Goal: Transaction & Acquisition: Purchase product/service

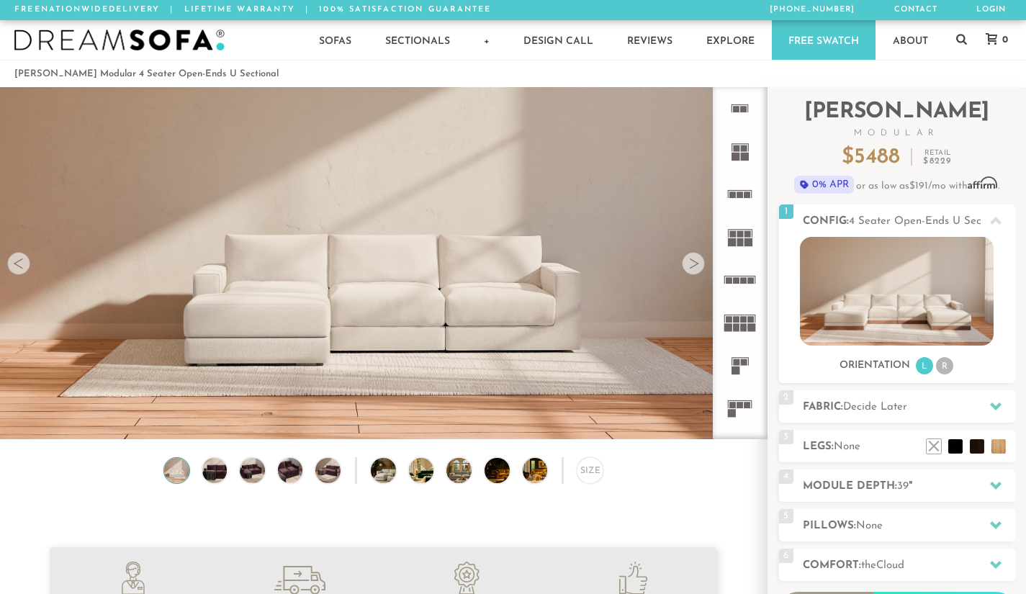
click at [179, 474] on img at bounding box center [177, 470] width 30 height 25
click at [217, 472] on img at bounding box center [214, 470] width 30 height 25
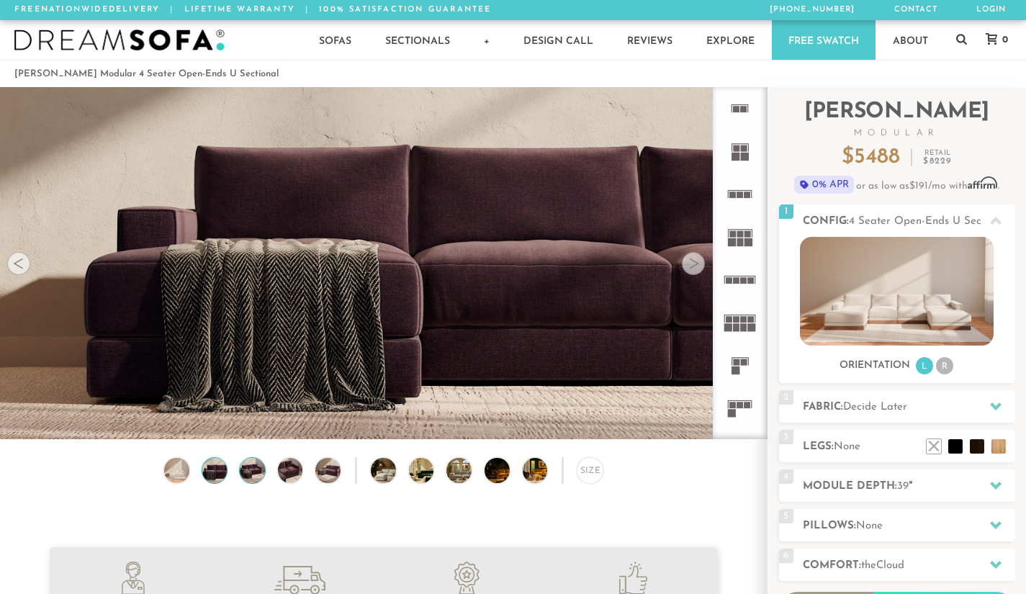
click at [259, 479] on img at bounding box center [253, 470] width 30 height 25
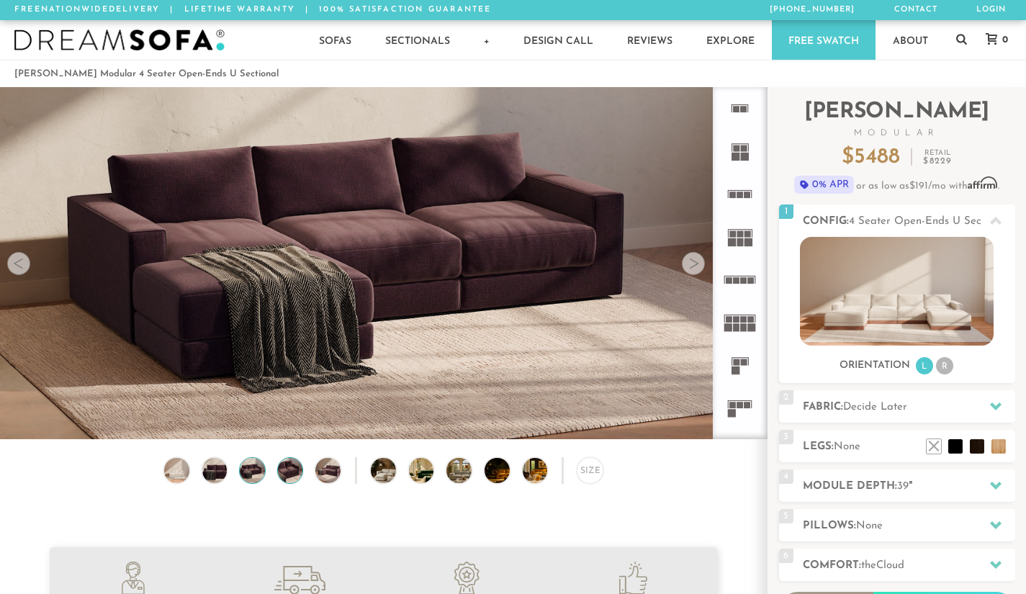
click at [294, 470] on img at bounding box center [290, 470] width 30 height 25
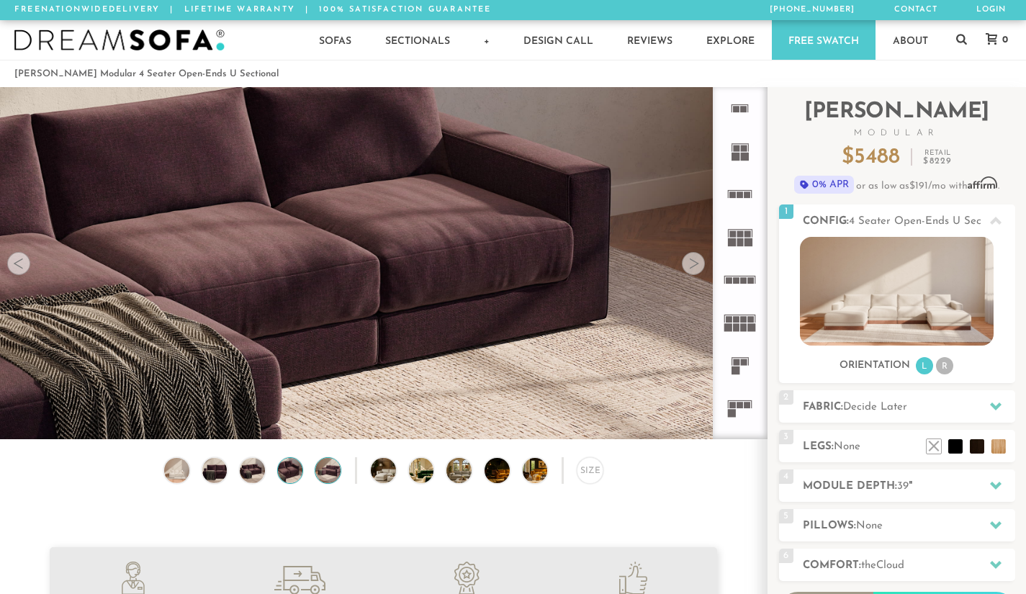
click at [332, 477] on img at bounding box center [328, 470] width 30 height 25
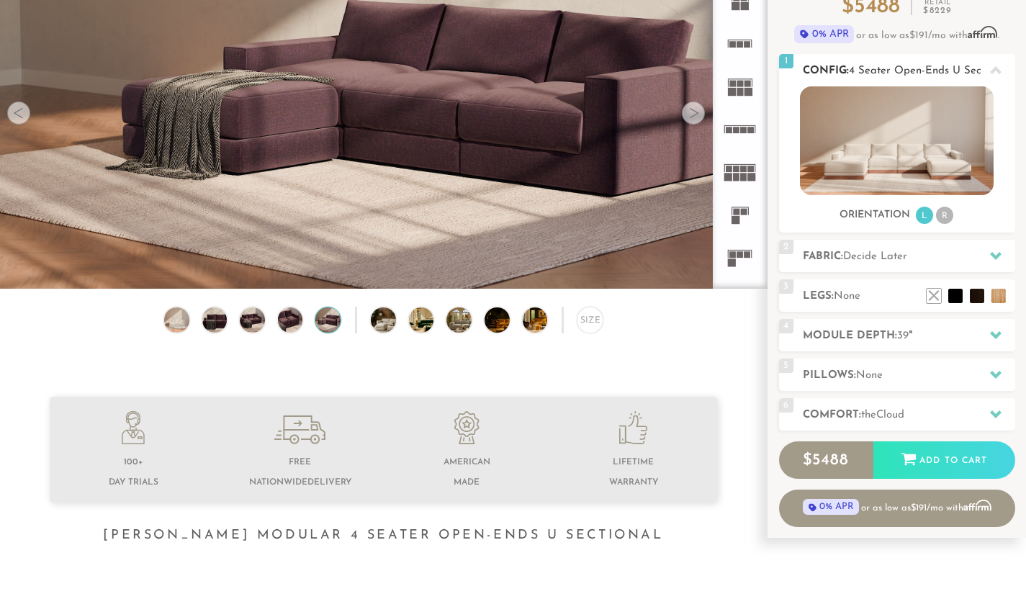
scroll to position [146, 0]
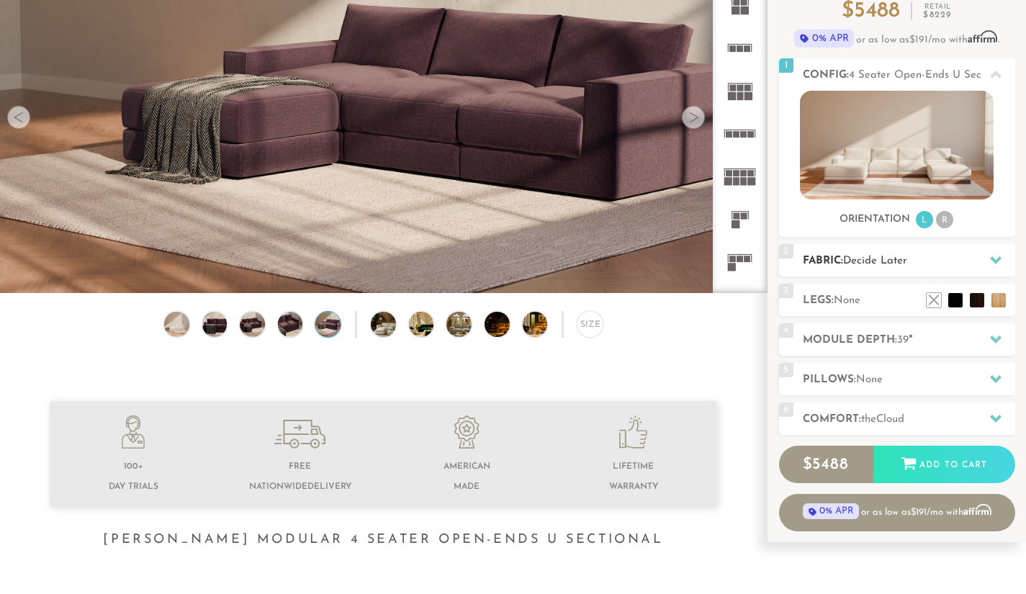
click at [991, 256] on icon at bounding box center [996, 260] width 12 height 12
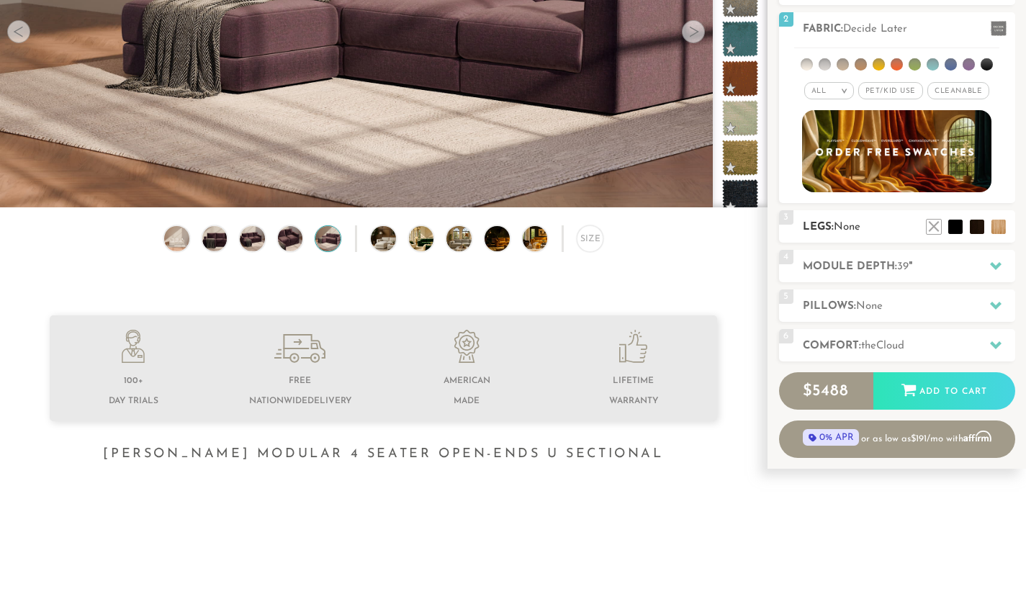
scroll to position [233, 0]
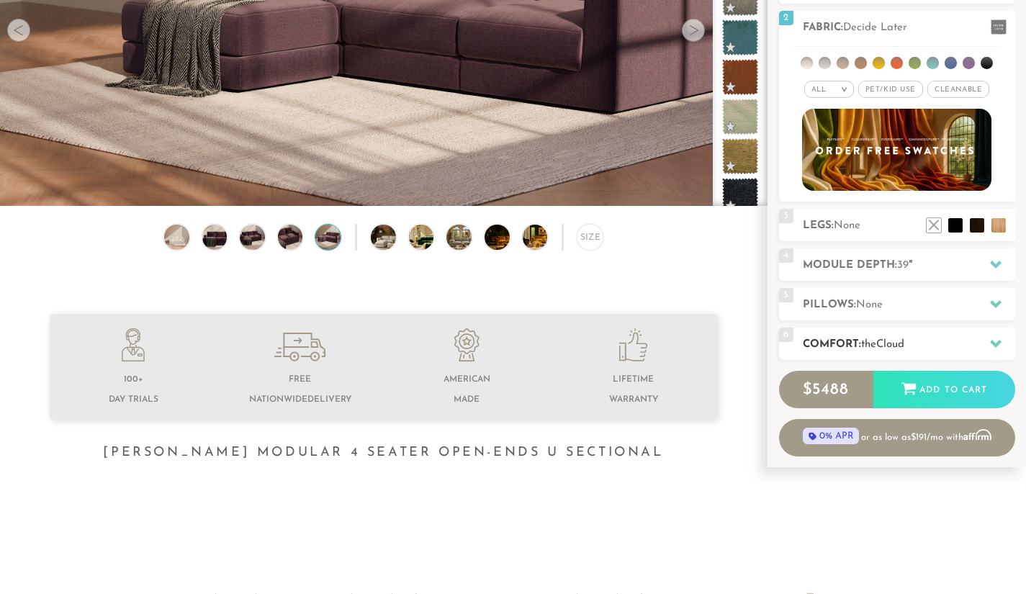
click at [995, 339] on icon at bounding box center [996, 344] width 12 height 12
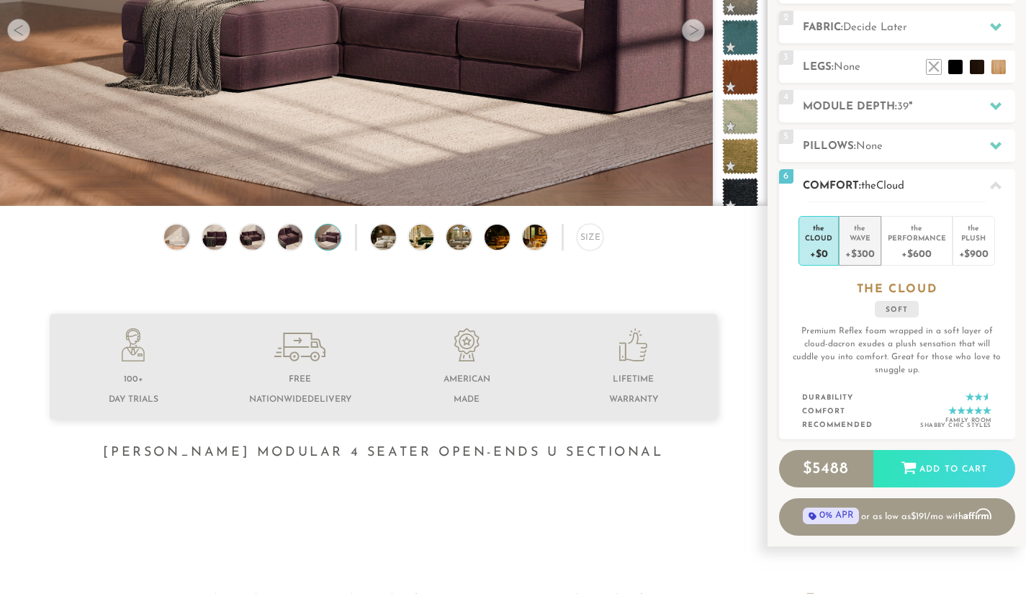
click at [864, 231] on div "the" at bounding box center [859, 225] width 29 height 14
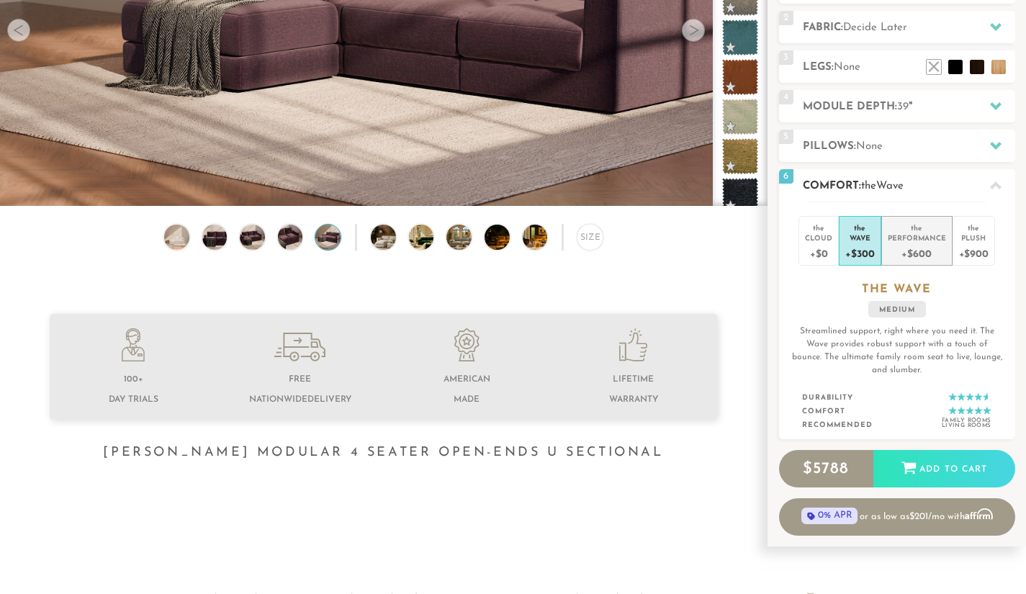
click at [911, 230] on div "the" at bounding box center [917, 225] width 58 height 14
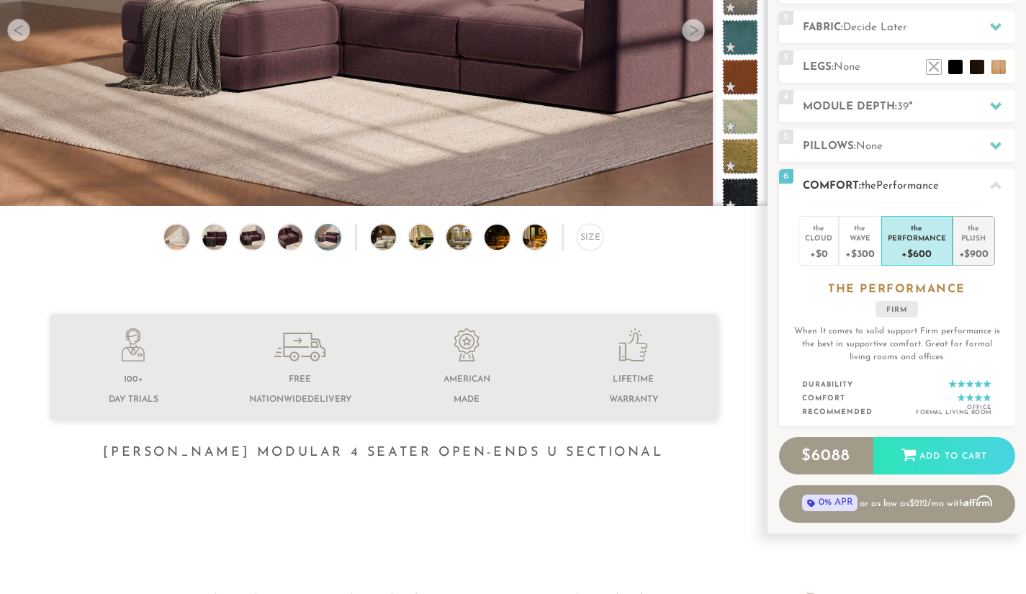
click at [975, 238] on div "Plush" at bounding box center [974, 238] width 30 height 10
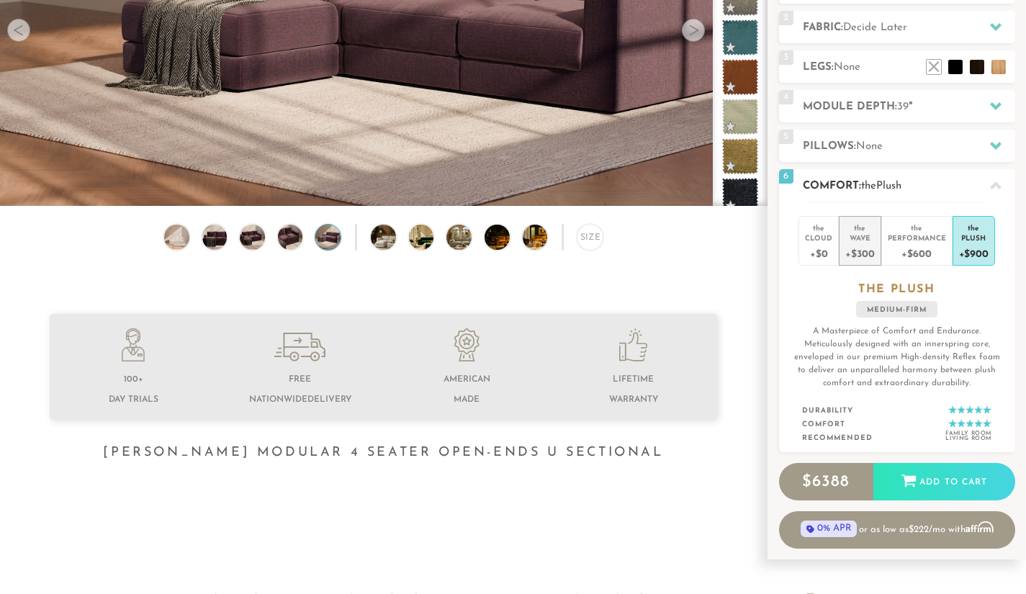
click at [867, 245] on div "+$300" at bounding box center [859, 253] width 29 height 21
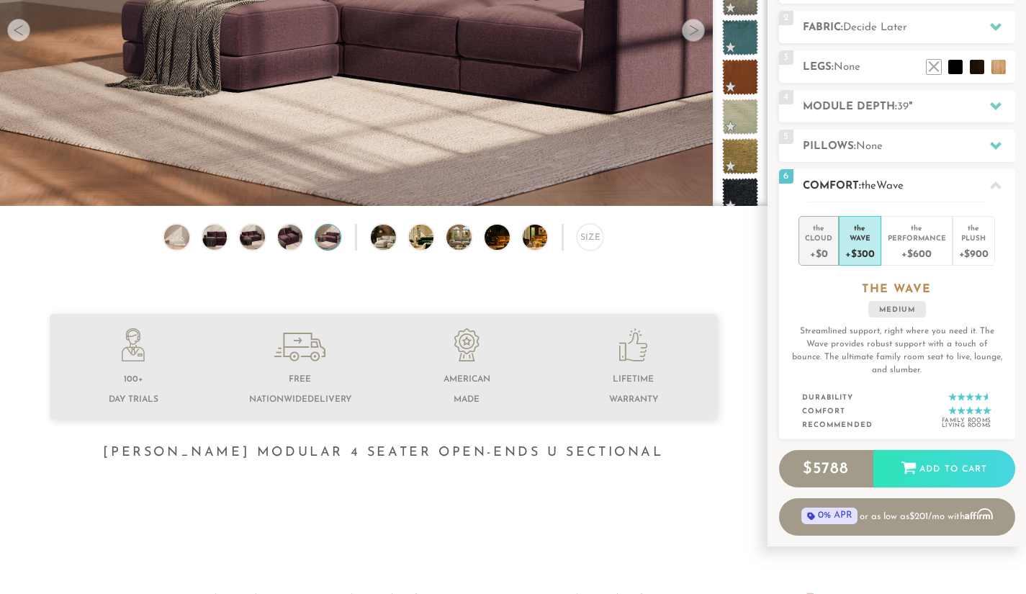
click at [822, 234] on div "Cloud" at bounding box center [818, 238] width 27 height 10
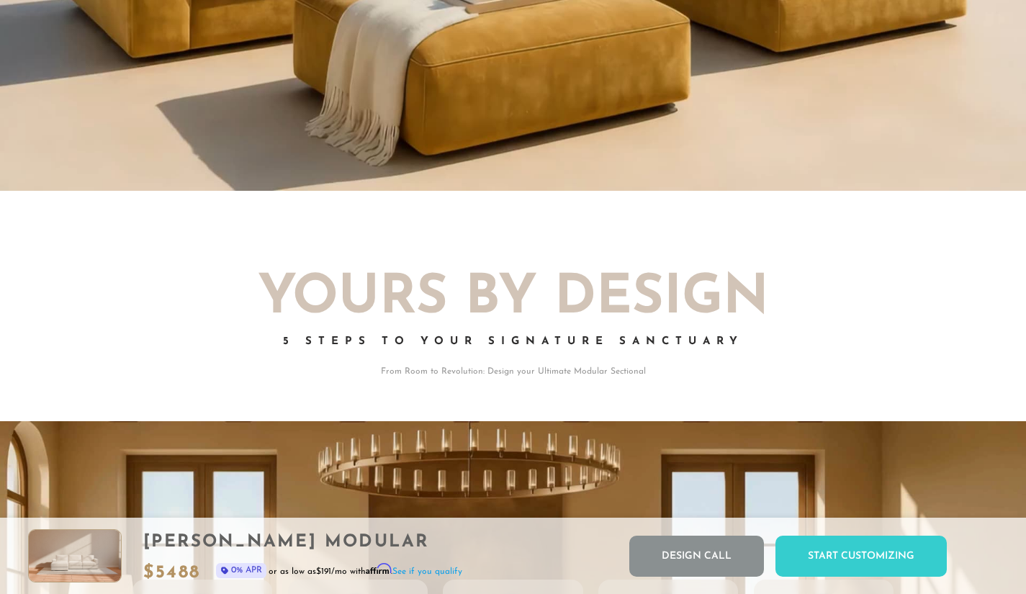
scroll to position [0, 0]
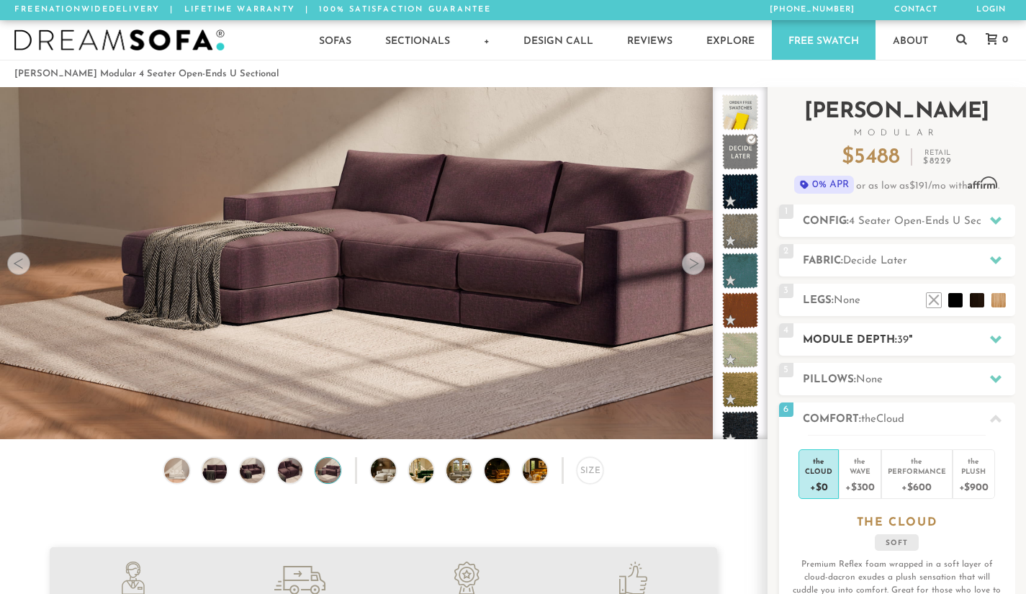
click at [996, 336] on icon at bounding box center [996, 339] width 12 height 12
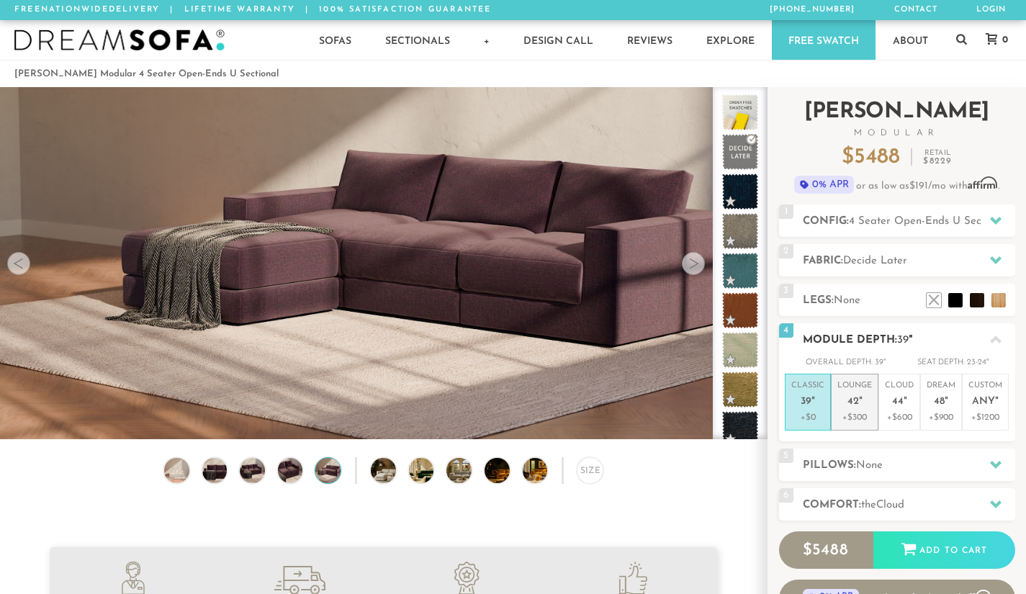
click at [867, 398] on p "Lounge 42 "" at bounding box center [854, 395] width 35 height 31
click at [899, 401] on span "44" at bounding box center [898, 402] width 12 height 12
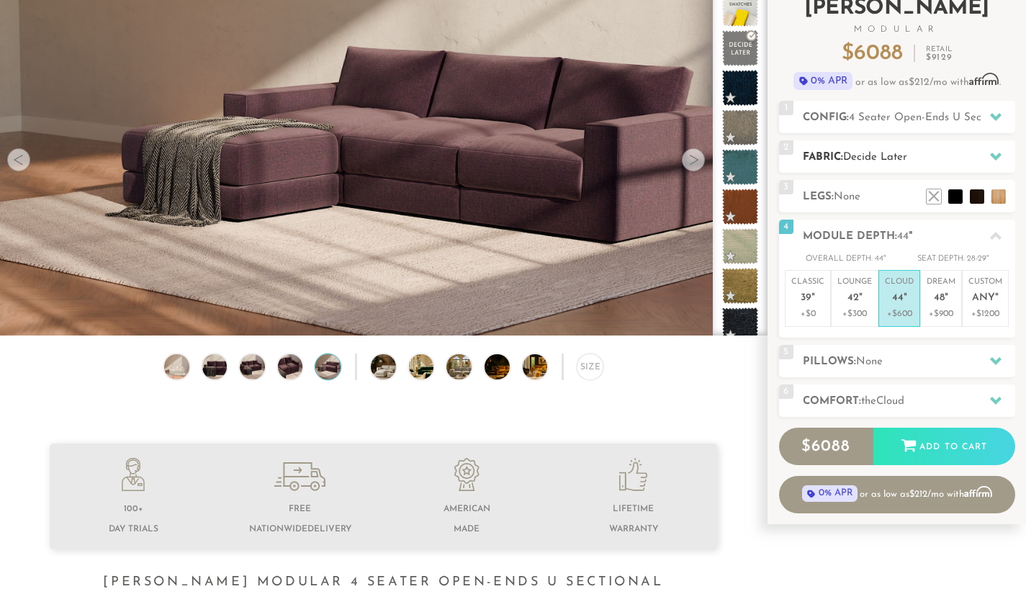
scroll to position [107, 0]
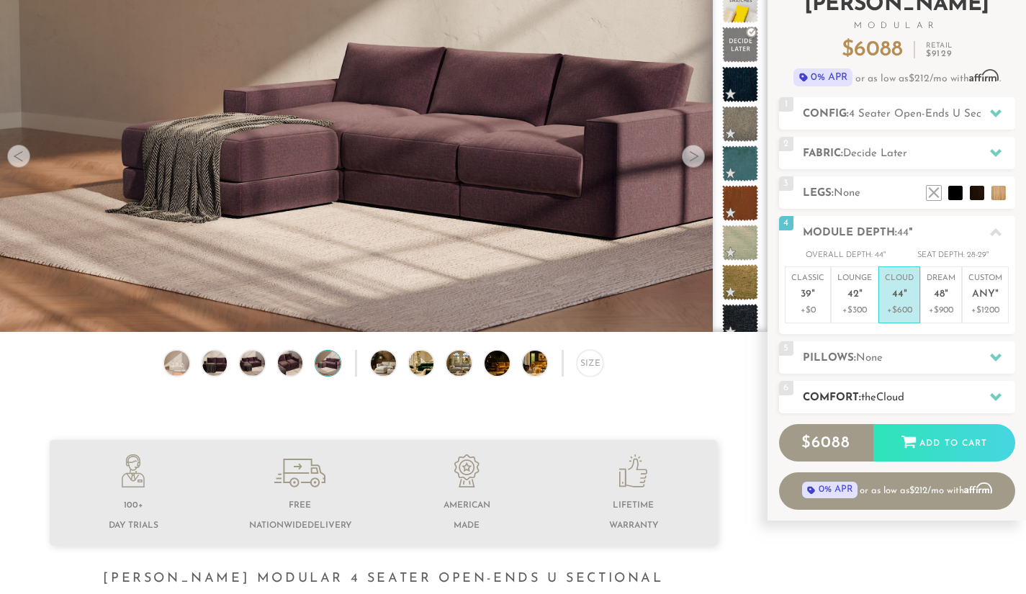
click at [994, 396] on icon at bounding box center [996, 397] width 12 height 8
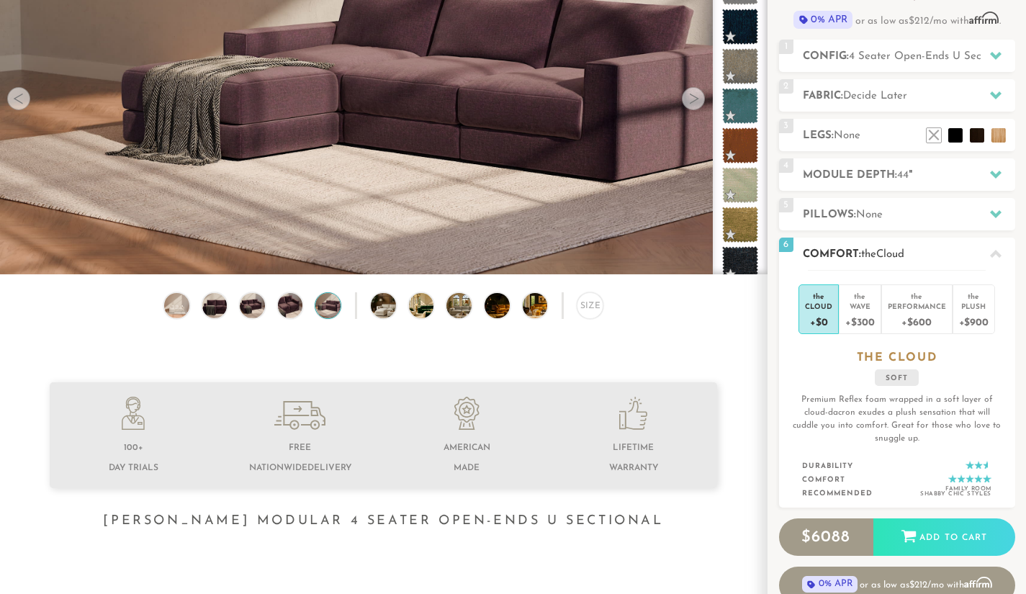
scroll to position [159, 0]
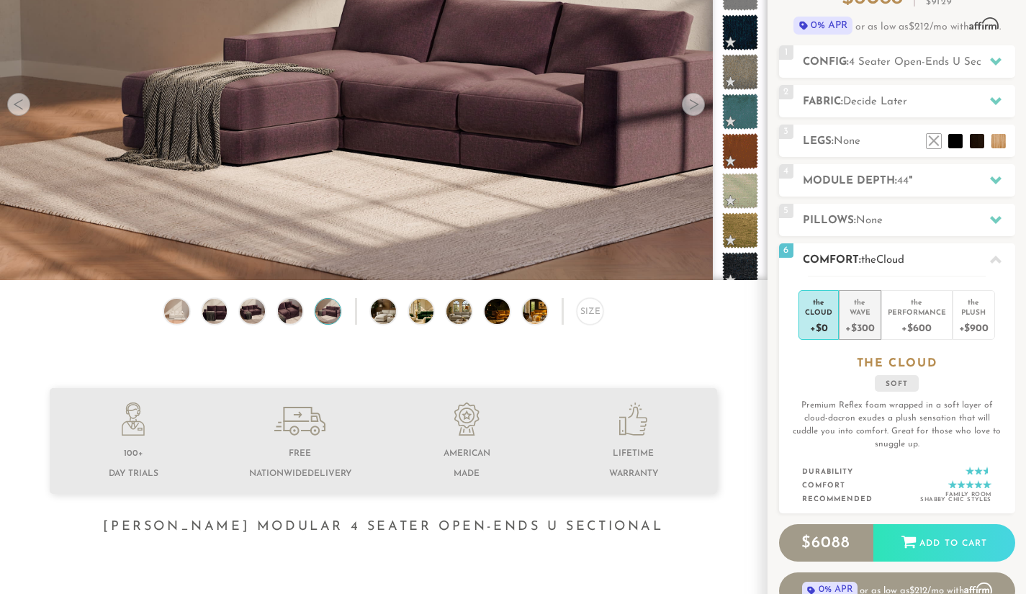
click at [872, 323] on div "+$300" at bounding box center [859, 327] width 29 height 21
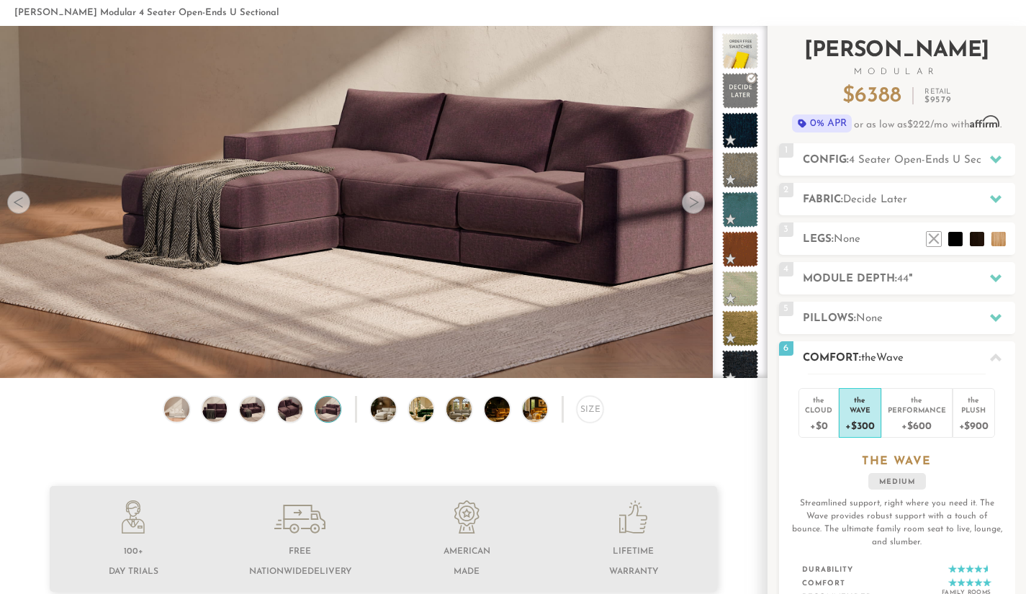
scroll to position [0, 0]
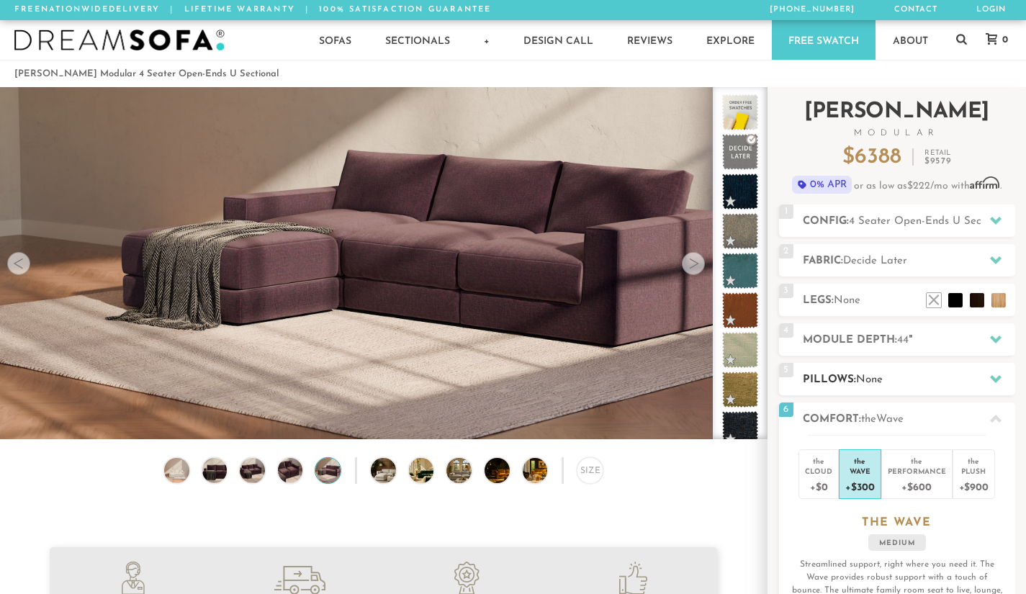
click at [993, 371] on div at bounding box center [995, 379] width 30 height 30
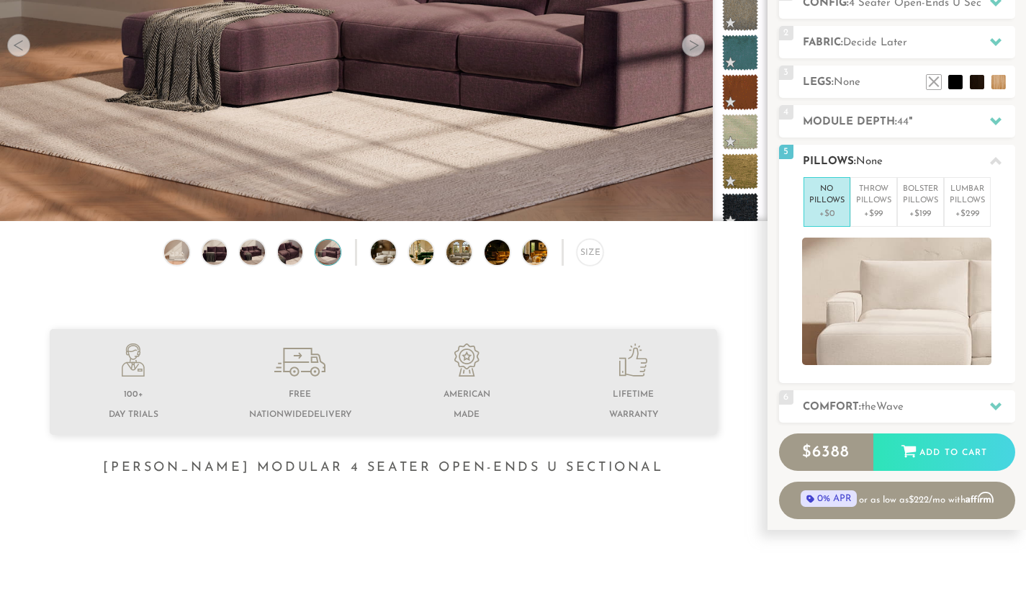
scroll to position [219, 0]
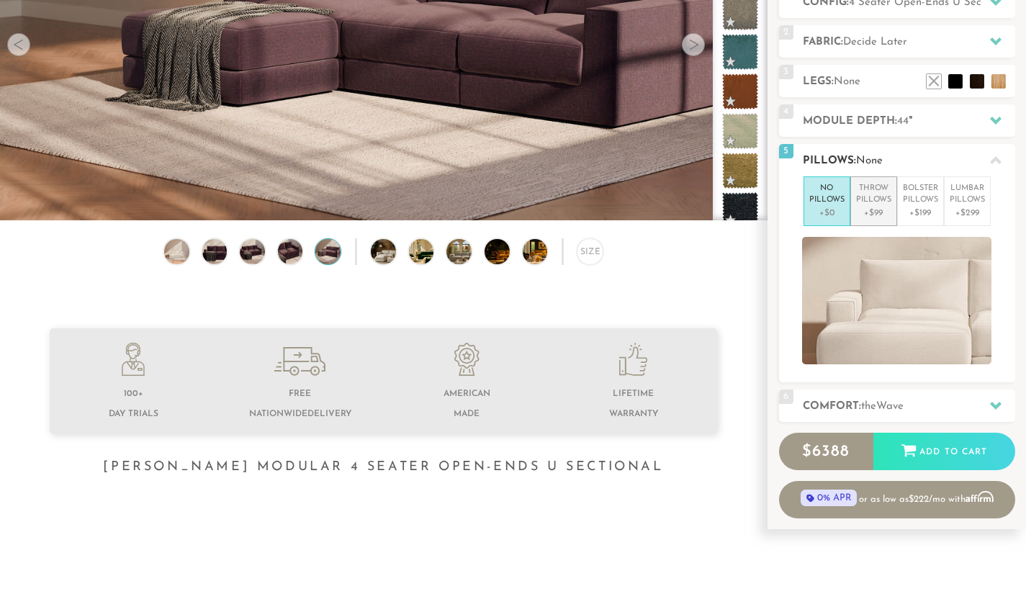
click at [880, 193] on p "Throw Pillows" at bounding box center [873, 195] width 35 height 24
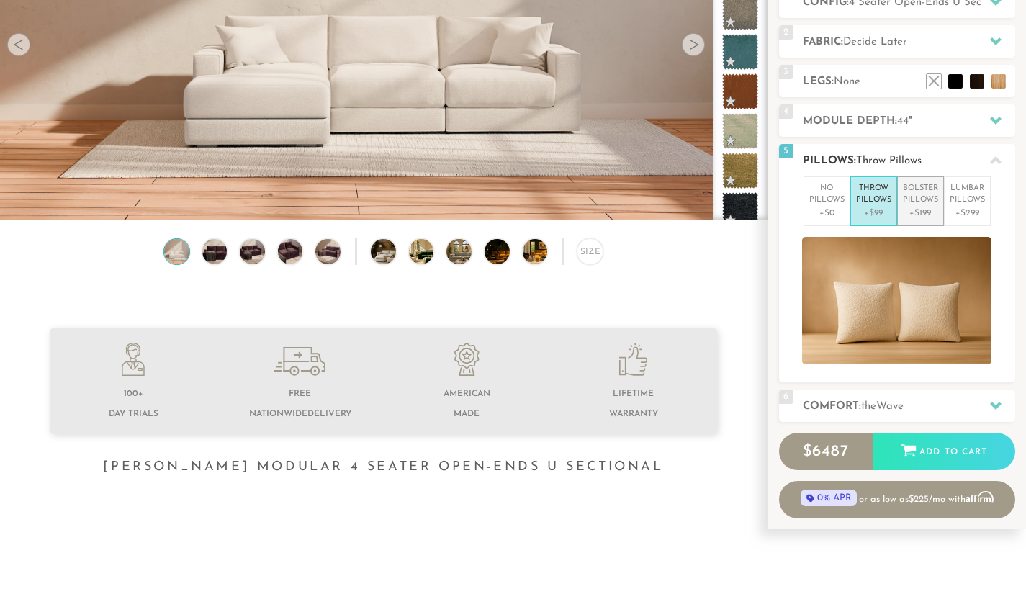
click at [921, 203] on p "Bolster Pillows" at bounding box center [920, 195] width 35 height 24
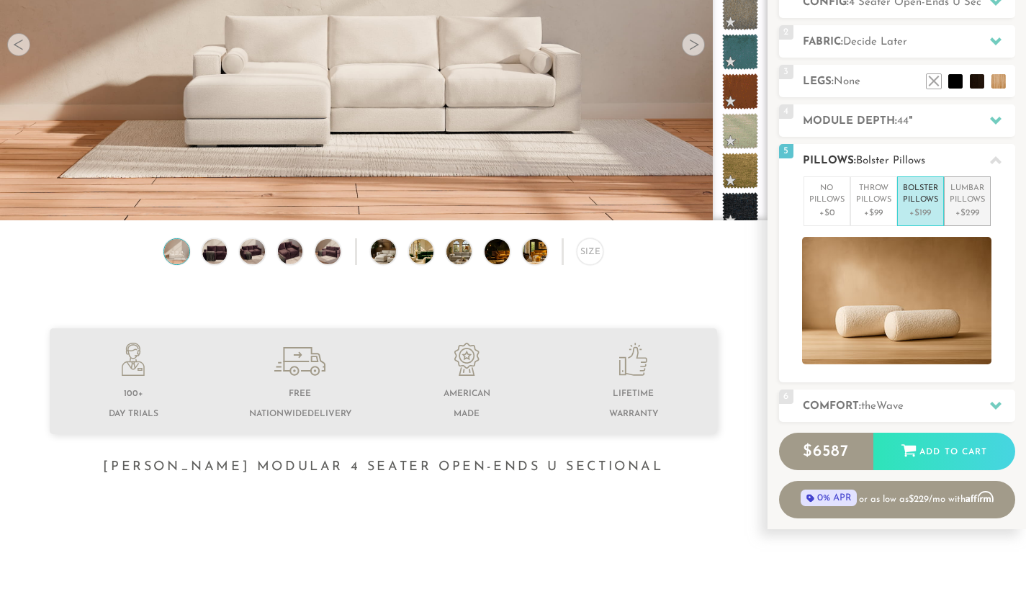
click at [976, 191] on p "Lumbar Pillows" at bounding box center [966, 195] width 35 height 24
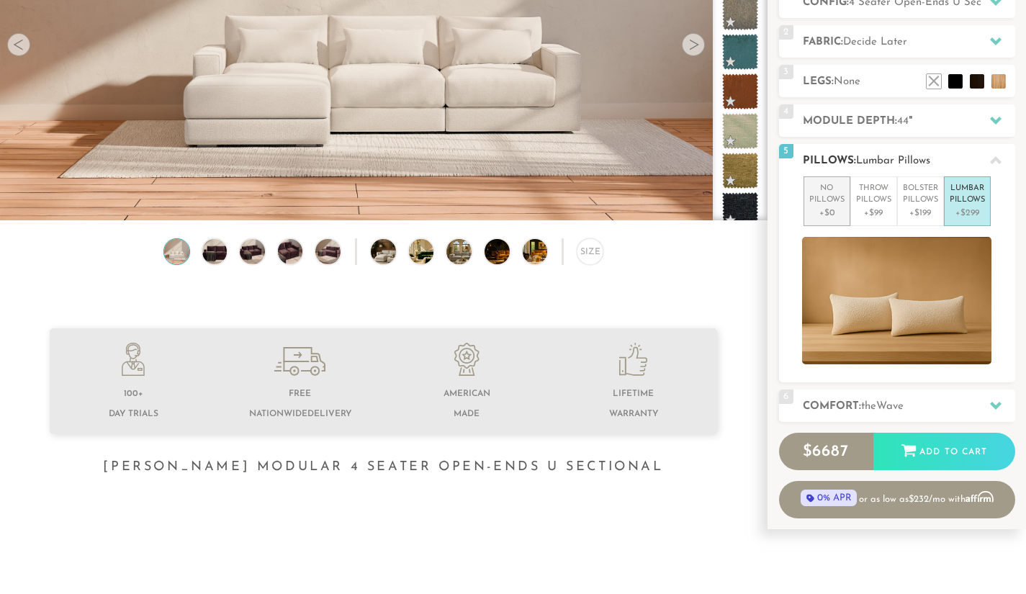
click at [825, 197] on p "No Pillows" at bounding box center [826, 195] width 35 height 24
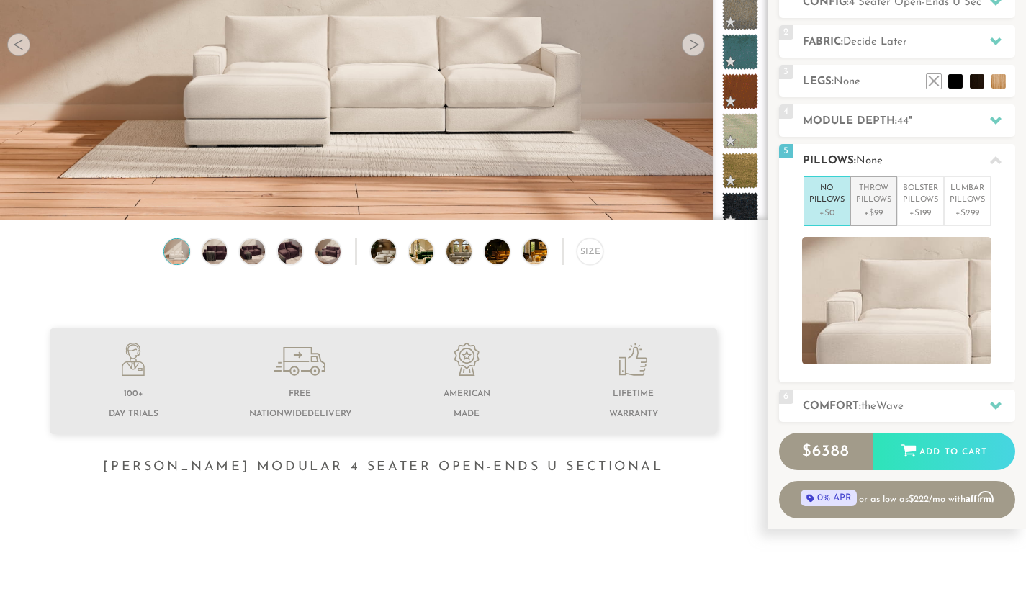
click at [888, 215] on p "+$99" at bounding box center [873, 213] width 35 height 13
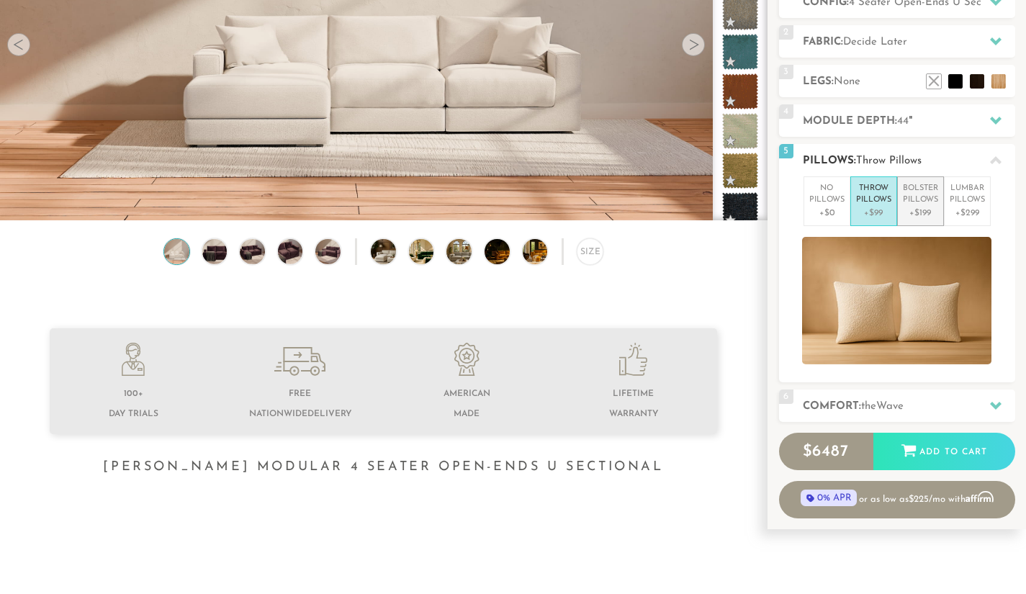
click at [918, 207] on p "+$199" at bounding box center [920, 213] width 35 height 13
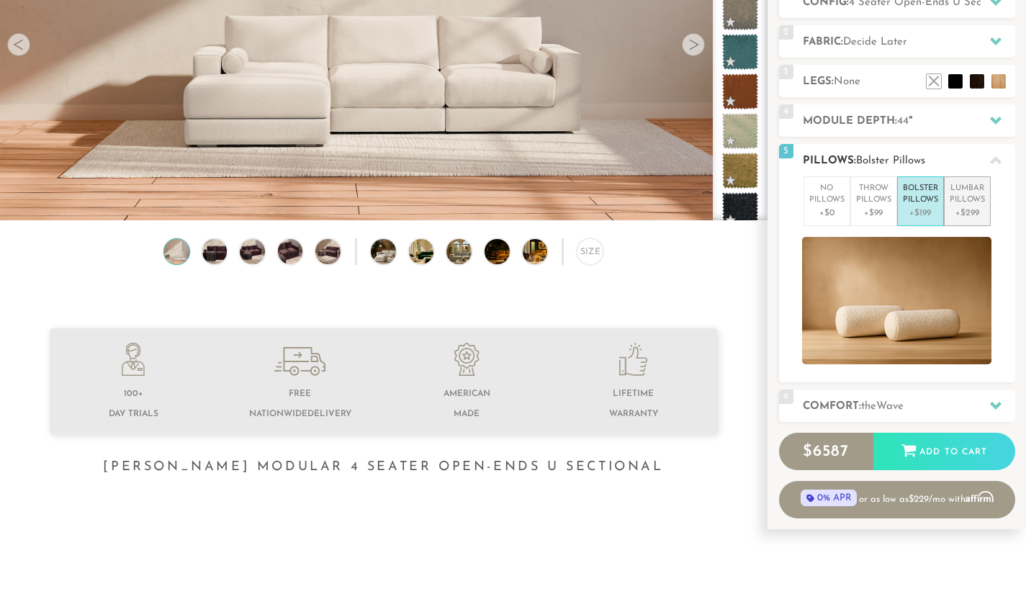
click at [965, 207] on p "+$299" at bounding box center [966, 213] width 35 height 13
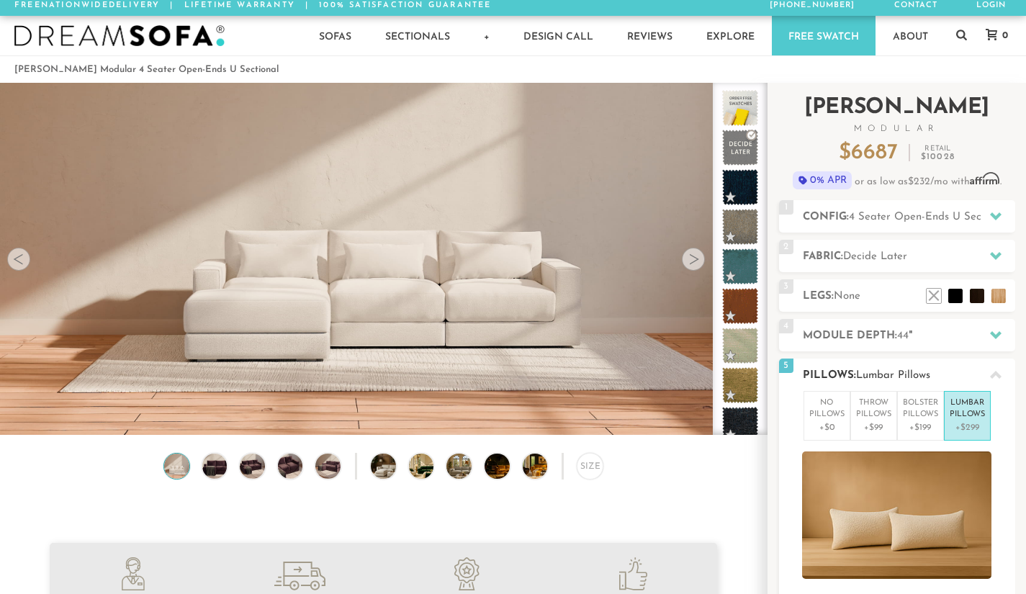
scroll to position [6, 0]
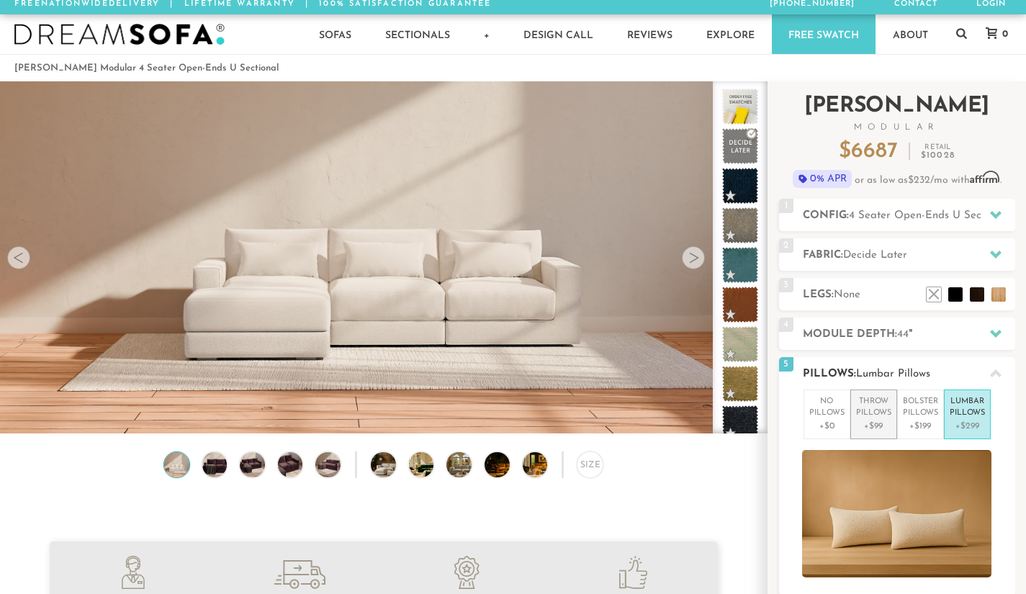
click at [866, 409] on p "Throw Pillows" at bounding box center [873, 408] width 35 height 24
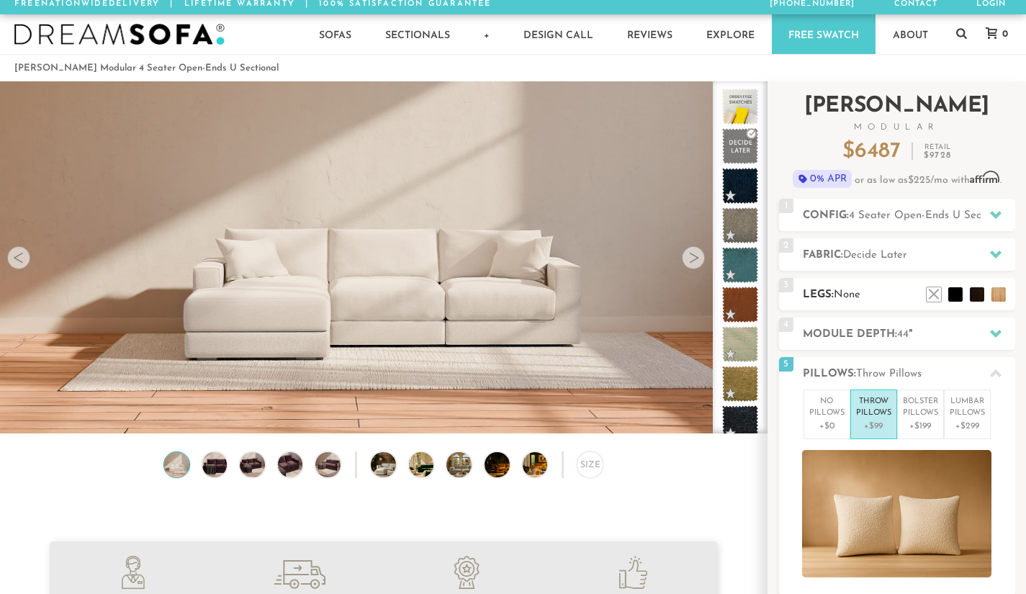
scroll to position [0, 0]
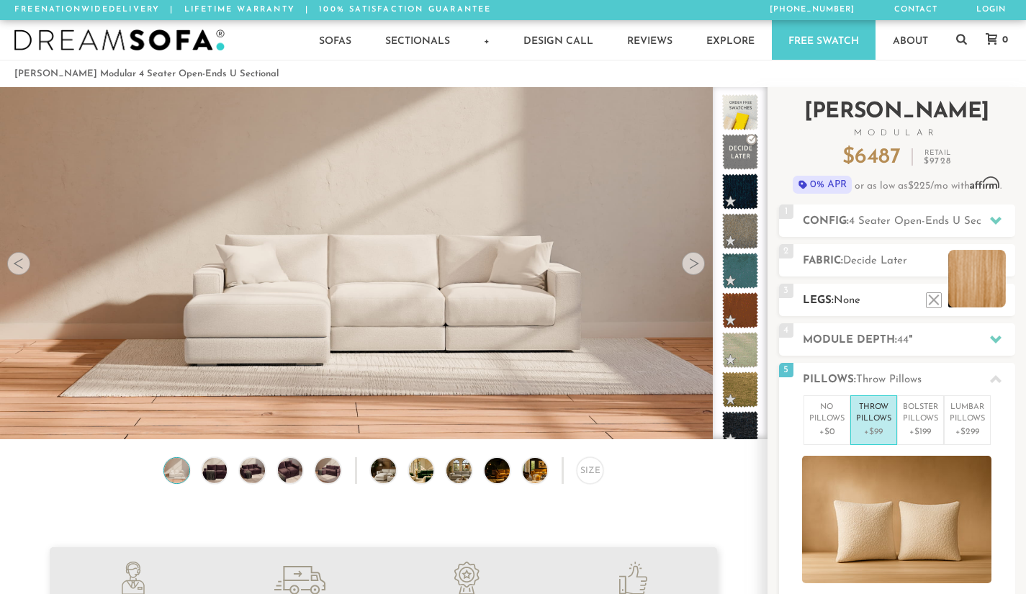
click at [997, 301] on li at bounding box center [977, 279] width 58 height 58
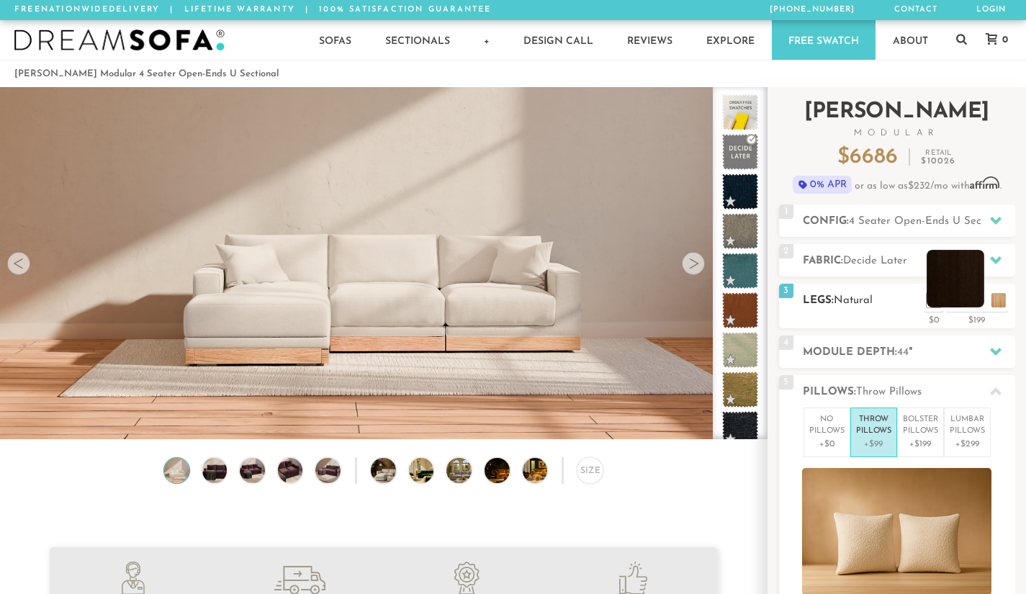
click at [976, 302] on li at bounding box center [955, 279] width 58 height 58
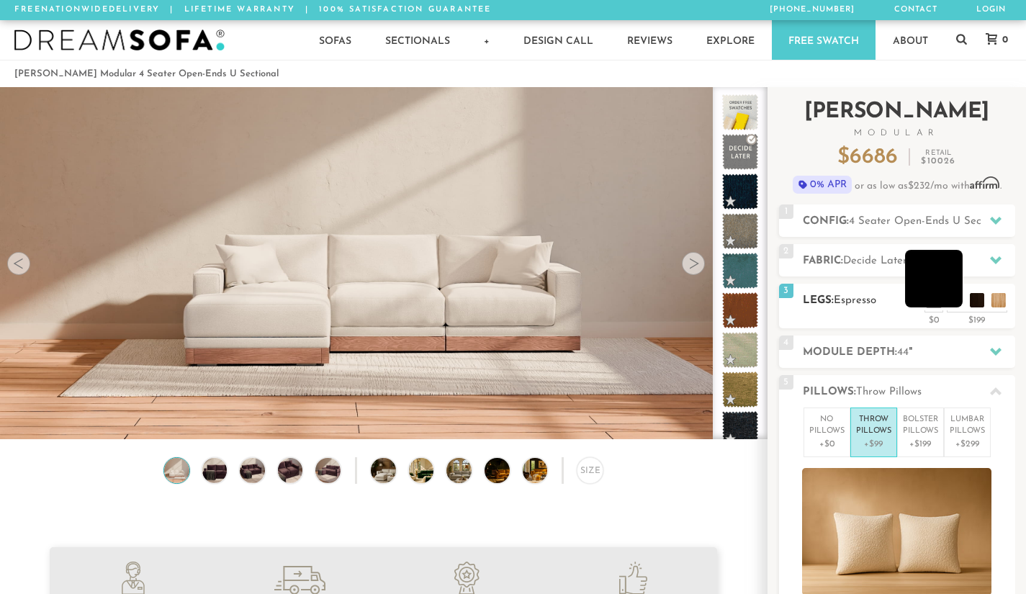
click at [953, 301] on li at bounding box center [934, 279] width 58 height 58
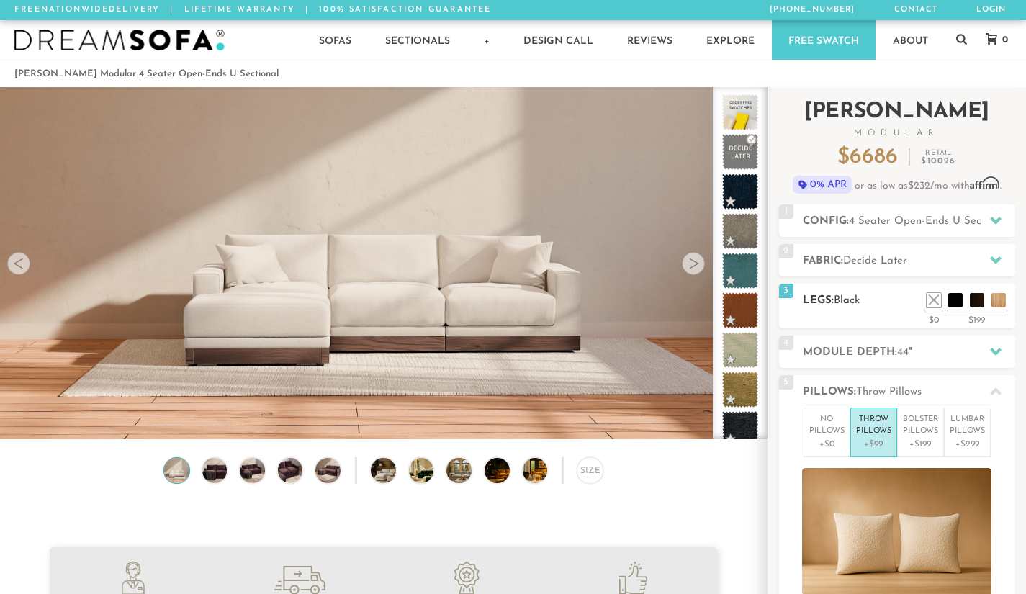
click at [857, 312] on div "3 Legs: Black $0 $199 Nailheads:" at bounding box center [897, 306] width 236 height 45
click at [1001, 300] on li at bounding box center [977, 279] width 58 height 58
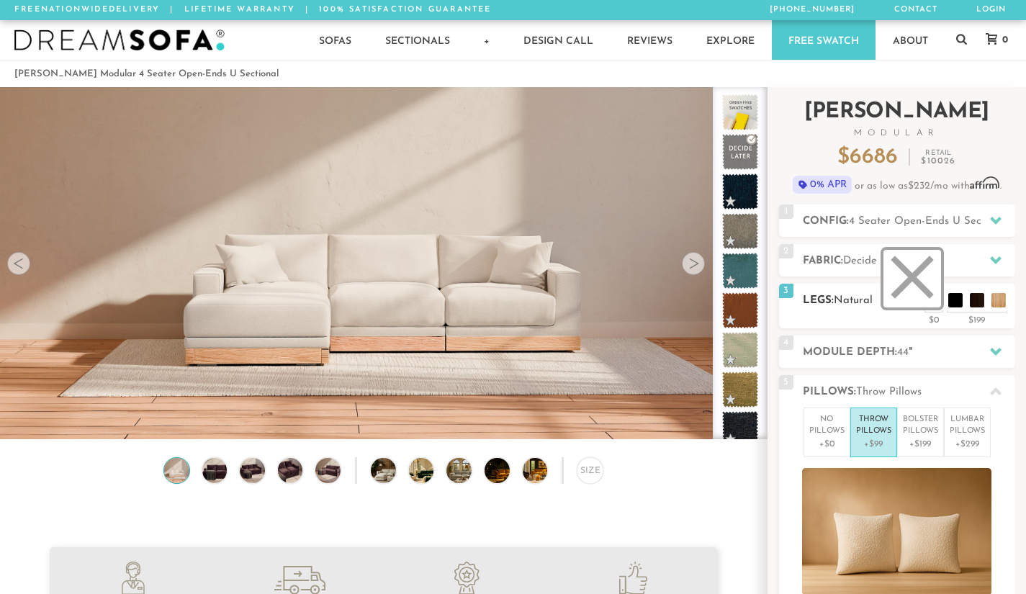
click at [938, 302] on li at bounding box center [912, 279] width 58 height 58
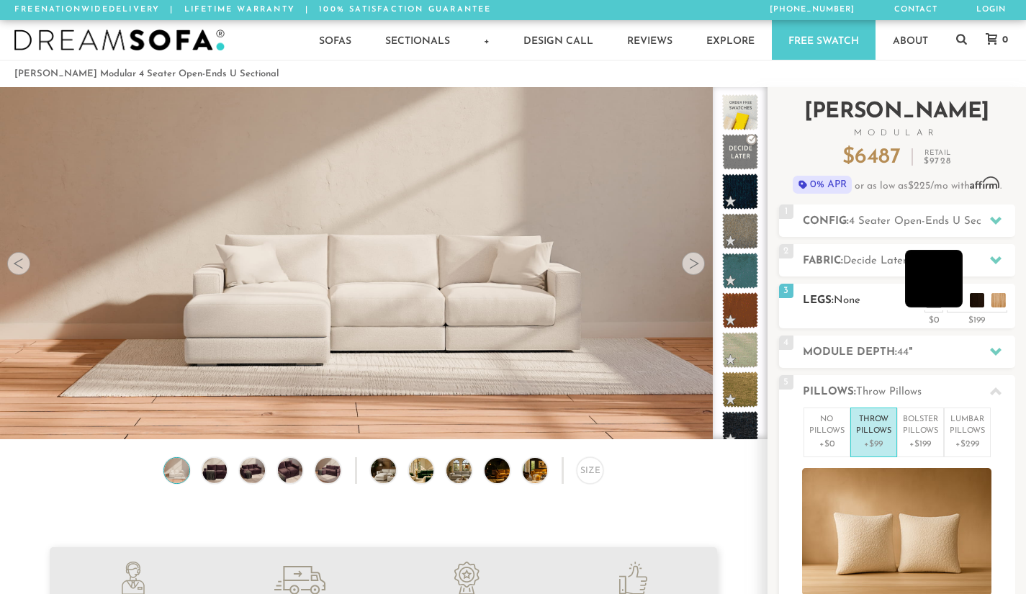
click at [958, 302] on li at bounding box center [934, 279] width 58 height 58
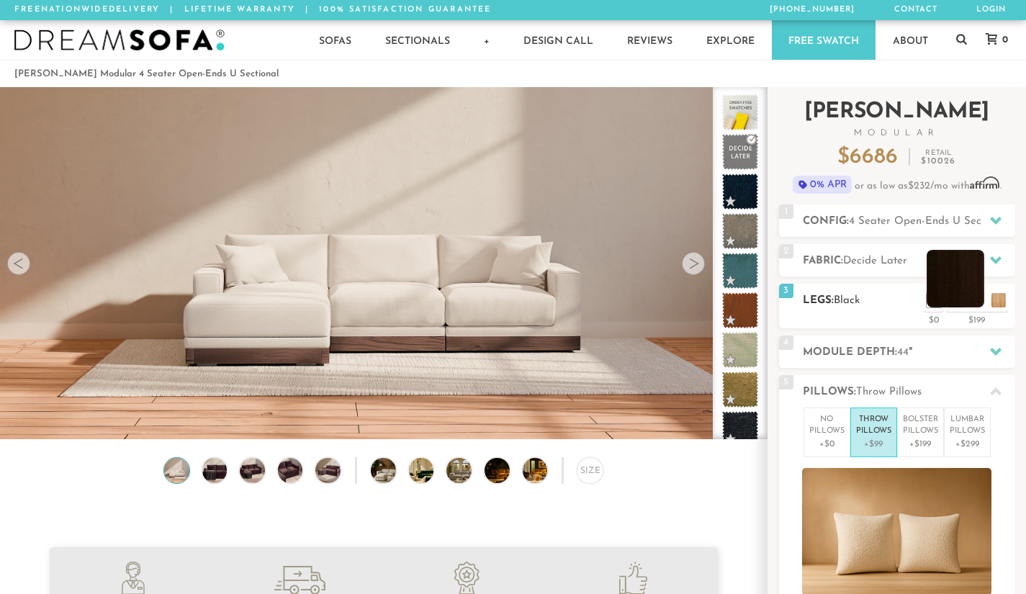
click at [974, 298] on li at bounding box center [955, 279] width 58 height 58
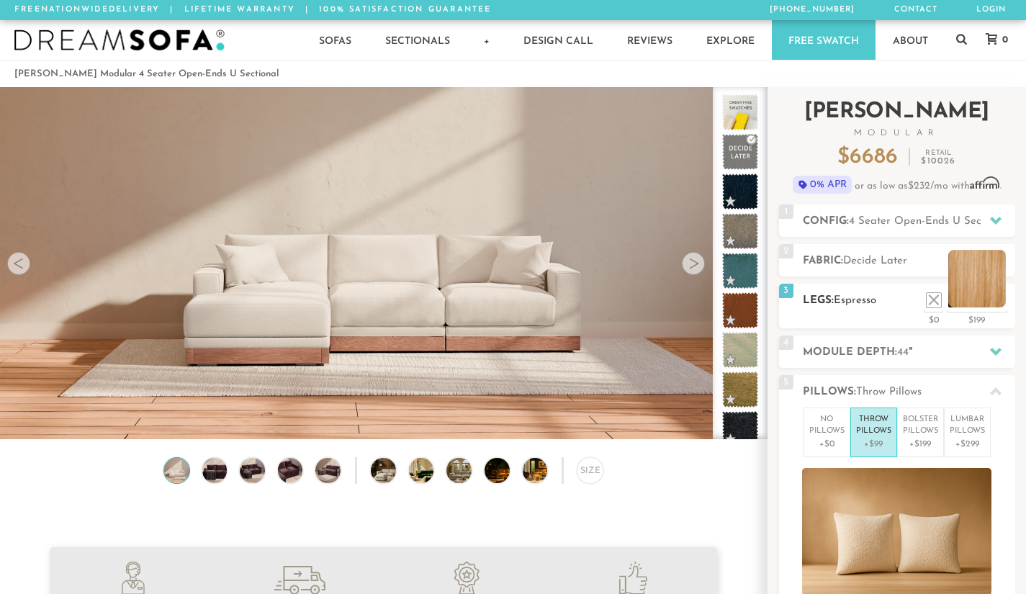
click at [1000, 294] on li at bounding box center [977, 279] width 58 height 58
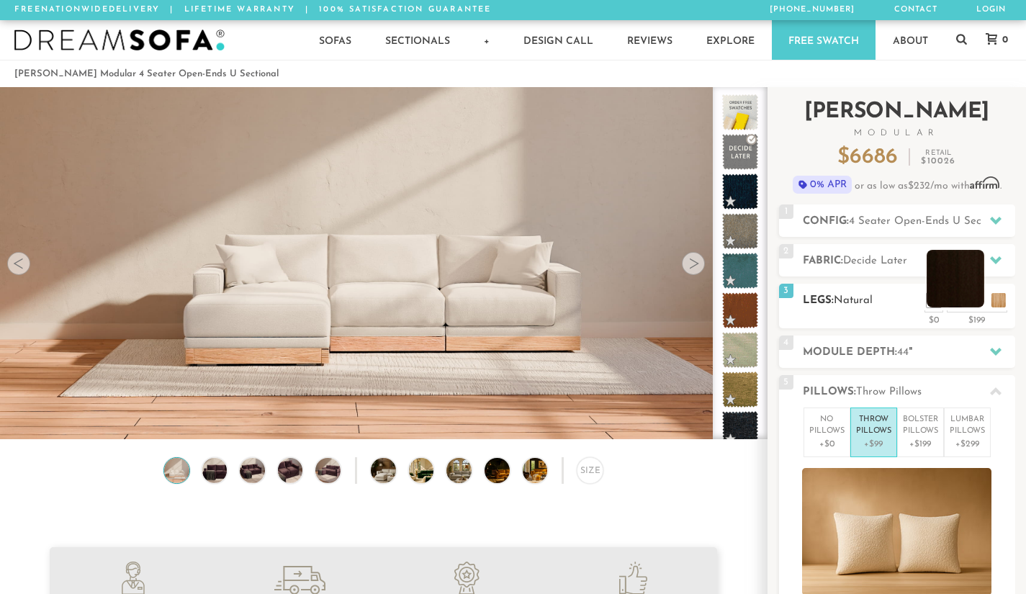
click at [975, 301] on li at bounding box center [955, 279] width 58 height 58
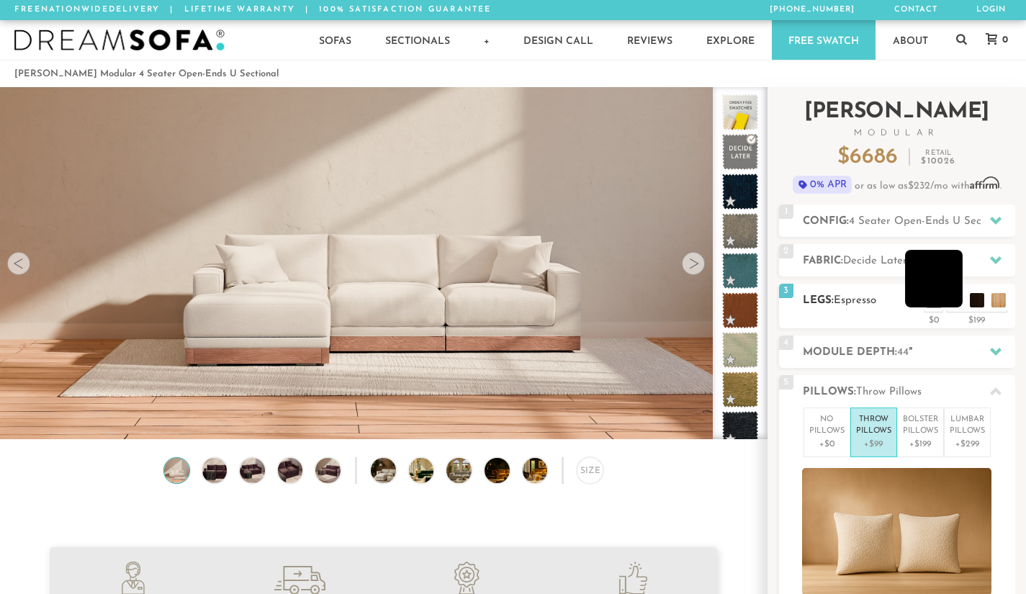
click at [950, 301] on li at bounding box center [934, 279] width 58 height 58
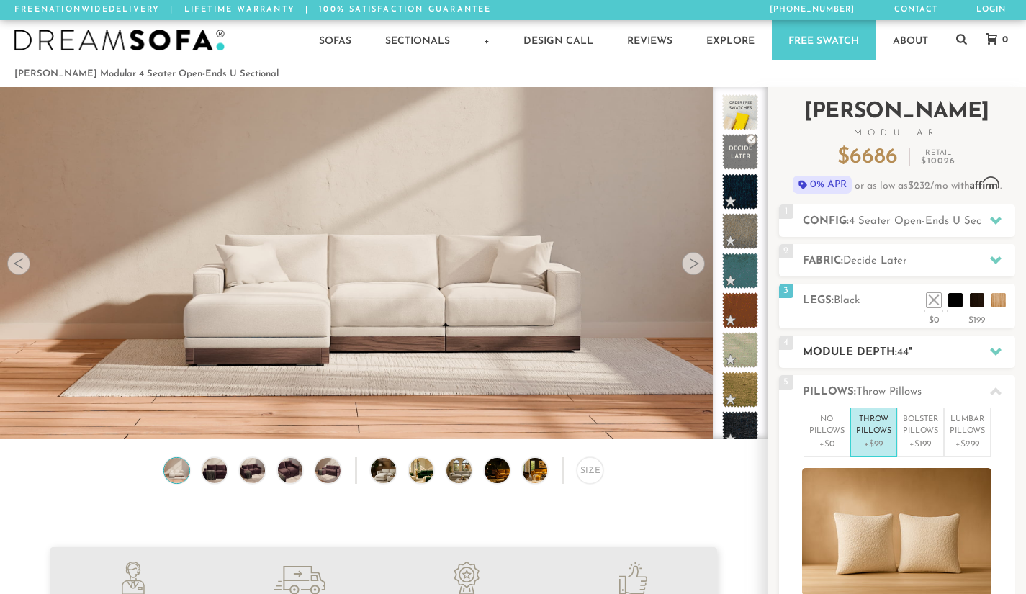
click at [987, 350] on div at bounding box center [995, 352] width 30 height 30
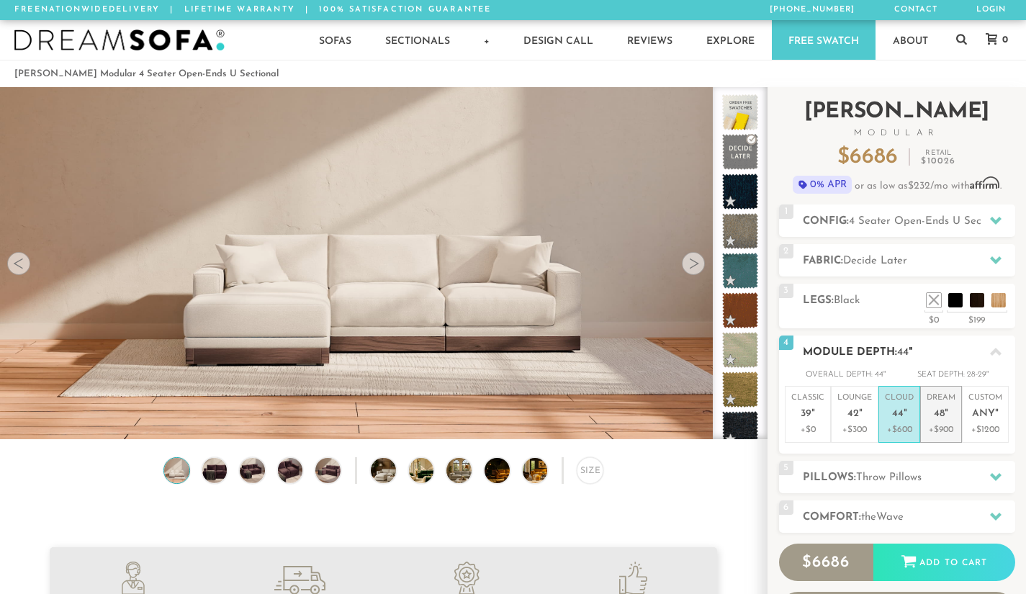
click at [948, 408] on em """ at bounding box center [946, 414] width 4 height 12
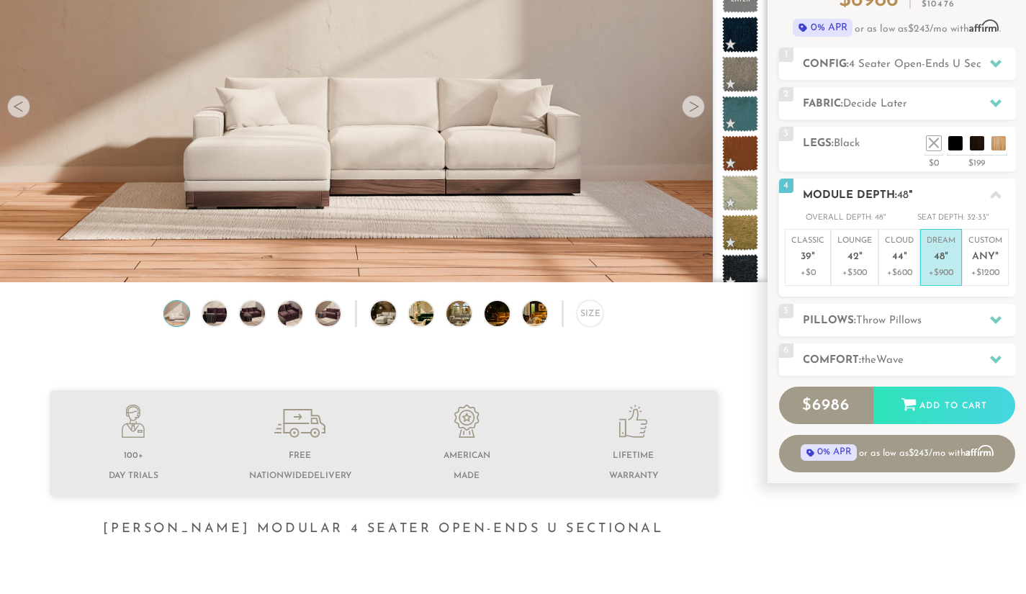
scroll to position [158, 0]
click at [986, 313] on div at bounding box center [995, 319] width 30 height 30
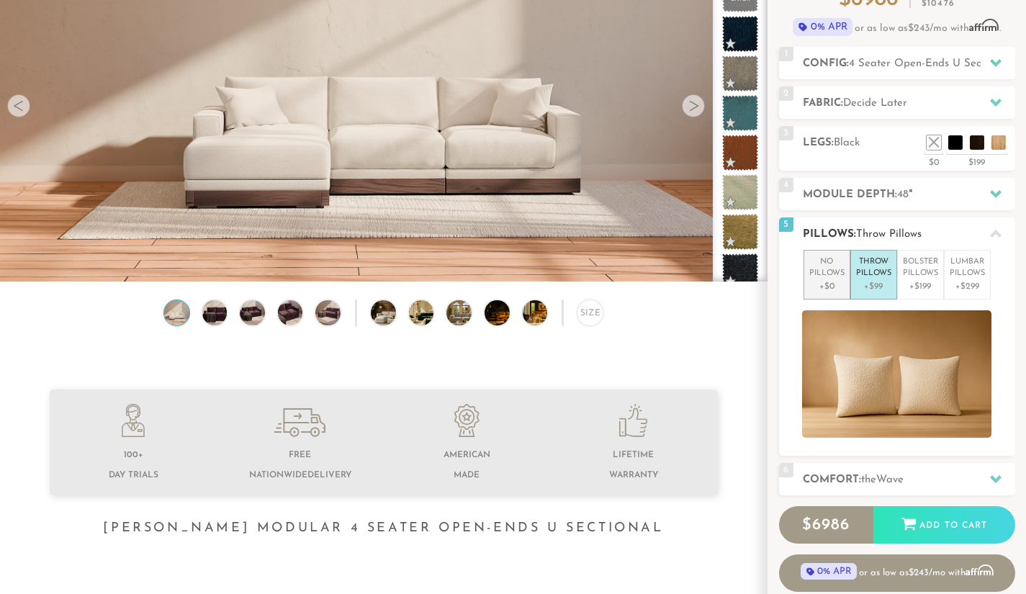
click at [819, 276] on p "No Pillows" at bounding box center [826, 268] width 35 height 24
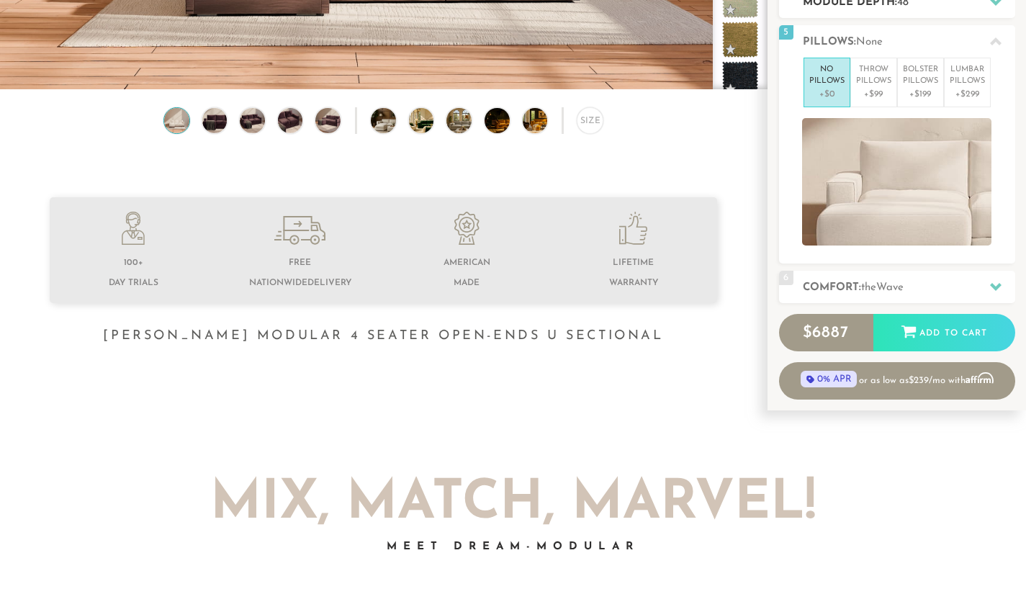
scroll to position [351, 0]
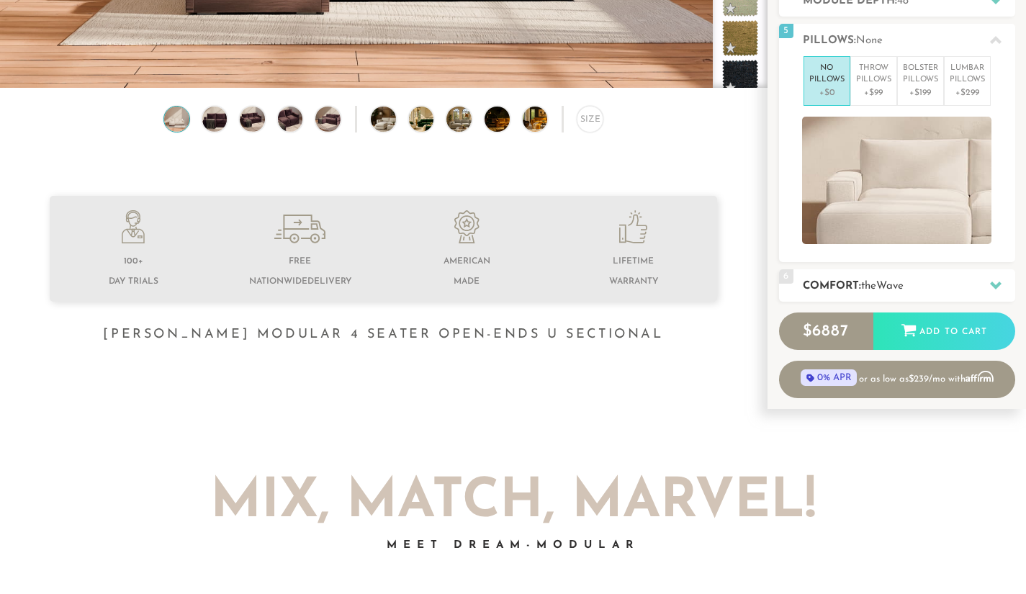
click at [998, 280] on icon at bounding box center [996, 285] width 12 height 12
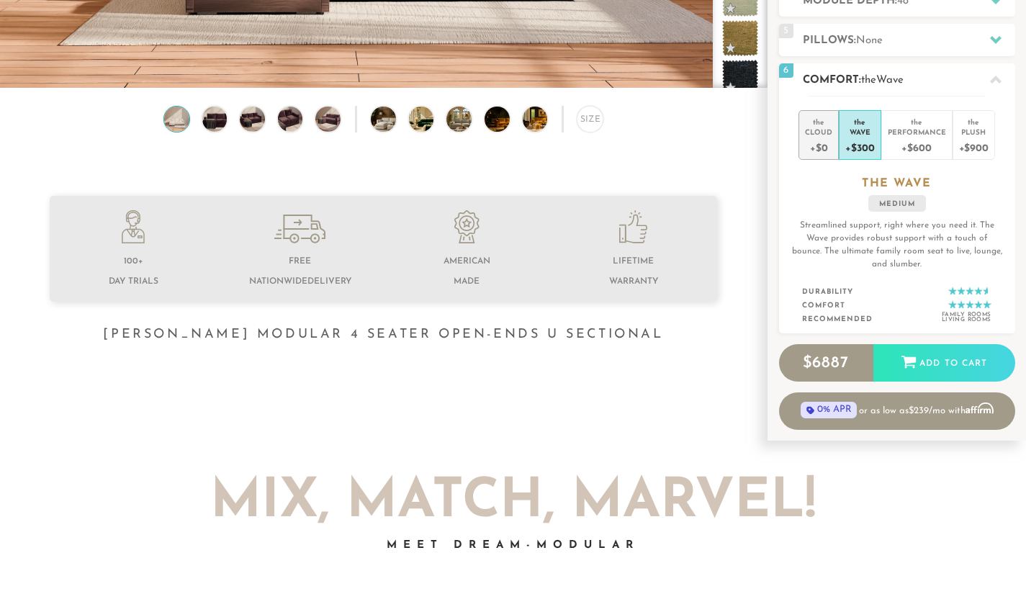
click at [815, 132] on div "Cloud" at bounding box center [818, 132] width 27 height 10
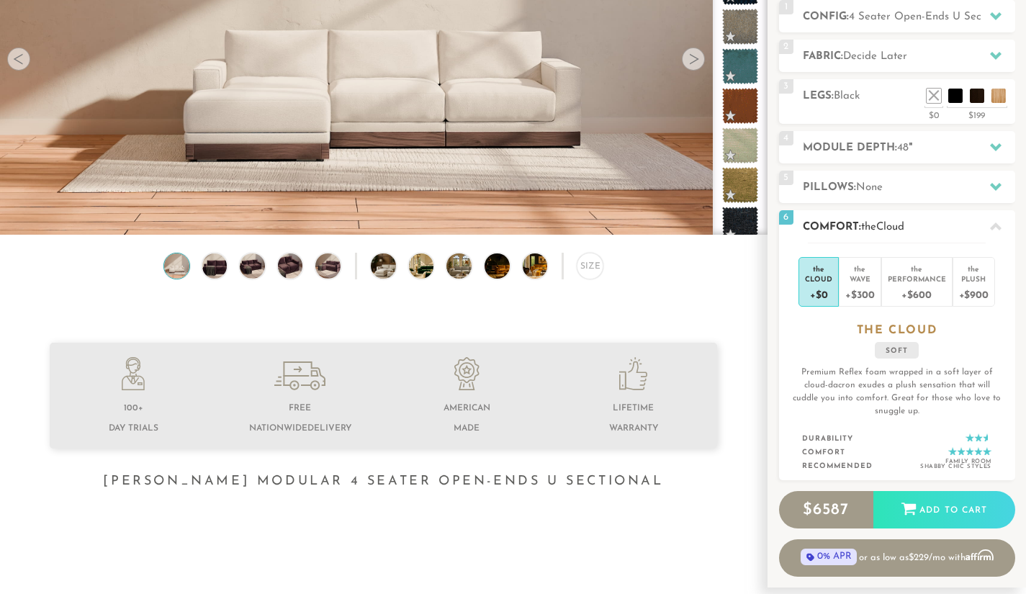
scroll to position [206, 0]
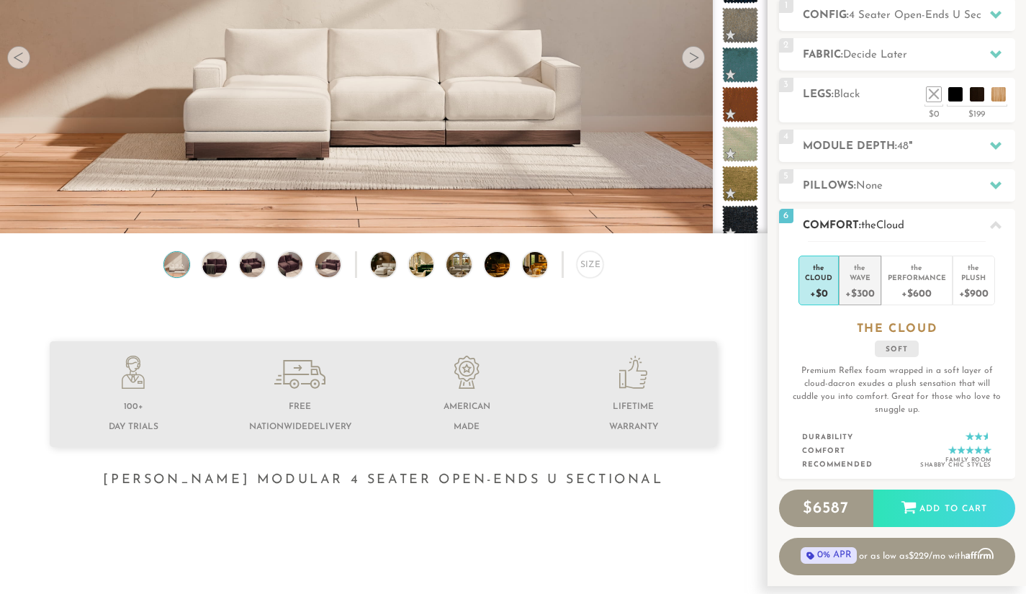
click at [865, 272] on div "Wave" at bounding box center [859, 277] width 29 height 10
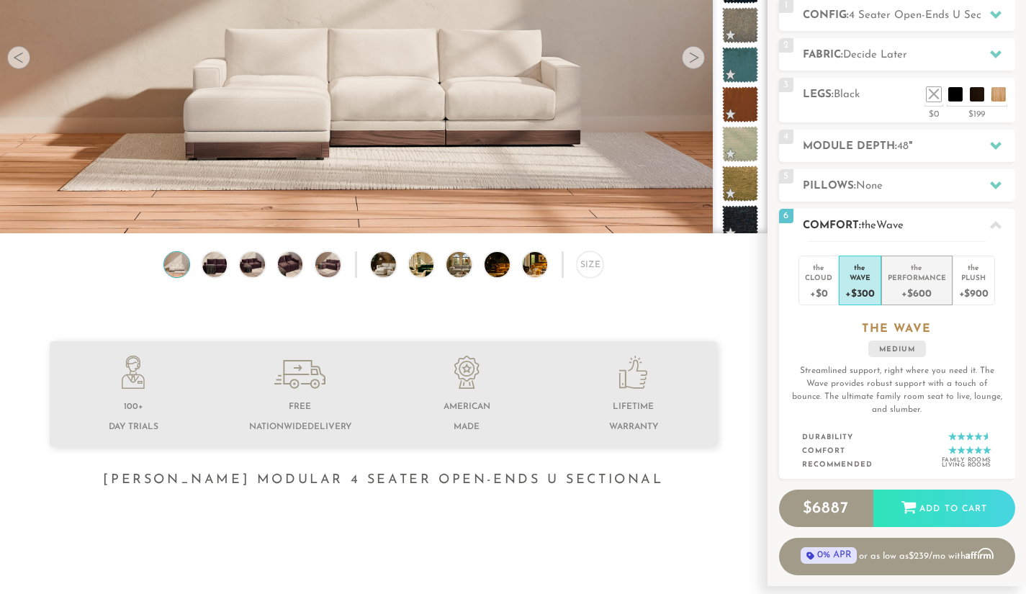
click at [932, 272] on div "Performance" at bounding box center [917, 277] width 58 height 10
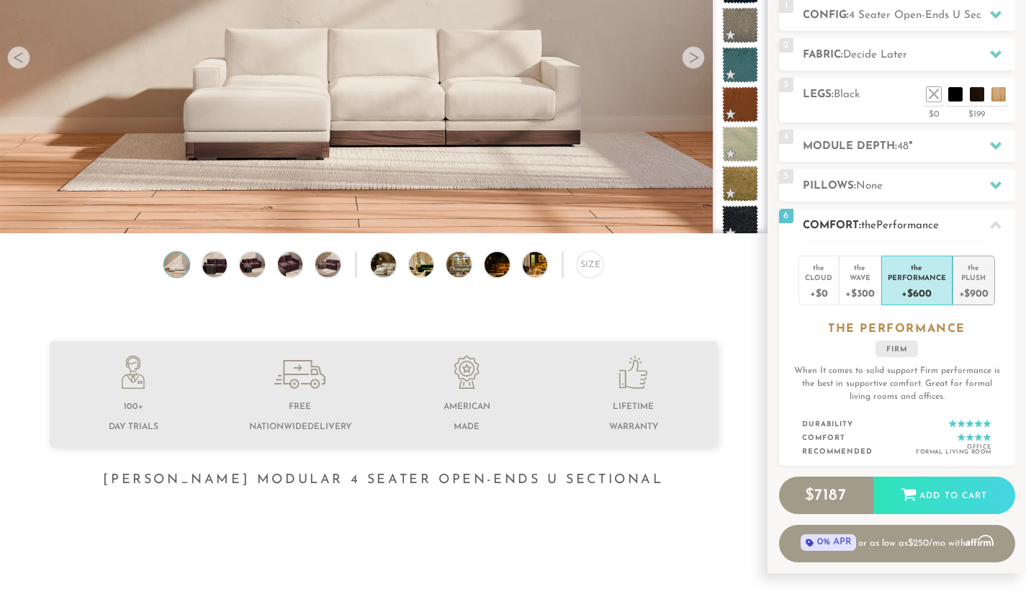
click at [970, 281] on div "Plush" at bounding box center [974, 277] width 30 height 10
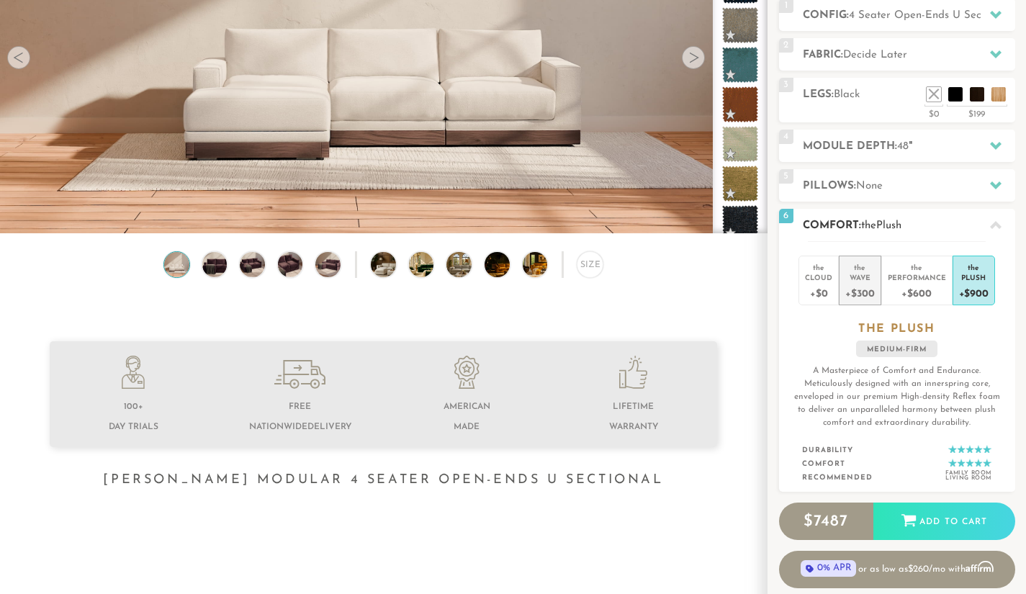
click at [854, 274] on div "Wave" at bounding box center [859, 277] width 29 height 10
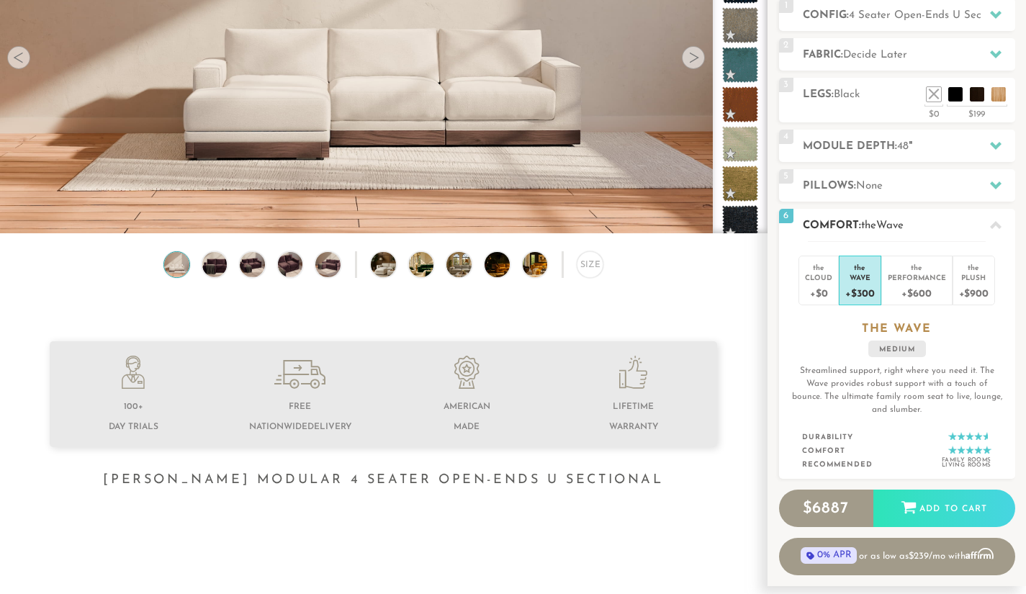
scroll to position [0, 0]
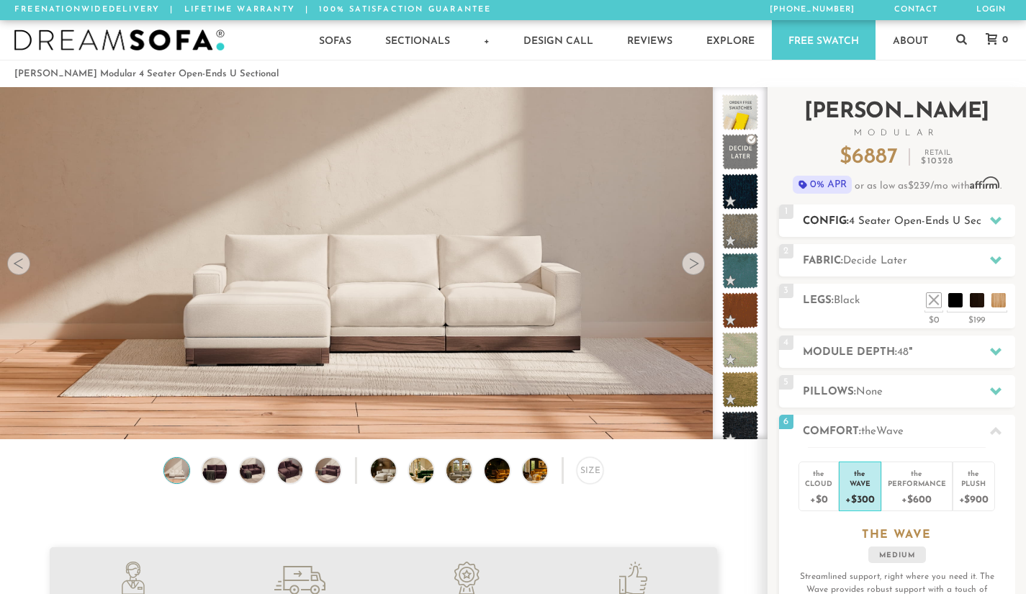
click at [1000, 219] on icon at bounding box center [996, 221] width 12 height 8
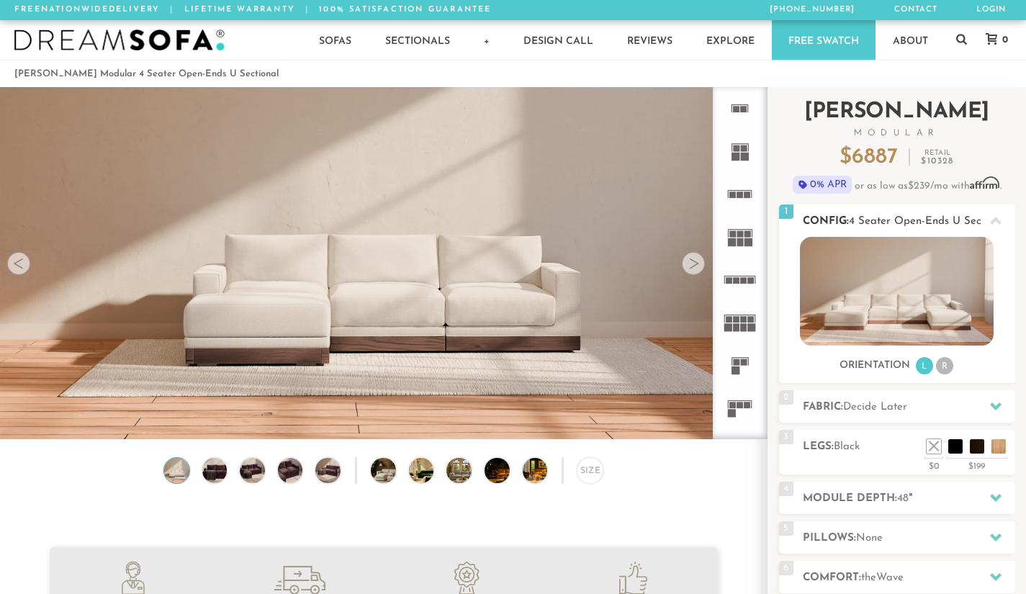
click at [945, 369] on li "R" at bounding box center [944, 365] width 17 height 17
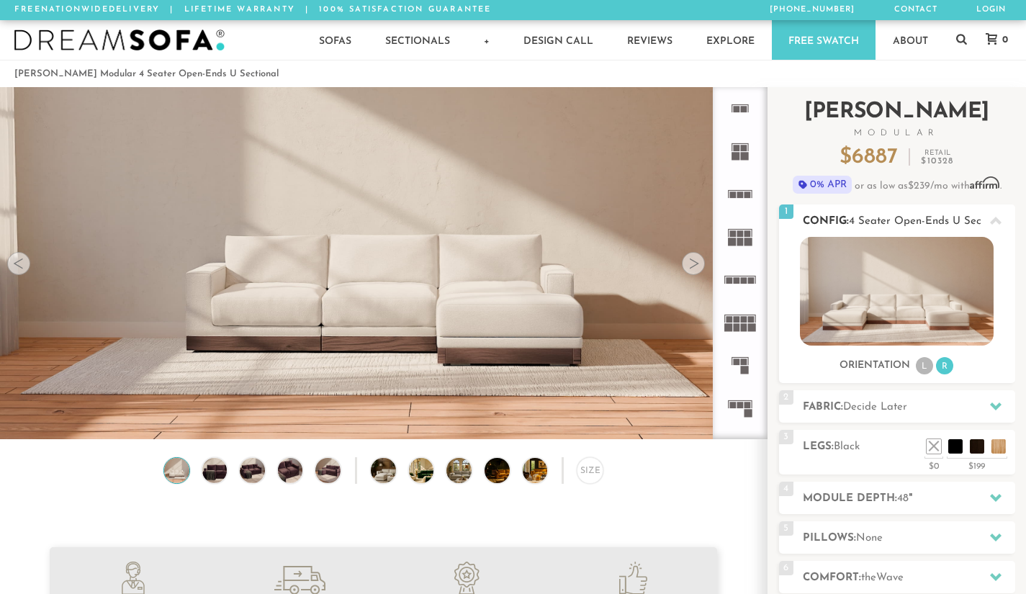
click at [918, 370] on li "L" at bounding box center [924, 365] width 17 height 17
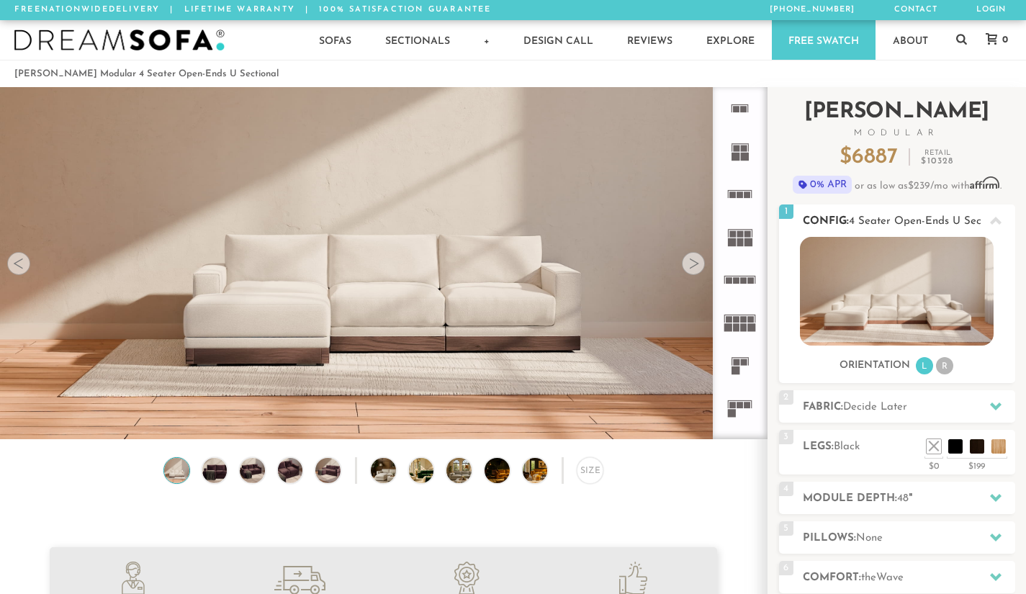
click at [945, 368] on li "R" at bounding box center [944, 365] width 17 height 17
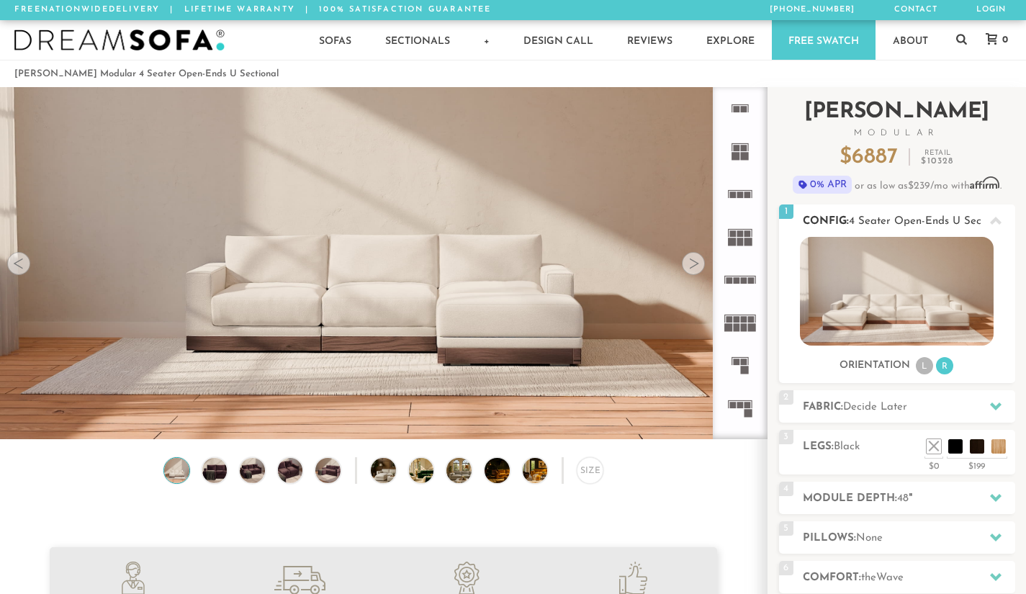
click at [921, 369] on li "L" at bounding box center [924, 365] width 17 height 17
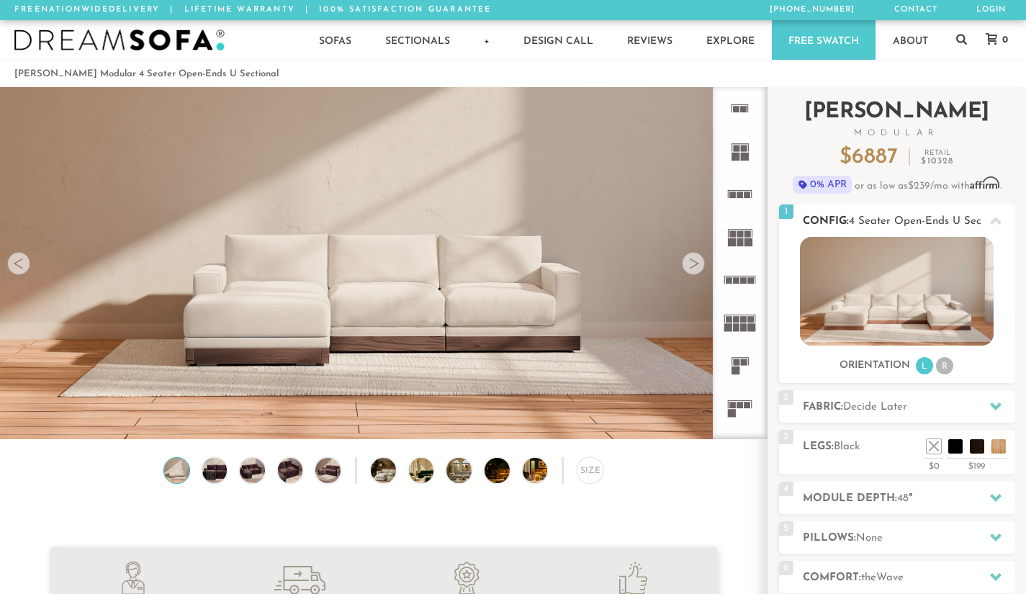
click at [940, 371] on li "R" at bounding box center [944, 365] width 17 height 17
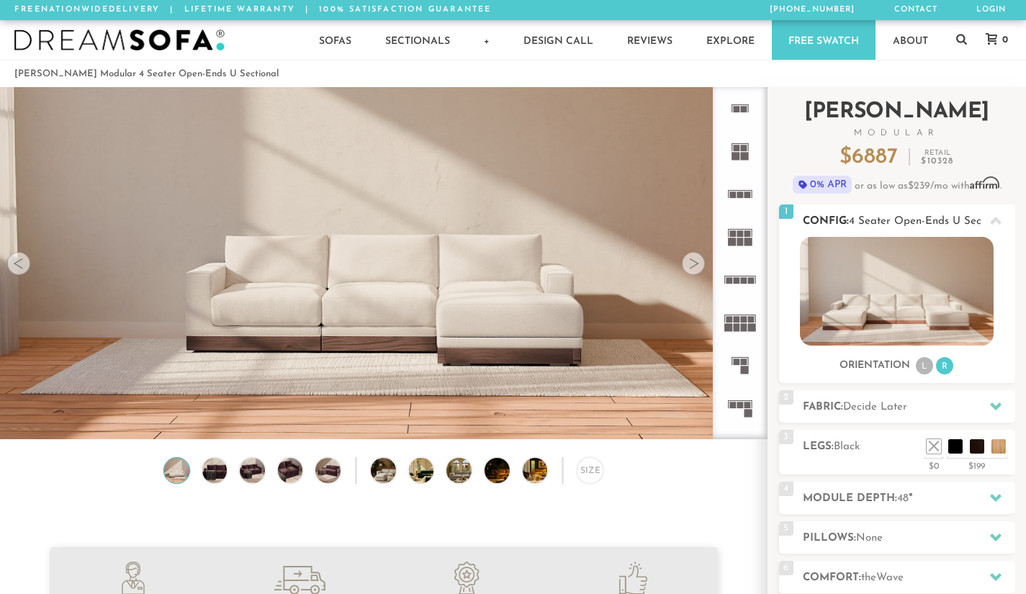
click at [929, 371] on li "L" at bounding box center [924, 365] width 17 height 17
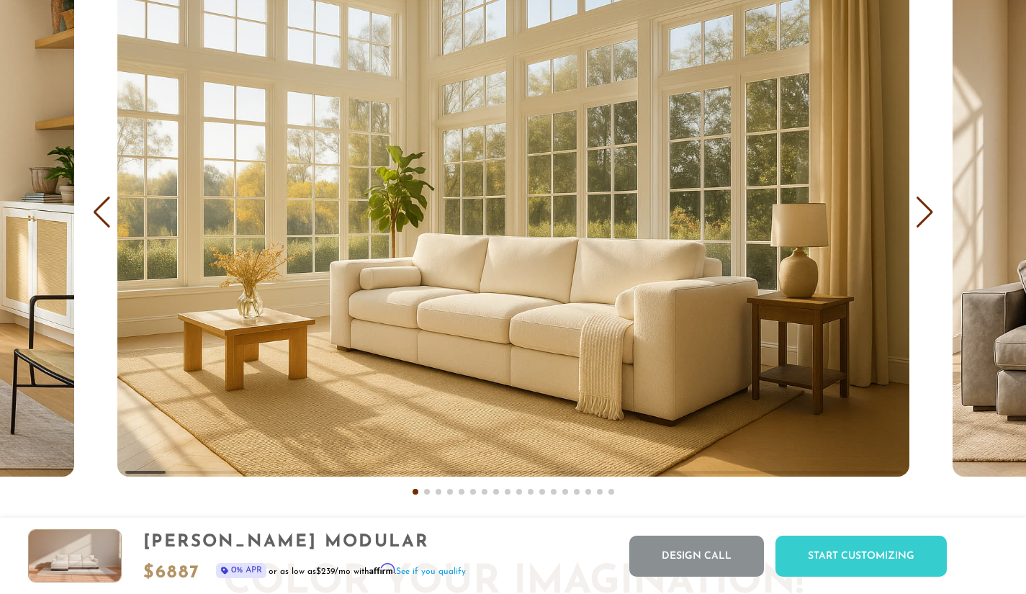
scroll to position [8510, 0]
click at [927, 220] on div "Next slide" at bounding box center [924, 213] width 19 height 32
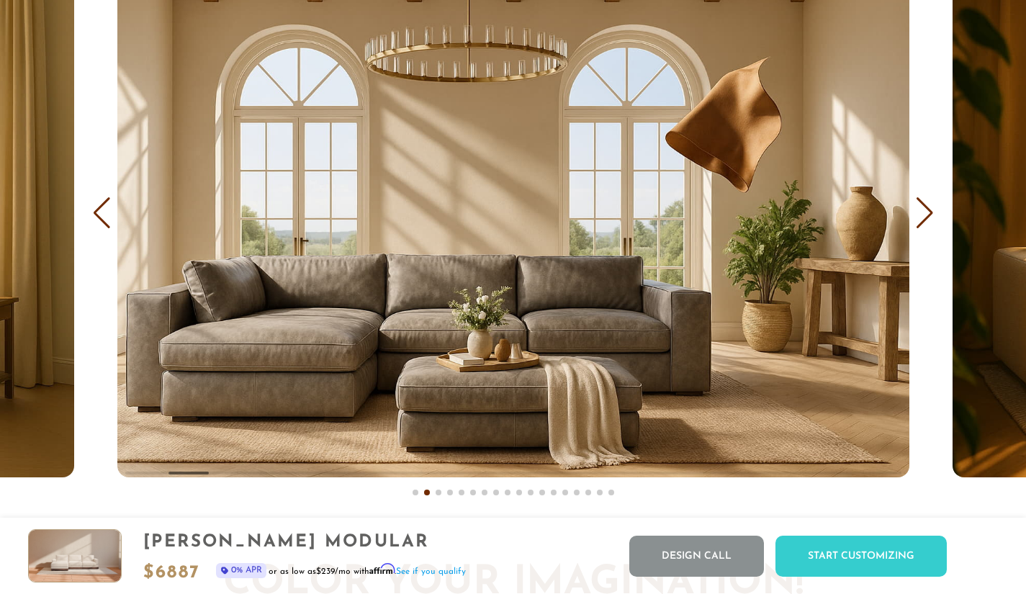
click at [927, 220] on div "Next slide" at bounding box center [924, 213] width 19 height 32
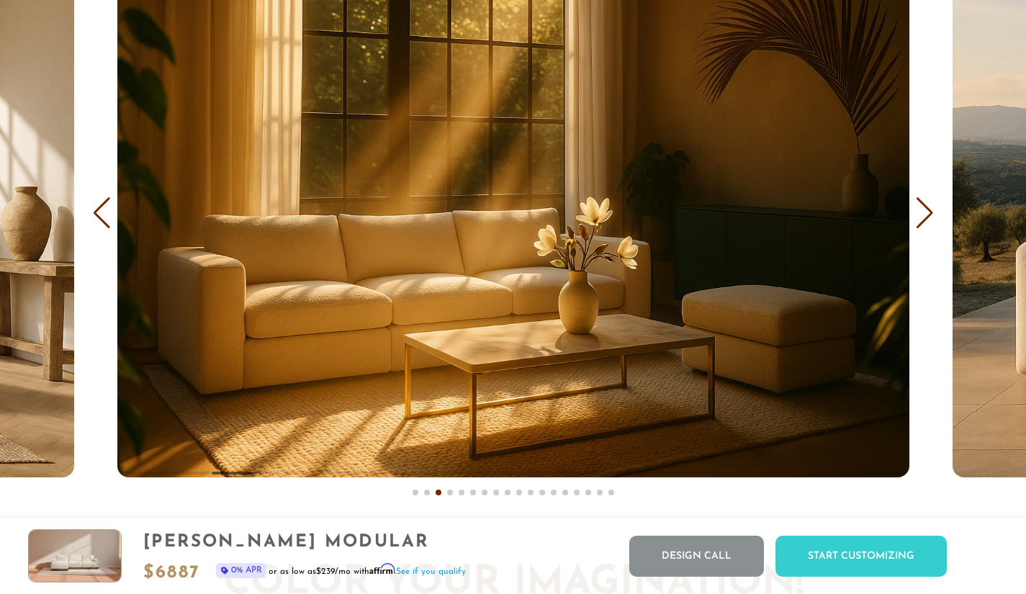
click at [927, 220] on div "Next slide" at bounding box center [924, 213] width 19 height 32
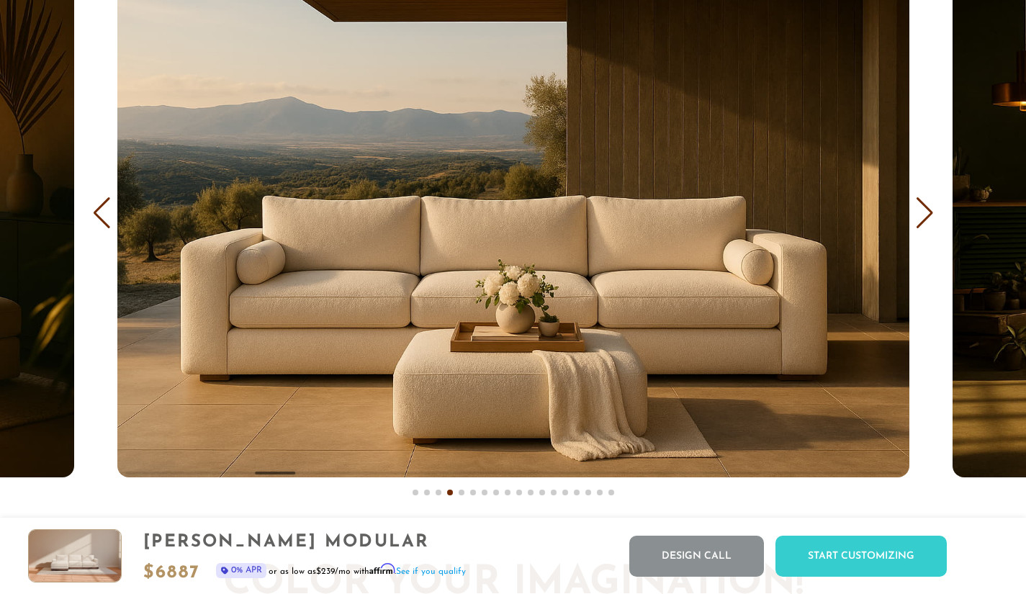
click at [927, 220] on div "Next slide" at bounding box center [924, 213] width 19 height 32
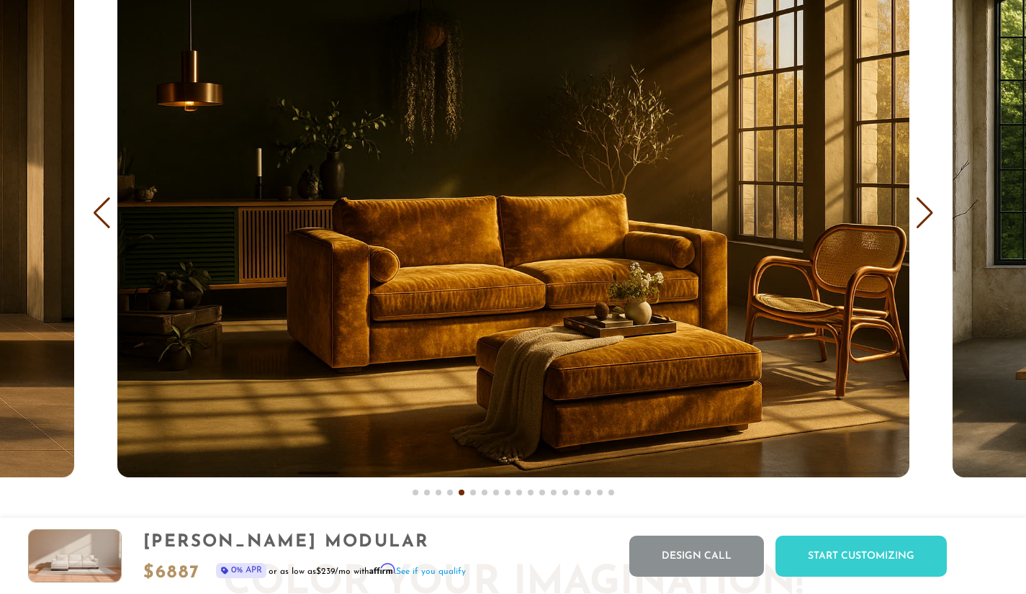
click at [927, 220] on div "Next slide" at bounding box center [924, 213] width 19 height 32
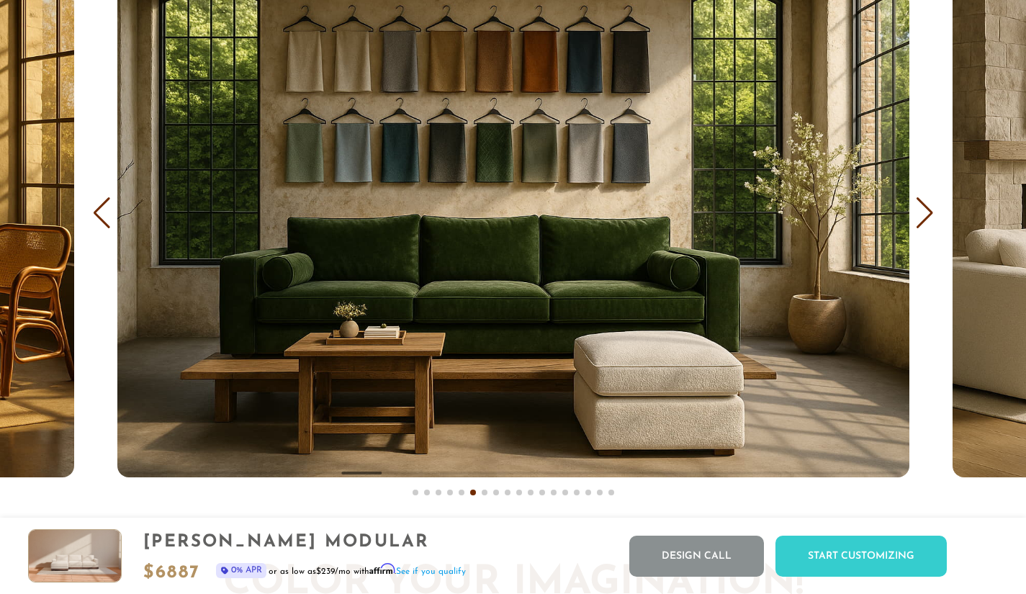
click at [927, 220] on div "Next slide" at bounding box center [924, 213] width 19 height 32
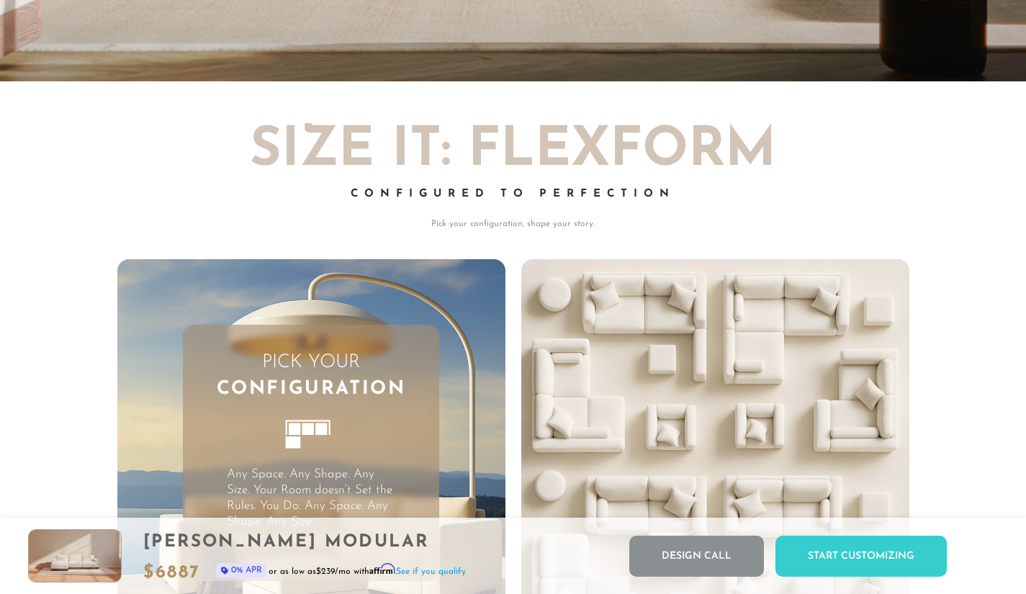
scroll to position [3249, 0]
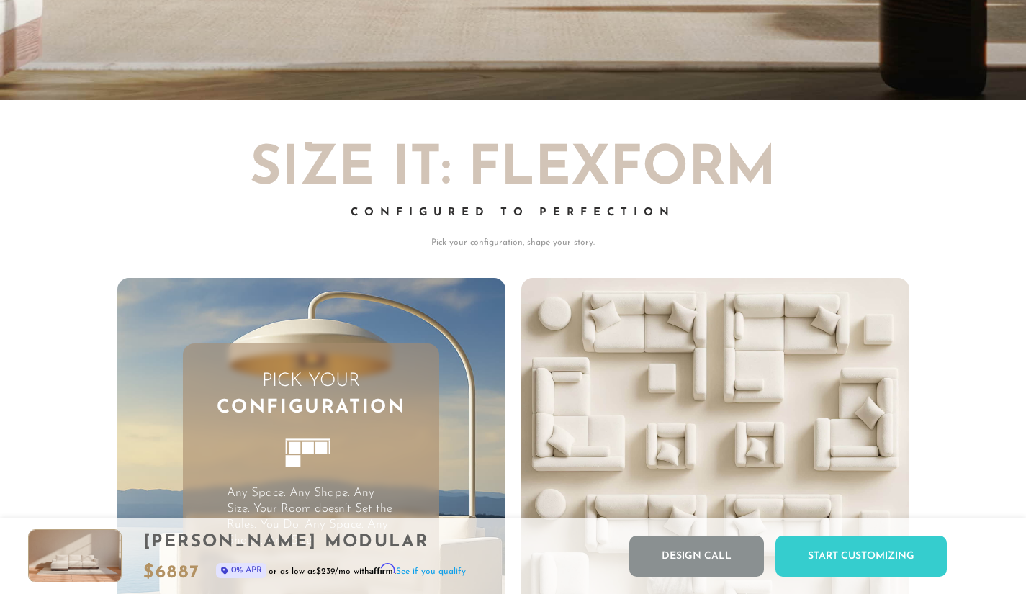
click at [715, 243] on p "Pick your configuration, shape your story." at bounding box center [513, 242] width 792 height 13
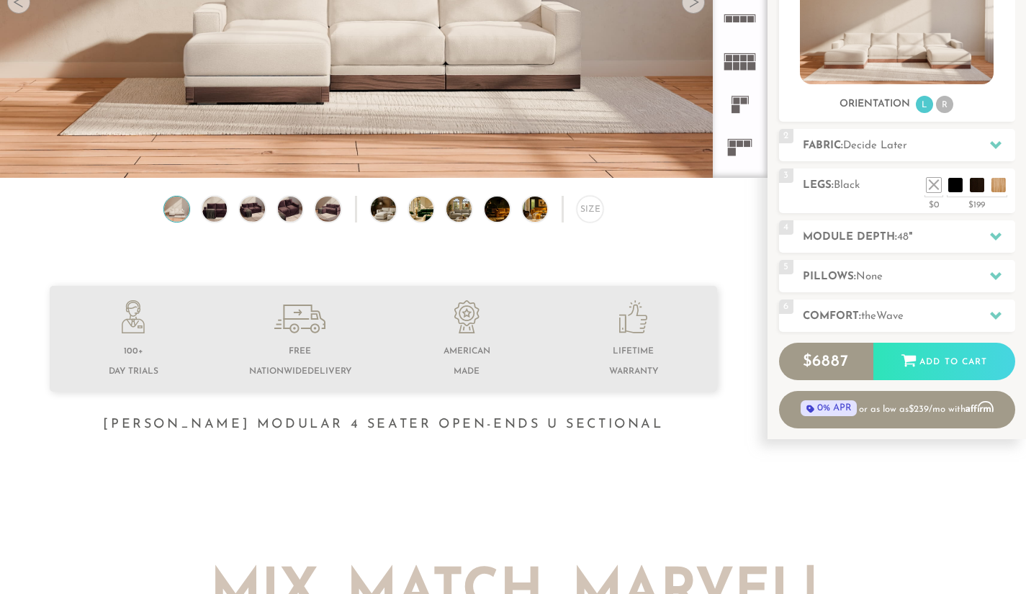
scroll to position [260, 0]
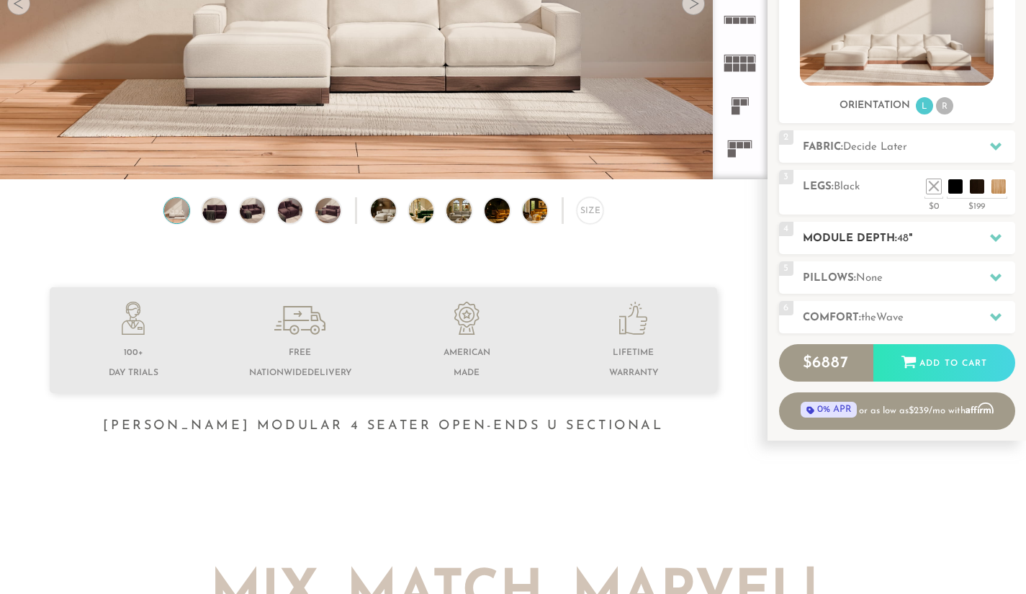
click at [995, 237] on icon at bounding box center [996, 238] width 12 height 12
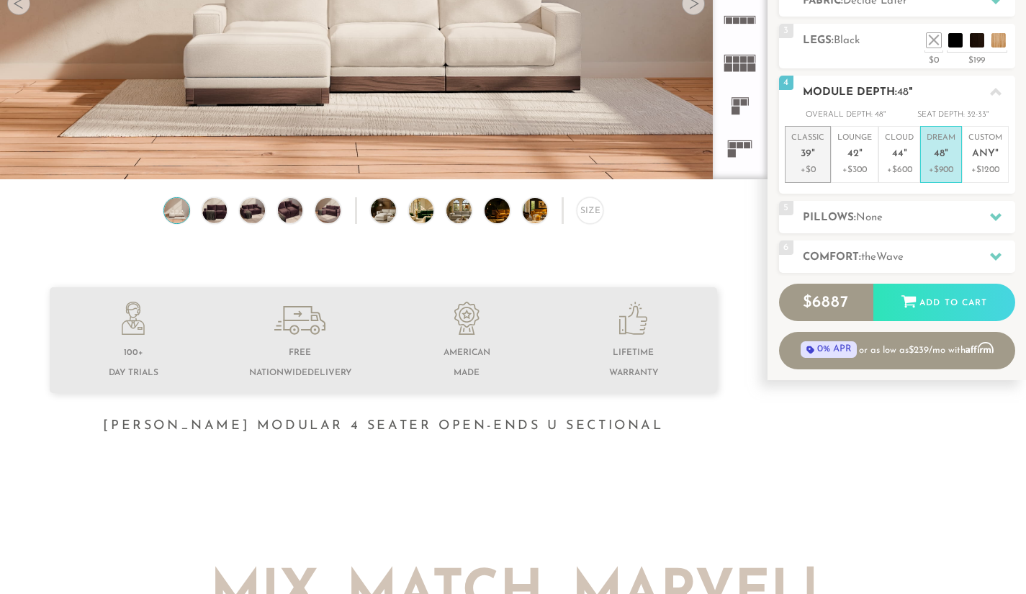
click at [808, 163] on p "+$0" at bounding box center [807, 169] width 33 height 13
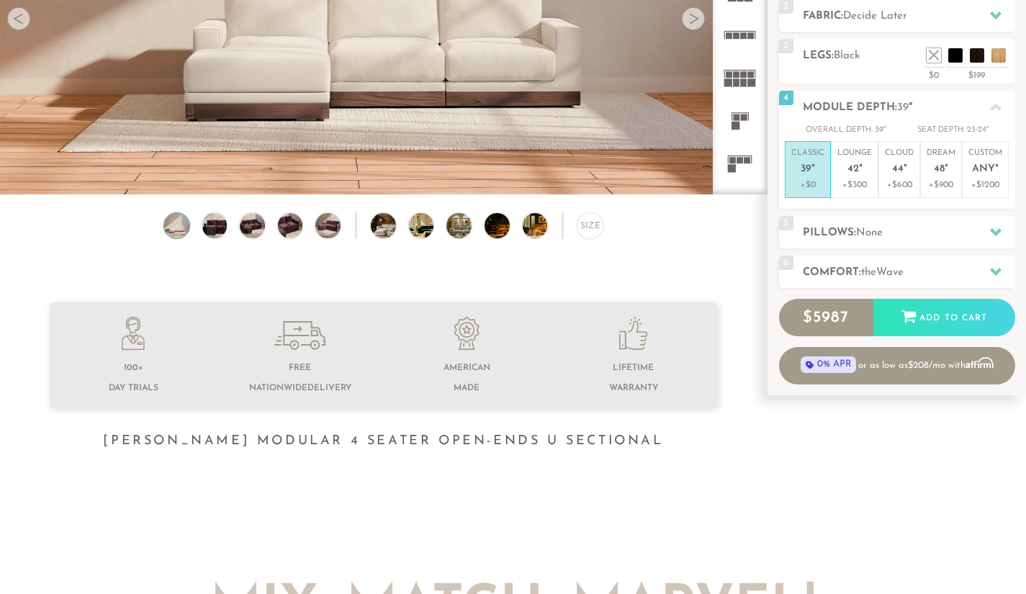
scroll to position [0, 0]
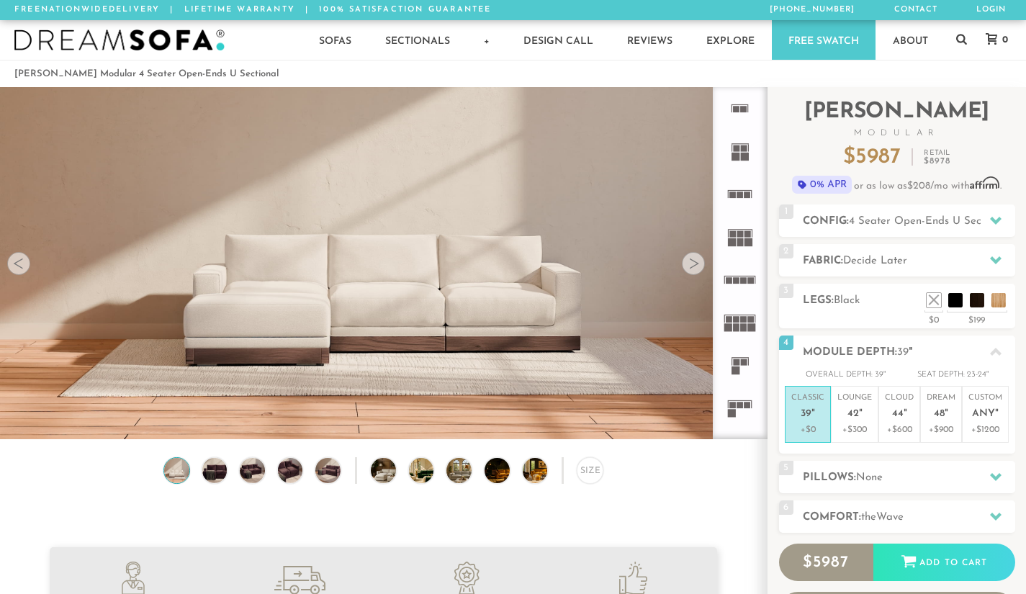
click at [741, 99] on icon at bounding box center [739, 108] width 42 height 42
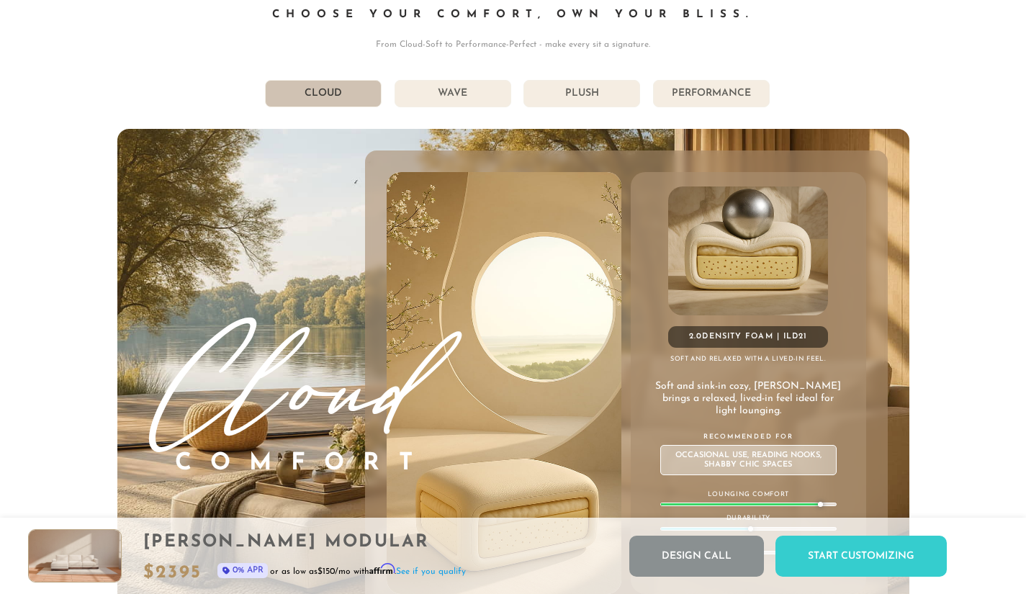
scroll to position [7615, 0]
click at [484, 99] on li "Wave" at bounding box center [452, 94] width 117 height 27
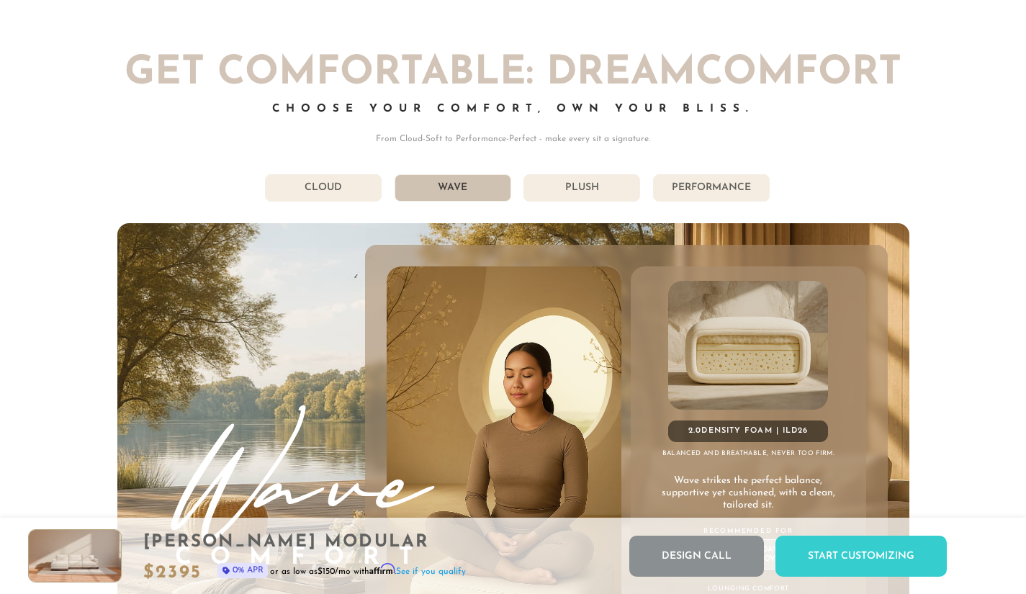
scroll to position [7522, 0]
click at [603, 191] on li "Plush" at bounding box center [581, 186] width 117 height 27
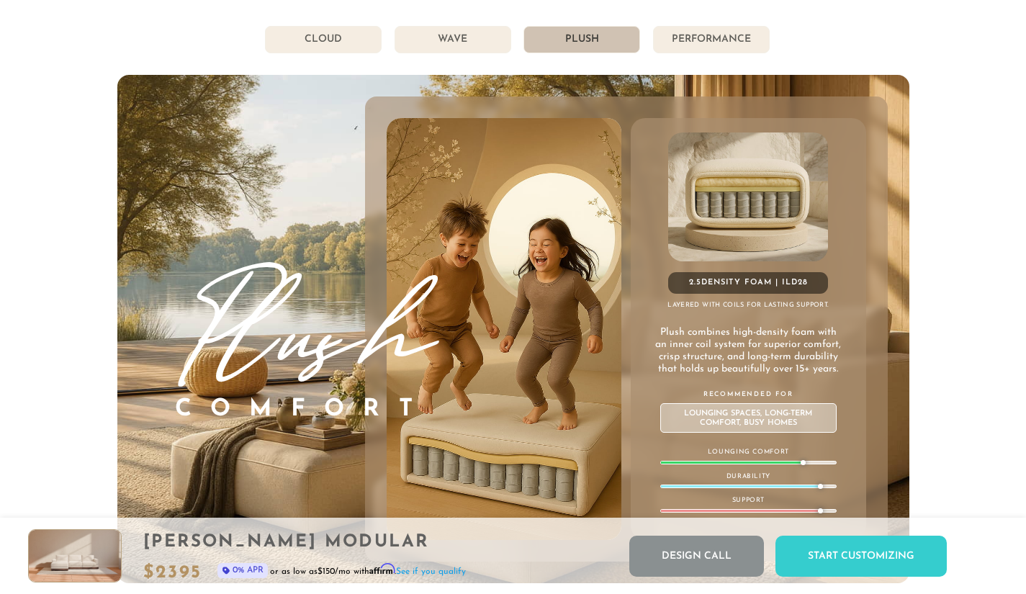
scroll to position [7668, 0]
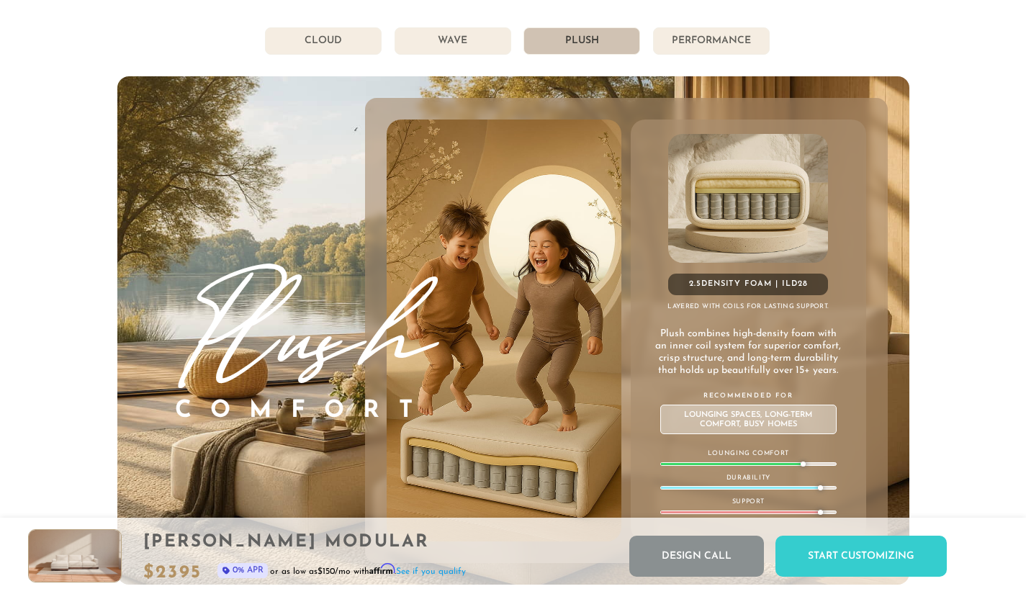
click at [702, 40] on li "Performance" at bounding box center [711, 40] width 117 height 27
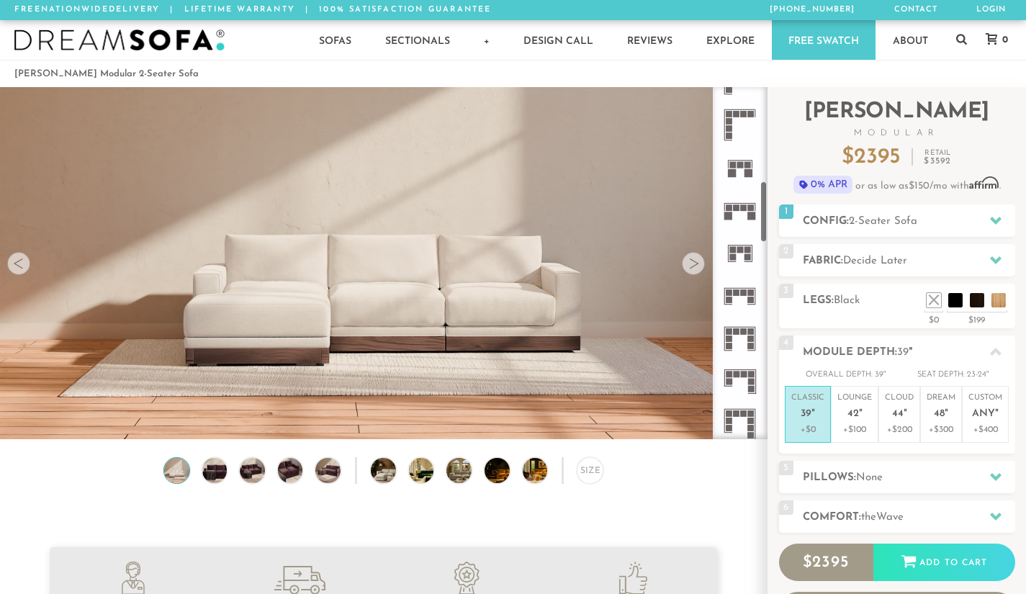
scroll to position [541, 0]
click at [738, 298] on icon at bounding box center [739, 295] width 42 height 42
click at [739, 214] on icon at bounding box center [739, 209] width 42 height 42
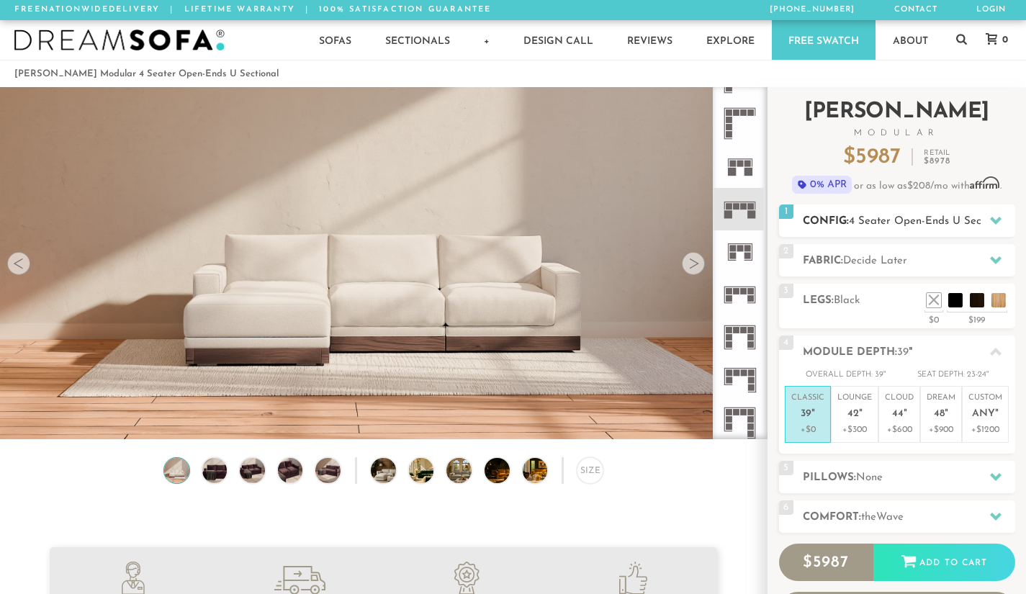
click at [986, 218] on div at bounding box center [995, 221] width 30 height 30
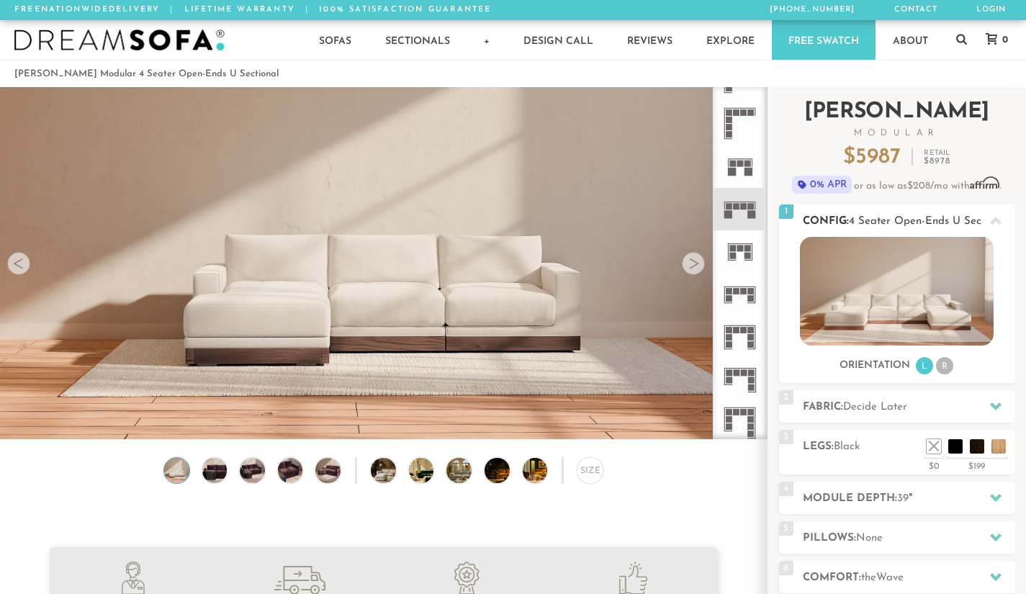
click at [986, 218] on div at bounding box center [995, 221] width 30 height 30
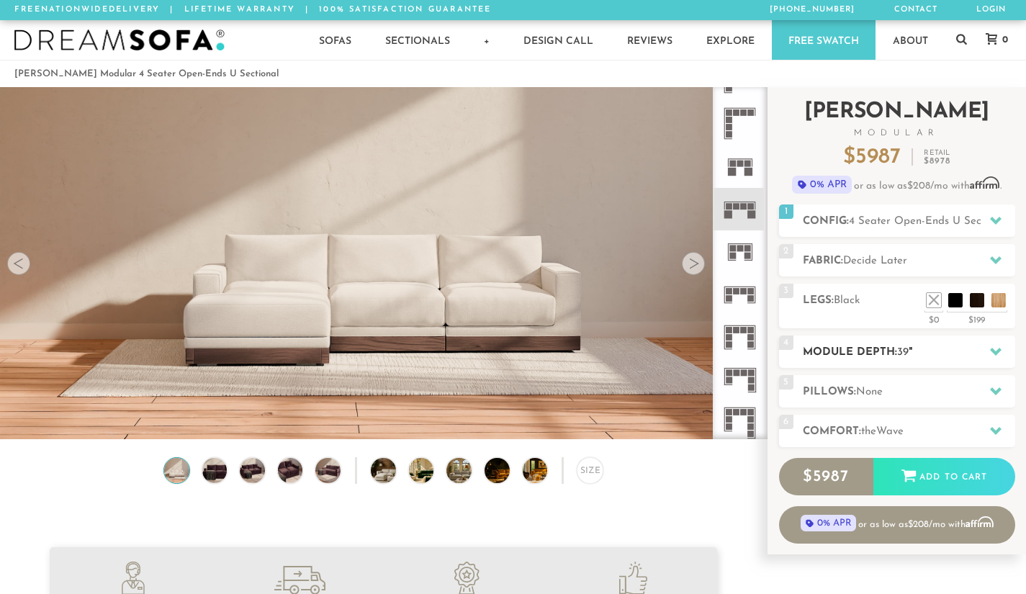
click at [995, 355] on icon at bounding box center [996, 352] width 12 height 12
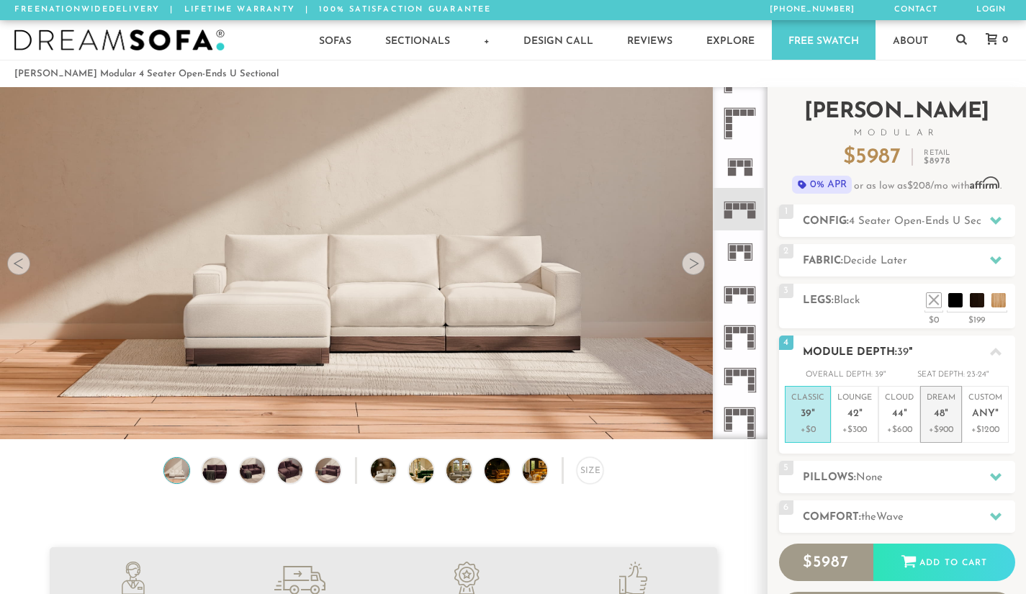
click at [947, 415] on em """ at bounding box center [946, 414] width 4 height 12
click at [997, 505] on div at bounding box center [995, 517] width 30 height 30
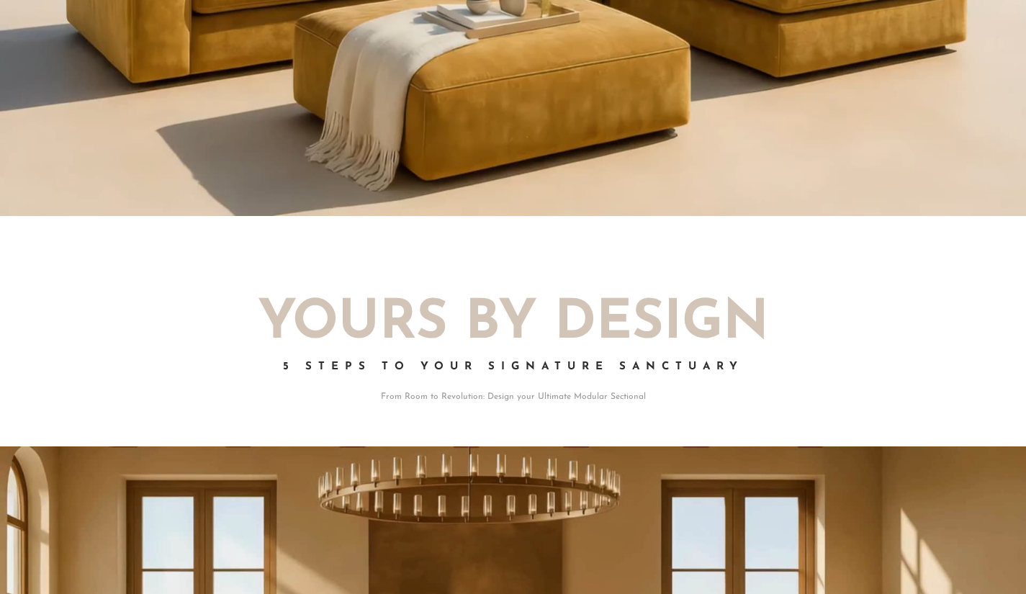
scroll to position [2242, 0]
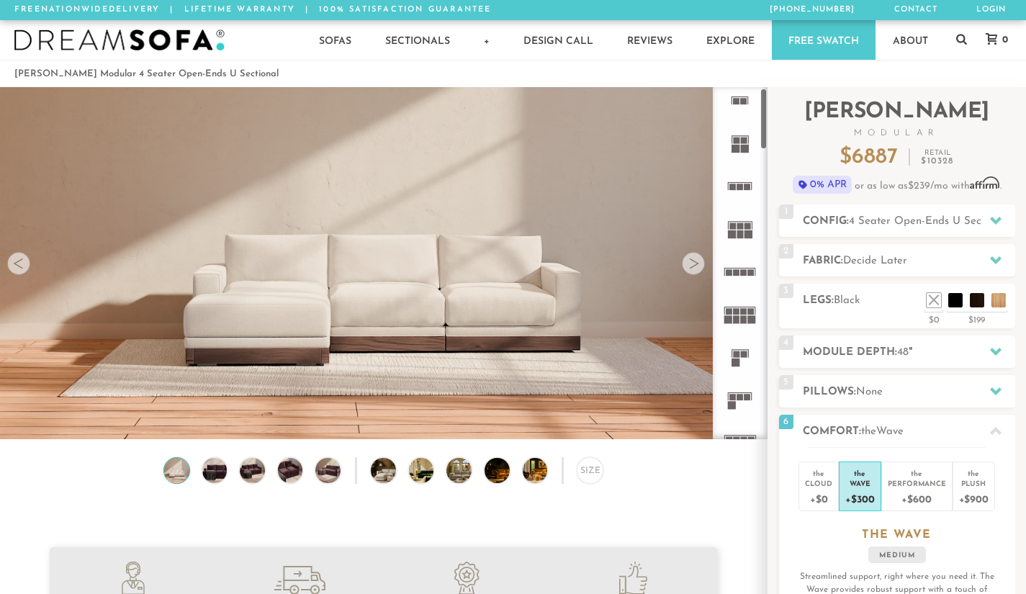
scroll to position [0, 0]
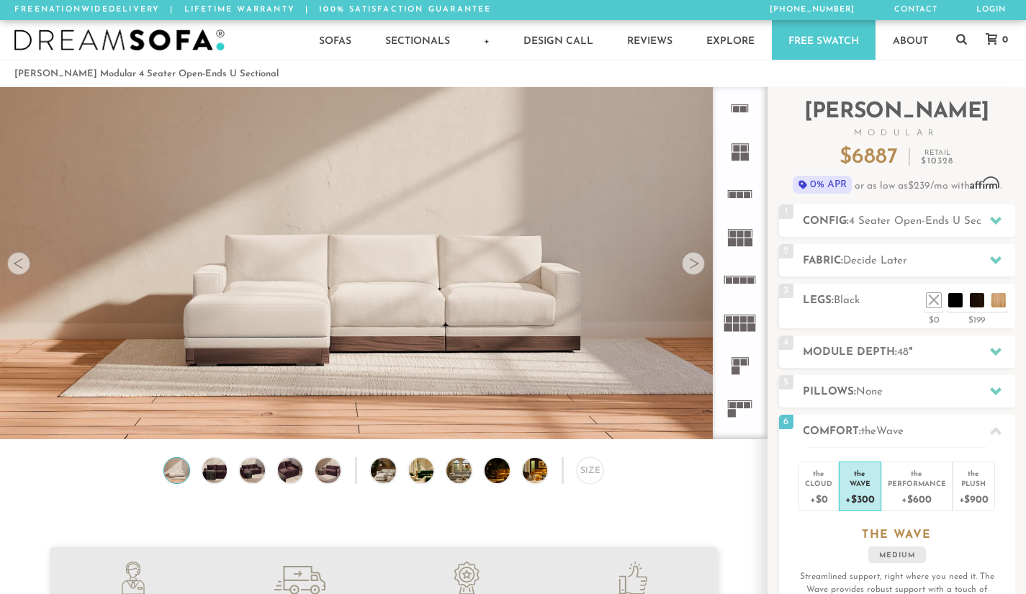
click at [741, 281] on rect at bounding box center [744, 280] width 6 height 6
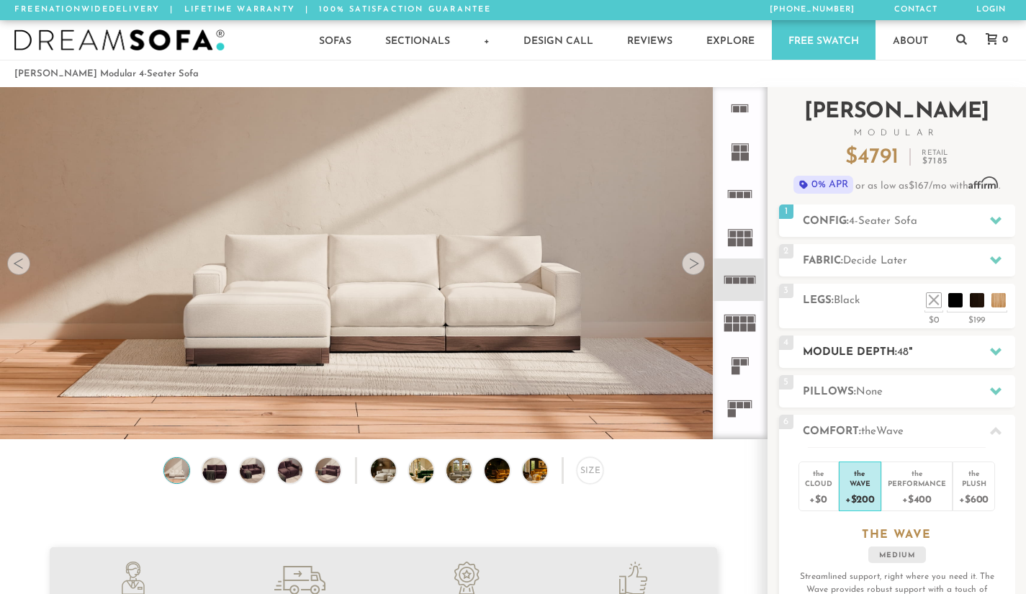
click at [991, 352] on icon at bounding box center [996, 352] width 12 height 12
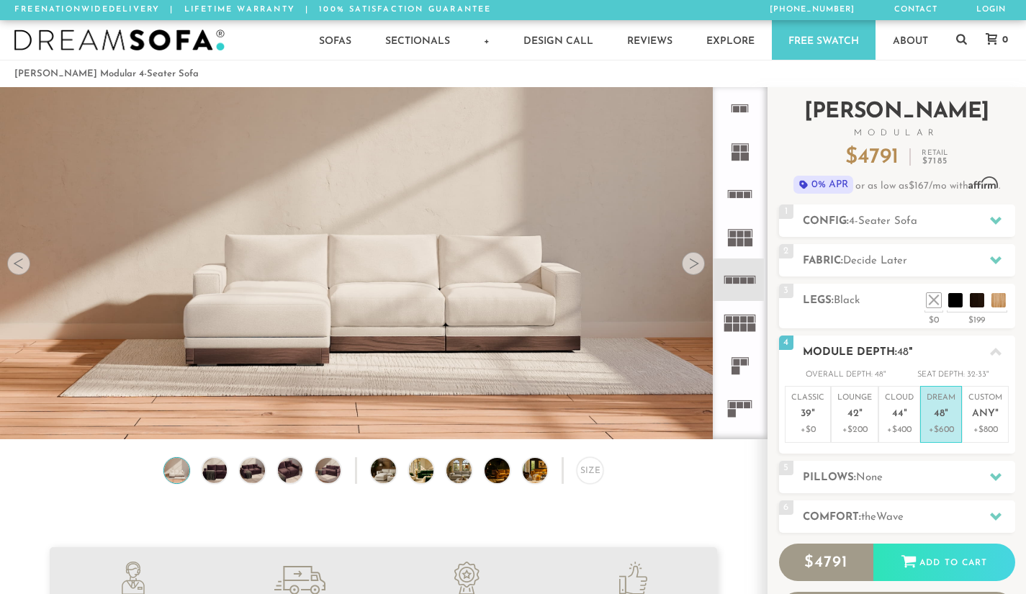
click at [991, 352] on icon at bounding box center [996, 352] width 12 height 8
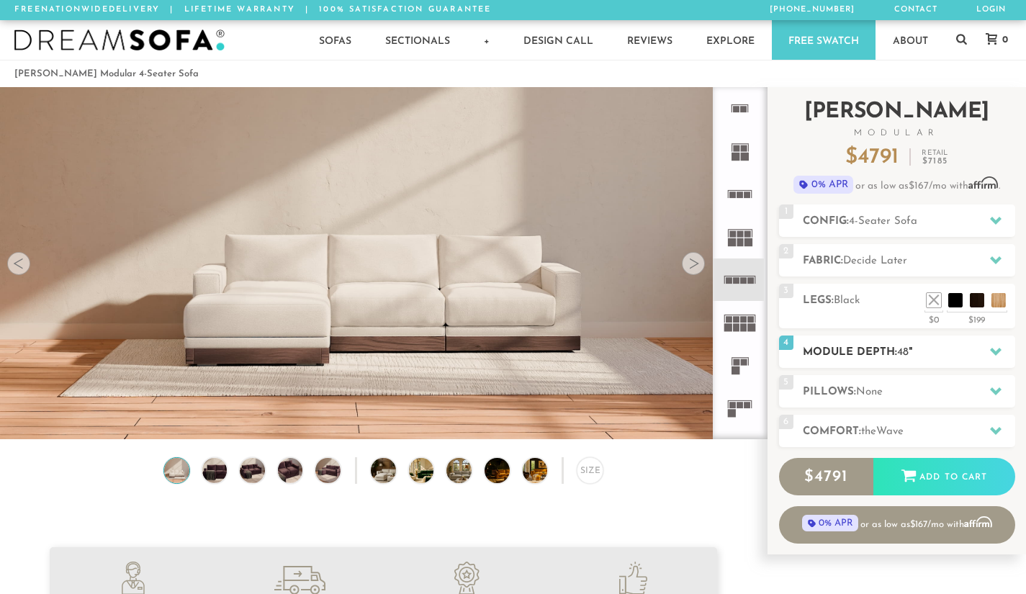
click at [991, 352] on icon at bounding box center [996, 352] width 12 height 12
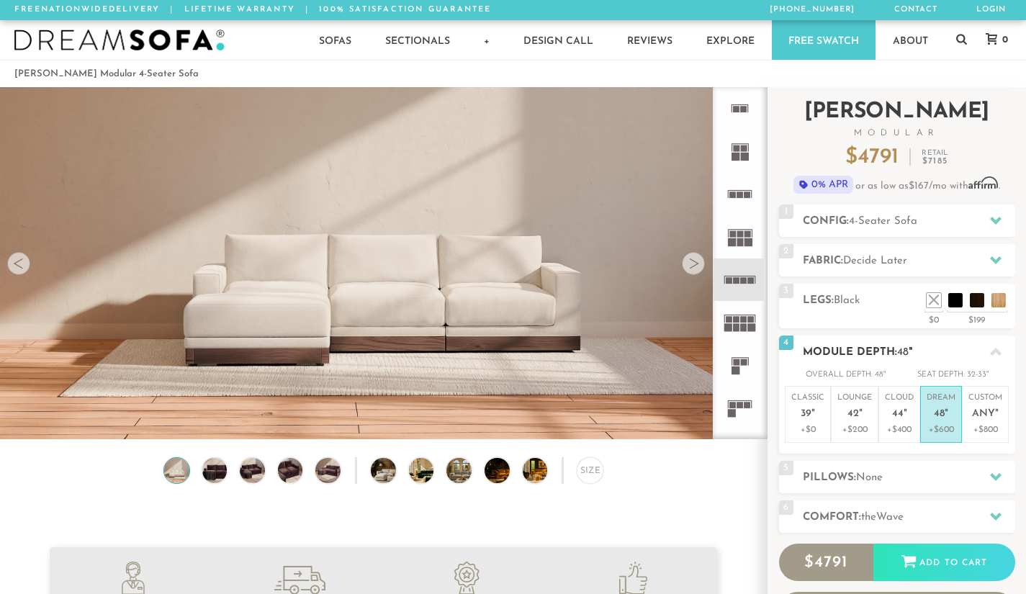
click at [991, 352] on icon at bounding box center [996, 352] width 12 height 8
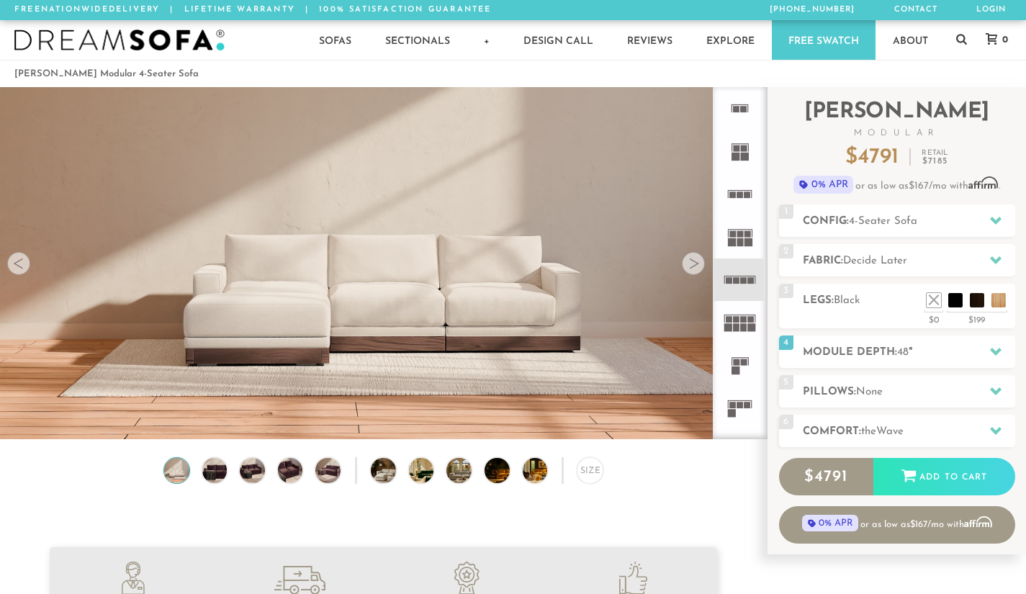
click at [732, 317] on icon at bounding box center [739, 322] width 42 height 42
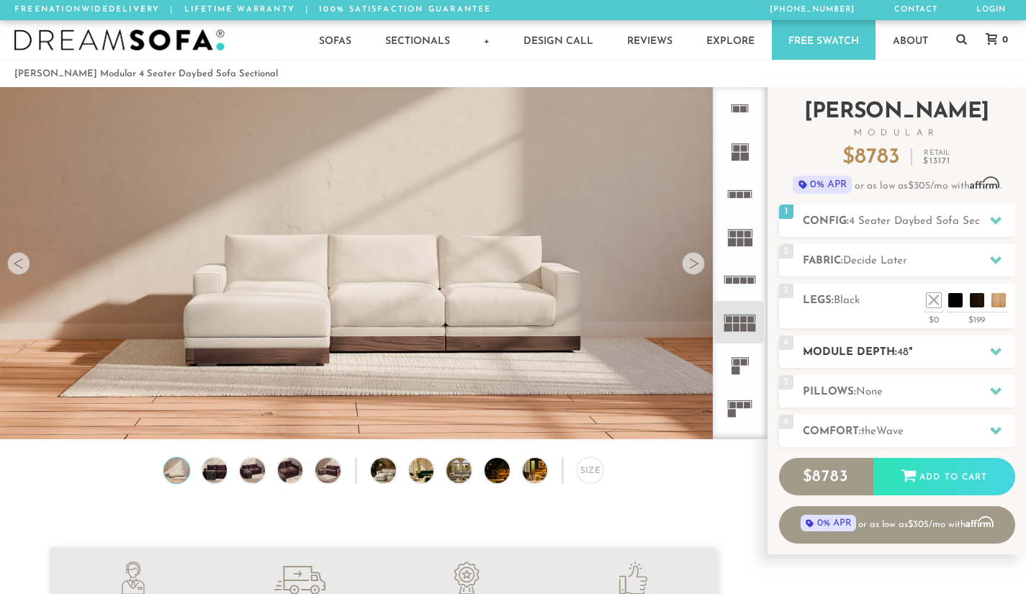
click at [991, 348] on icon at bounding box center [996, 352] width 12 height 8
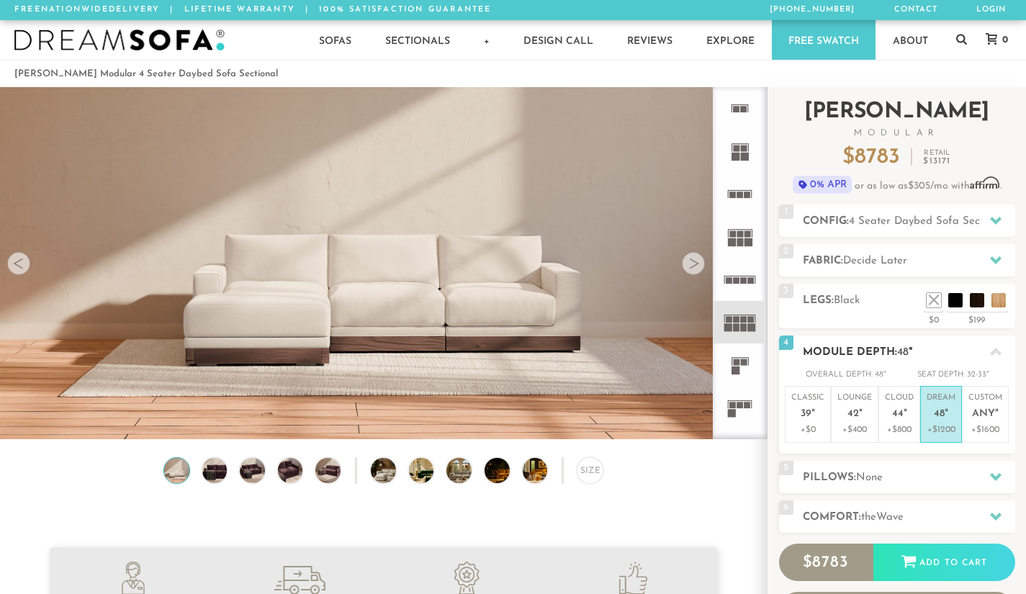
click at [991, 347] on icon at bounding box center [996, 352] width 12 height 12
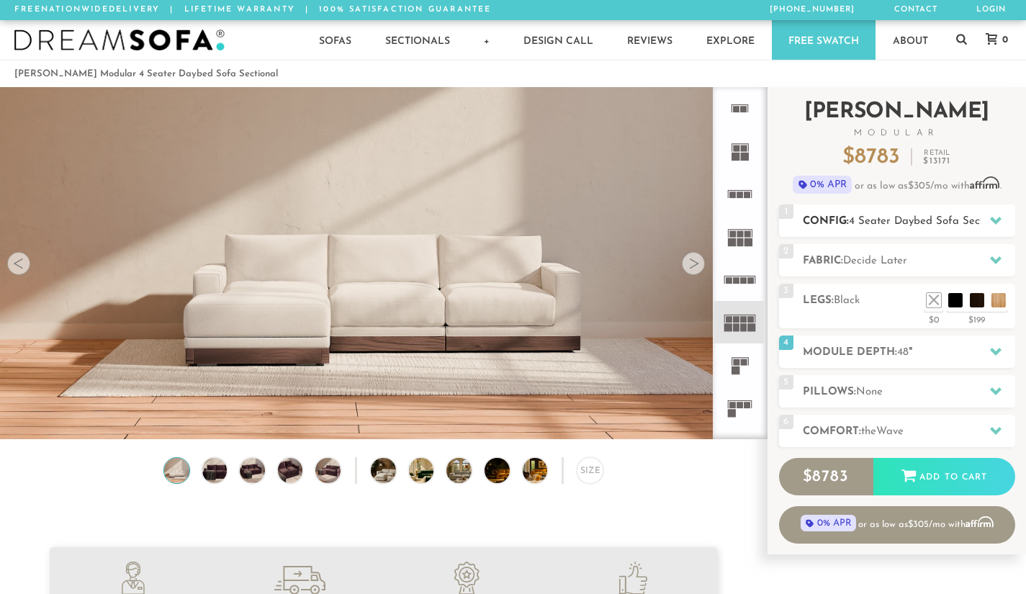
click at [998, 225] on icon at bounding box center [996, 221] width 12 height 12
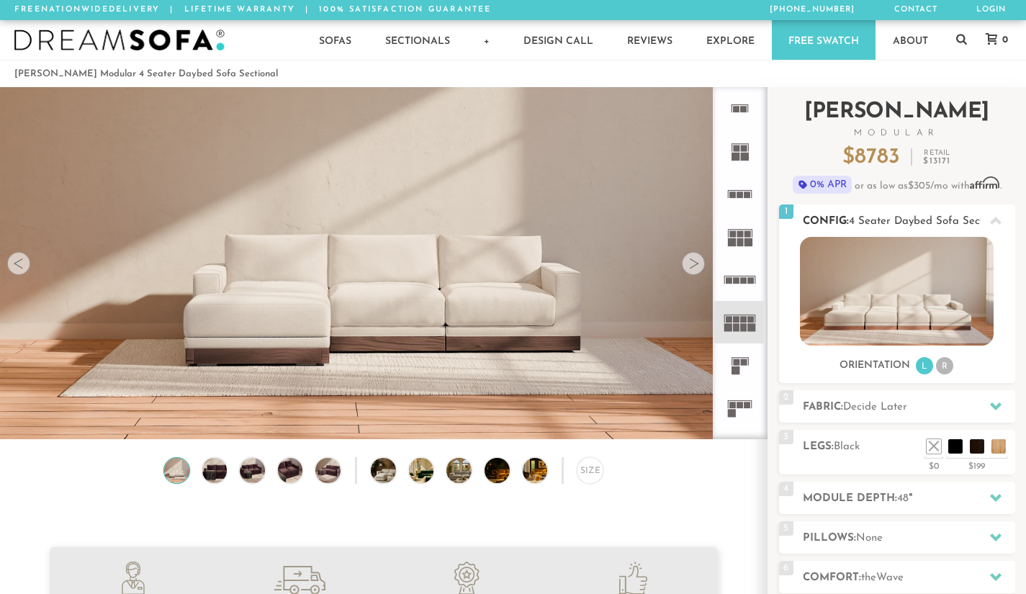
click at [998, 225] on icon at bounding box center [996, 221] width 12 height 12
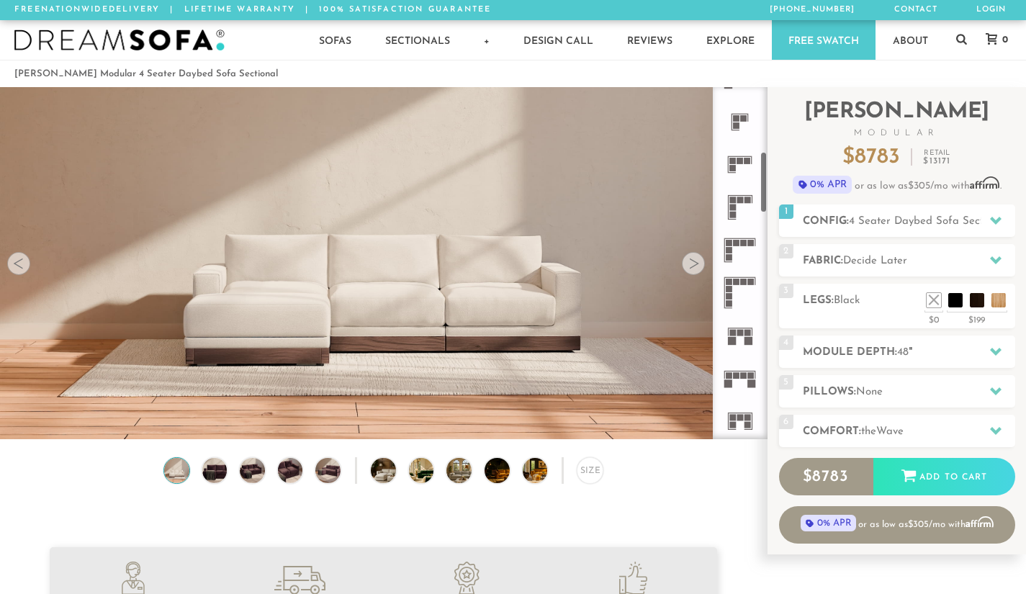
scroll to position [374, 0]
click at [750, 382] on rect at bounding box center [752, 381] width 8 height 8
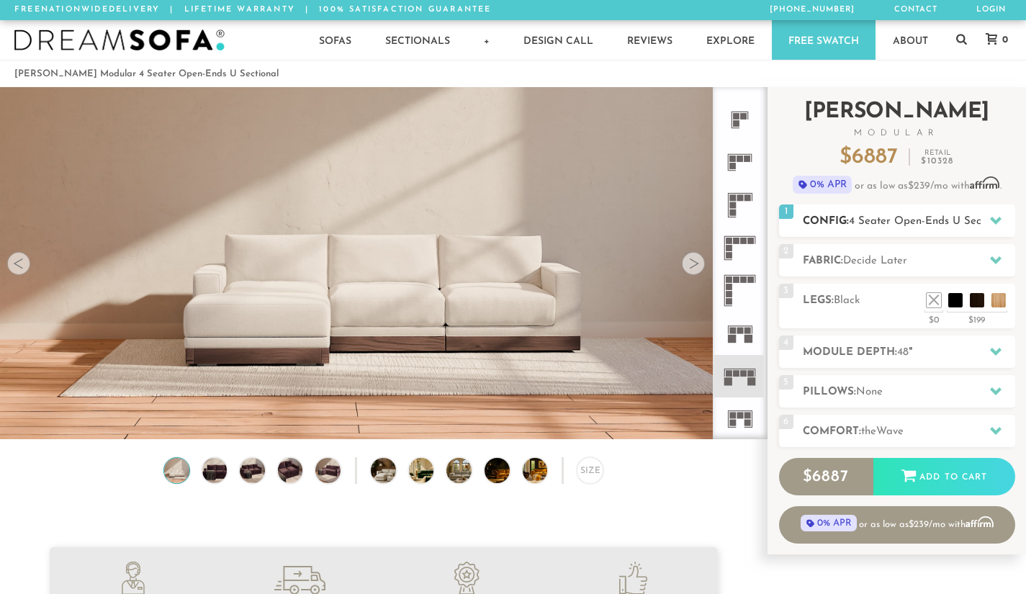
click at [993, 215] on icon at bounding box center [996, 221] width 12 height 12
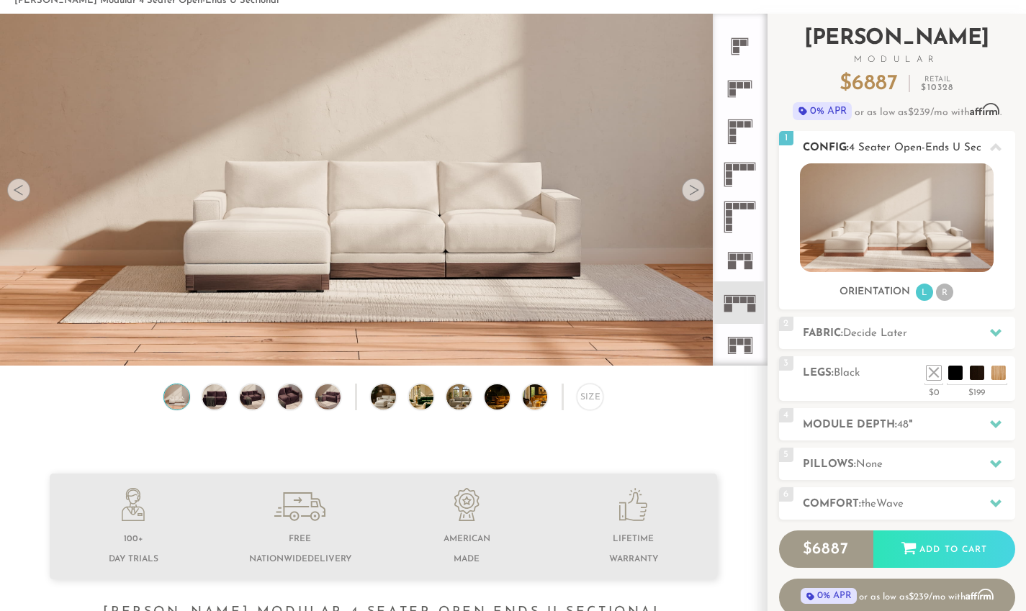
scroll to position [78, 0]
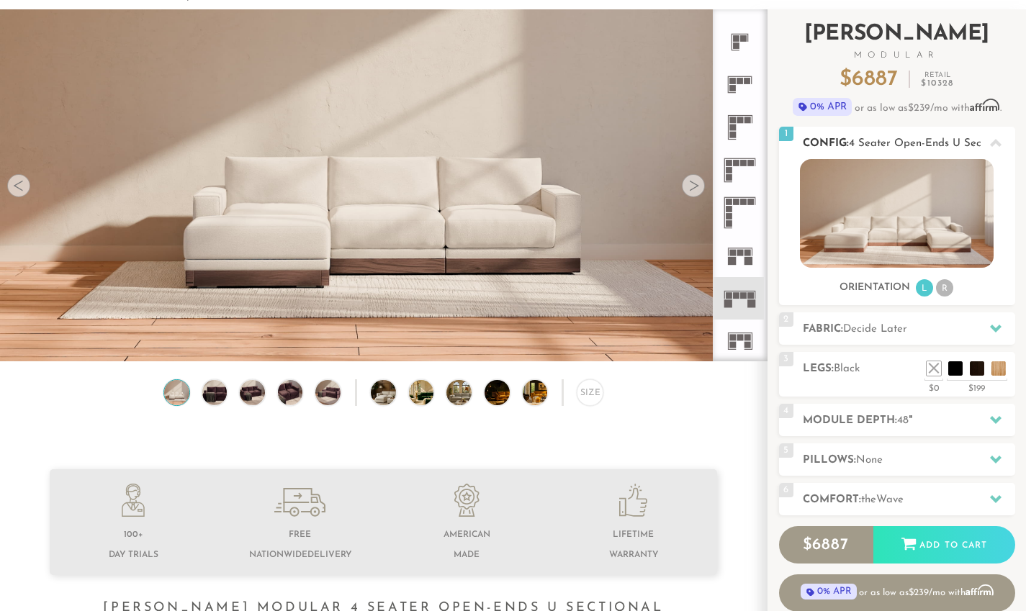
click at [953, 374] on li at bounding box center [955, 368] width 14 height 14
click at [980, 371] on li at bounding box center [977, 368] width 14 height 14
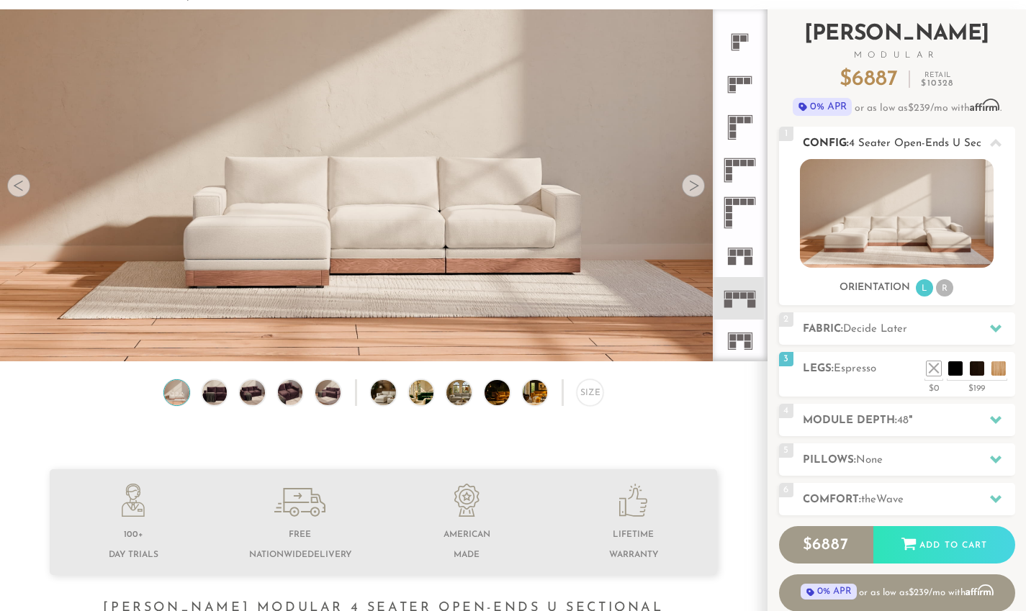
click at [898, 385] on div "3 Legs: Espresso $0 $199 Nailheads:" at bounding box center [897, 374] width 236 height 45
click at [953, 370] on li at bounding box center [955, 368] width 14 height 14
click at [882, 392] on div "3 Legs: Black $0 $199 Nailheads:" at bounding box center [897, 374] width 236 height 45
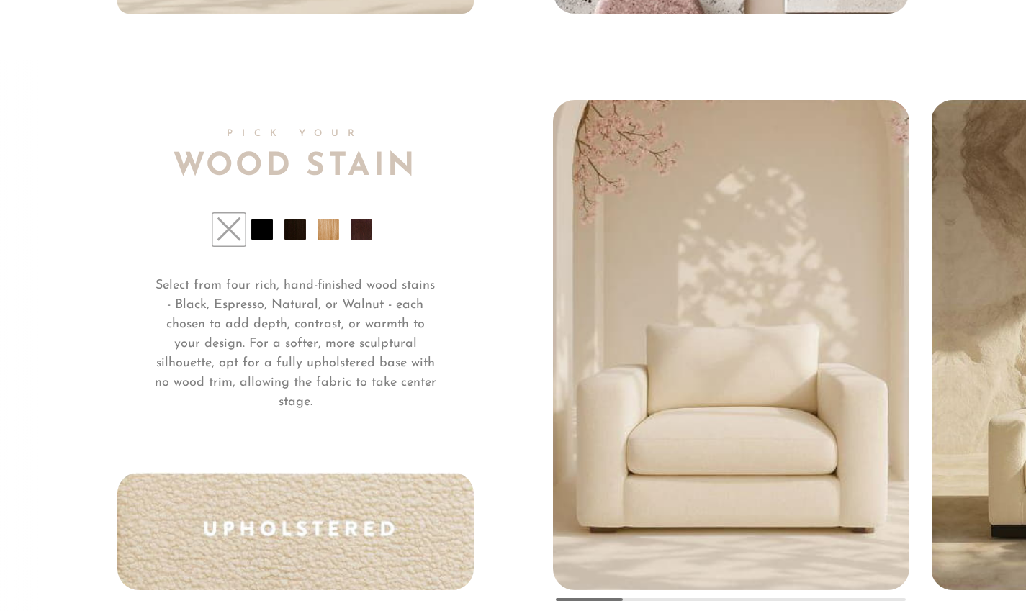
scroll to position [10479, 0]
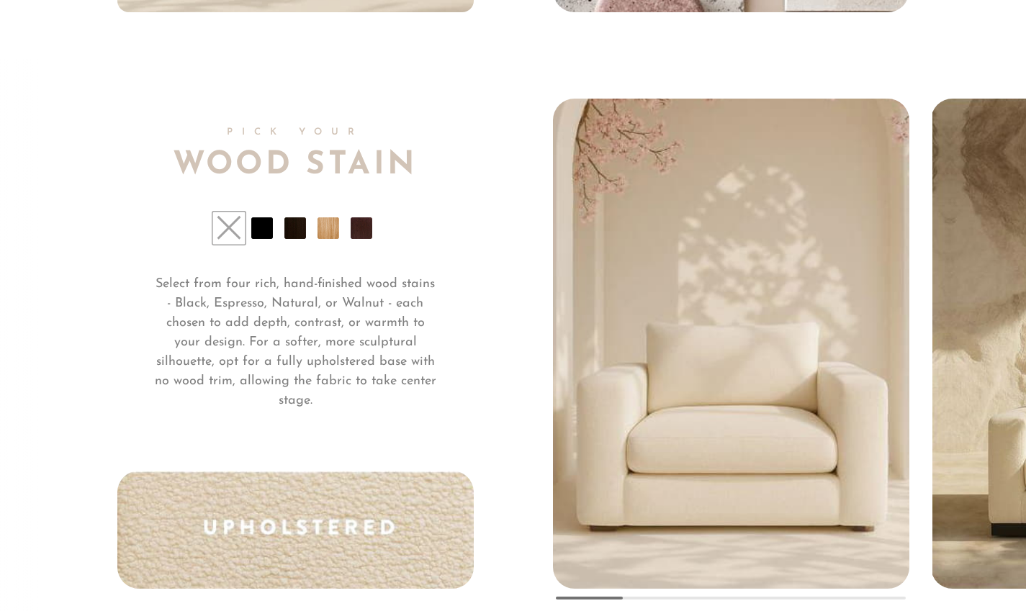
click at [266, 238] on li at bounding box center [262, 228] width 22 height 22
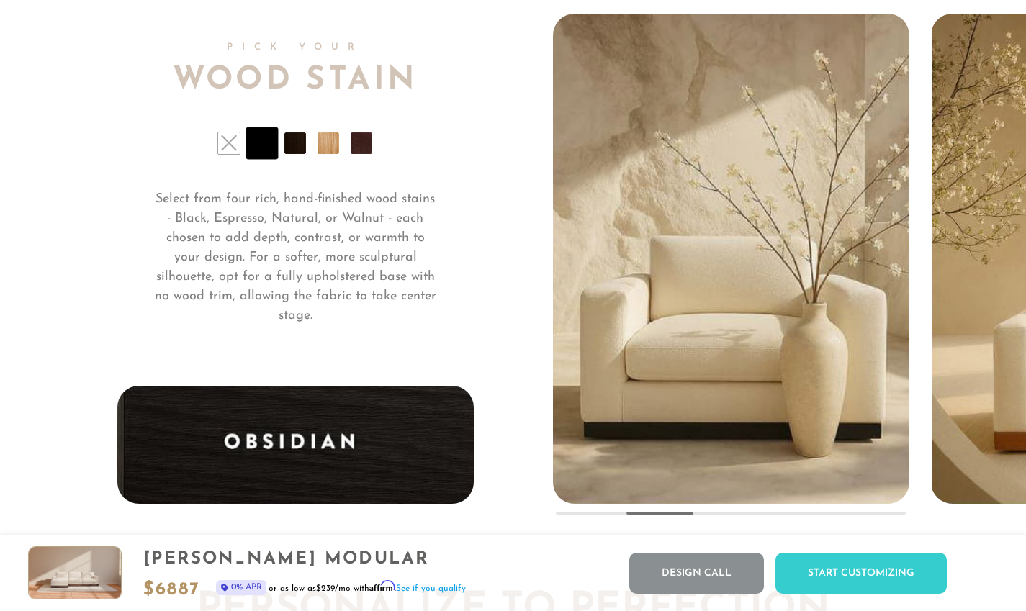
scroll to position [10564, 0]
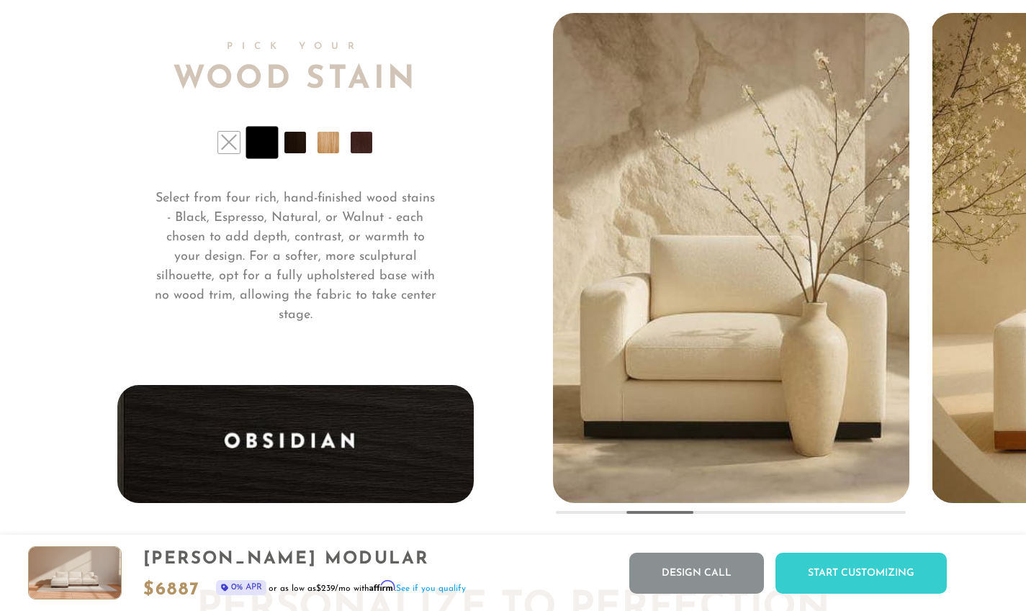
click at [292, 146] on li at bounding box center [295, 143] width 22 height 22
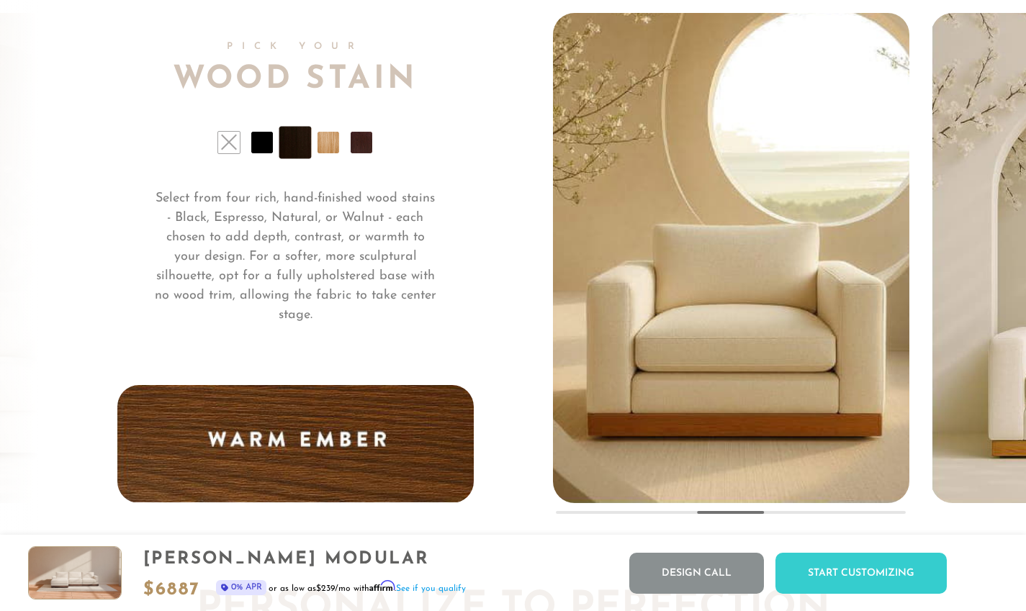
click at [317, 144] on li at bounding box center [328, 143] width 22 height 22
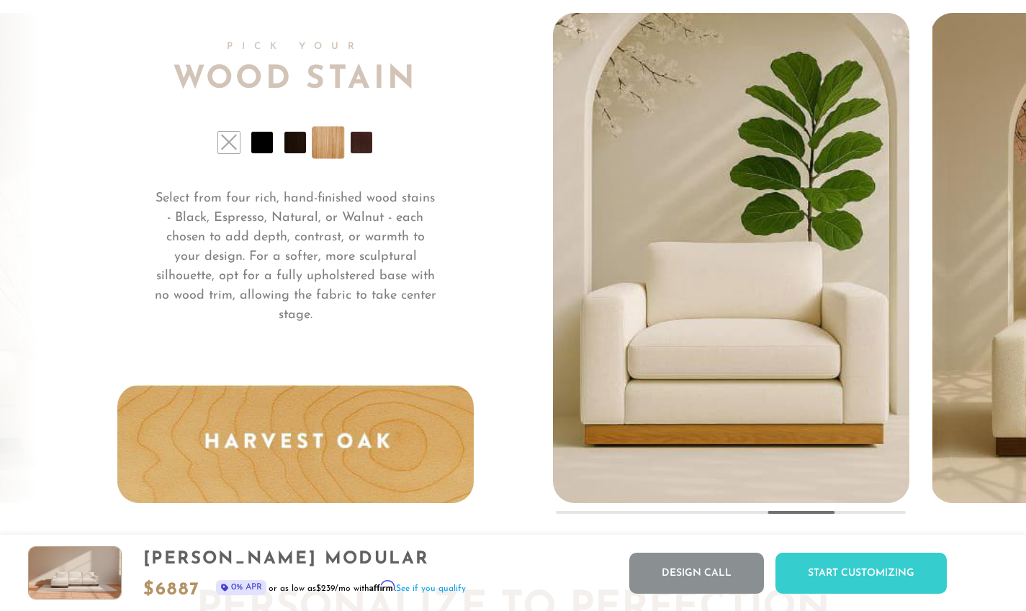
click at [353, 148] on li at bounding box center [362, 143] width 22 height 22
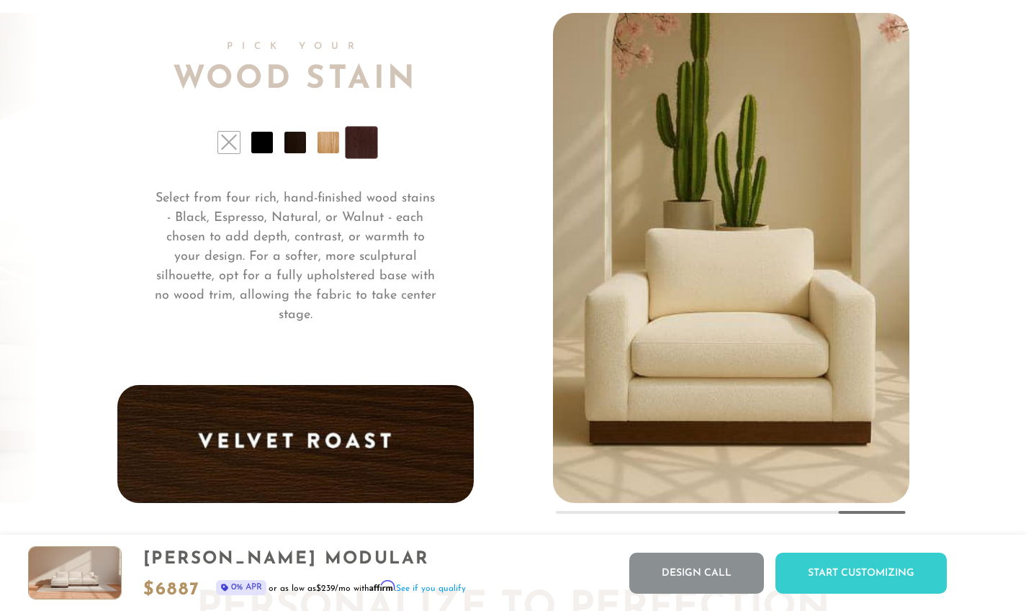
click at [256, 144] on li at bounding box center [262, 143] width 22 height 22
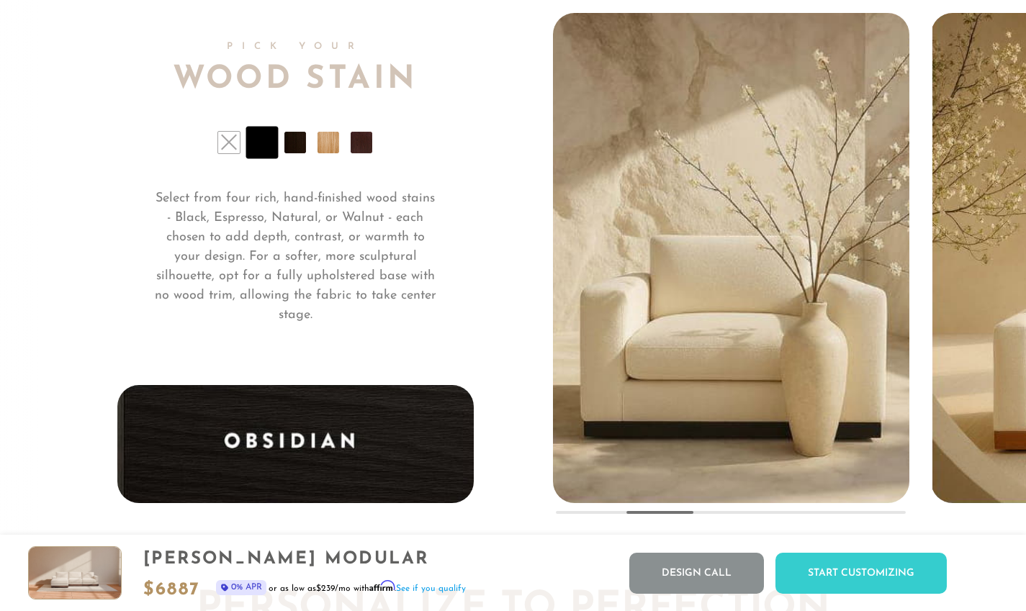
click at [222, 143] on li at bounding box center [229, 143] width 22 height 22
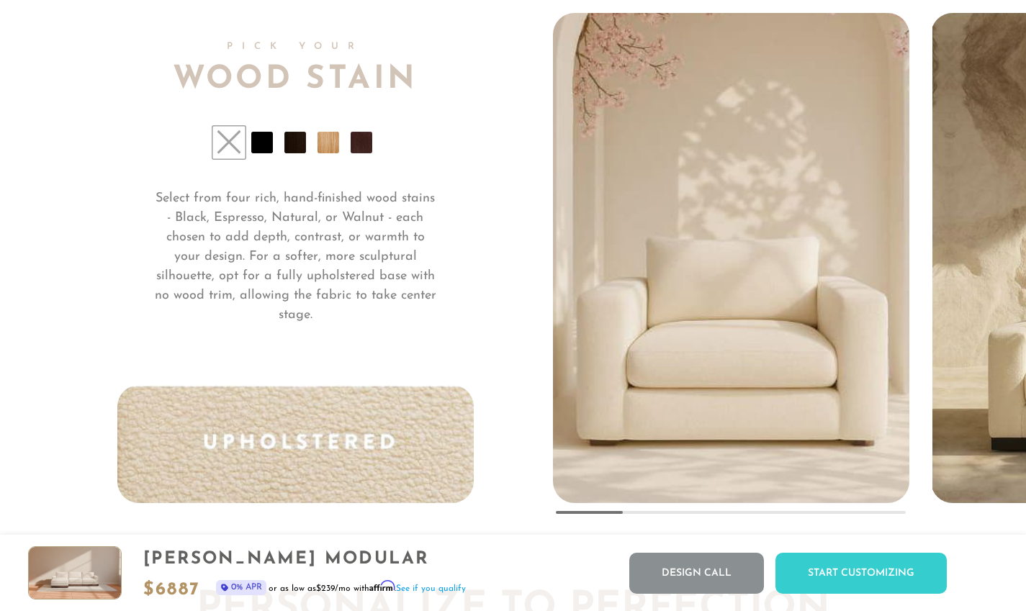
click at [253, 144] on li at bounding box center [262, 143] width 22 height 22
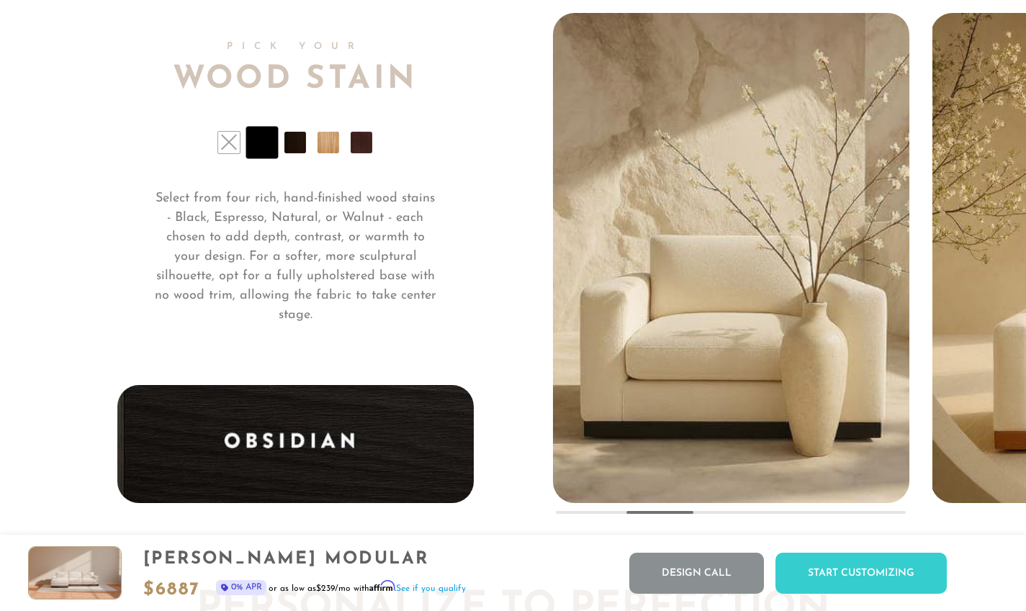
click at [278, 149] on li at bounding box center [262, 143] width 32 height 32
click at [278, 142] on li at bounding box center [262, 143] width 32 height 32
click at [288, 145] on li at bounding box center [295, 143] width 22 height 22
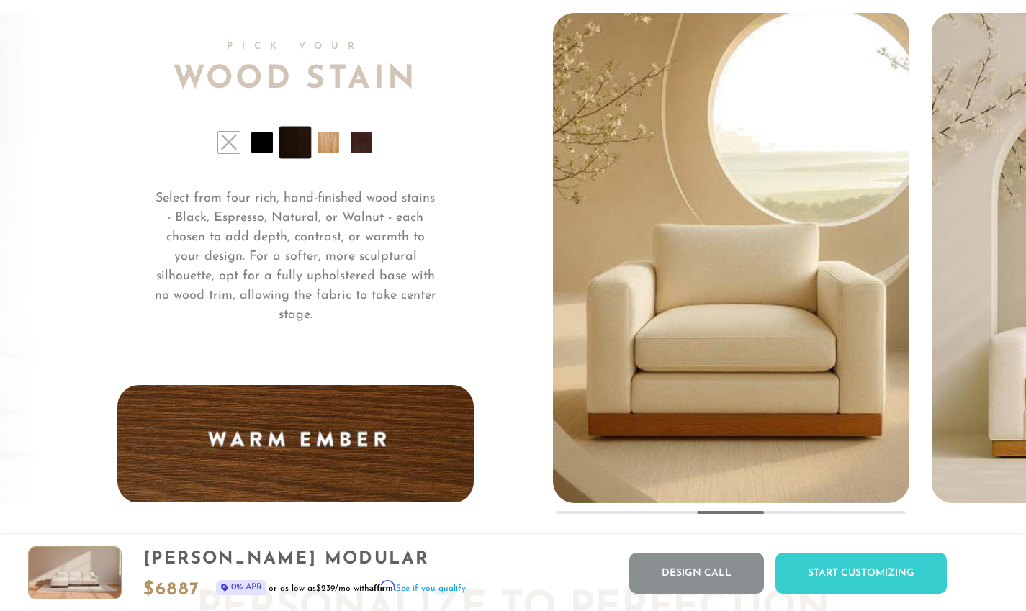
click at [322, 146] on li at bounding box center [328, 143] width 22 height 22
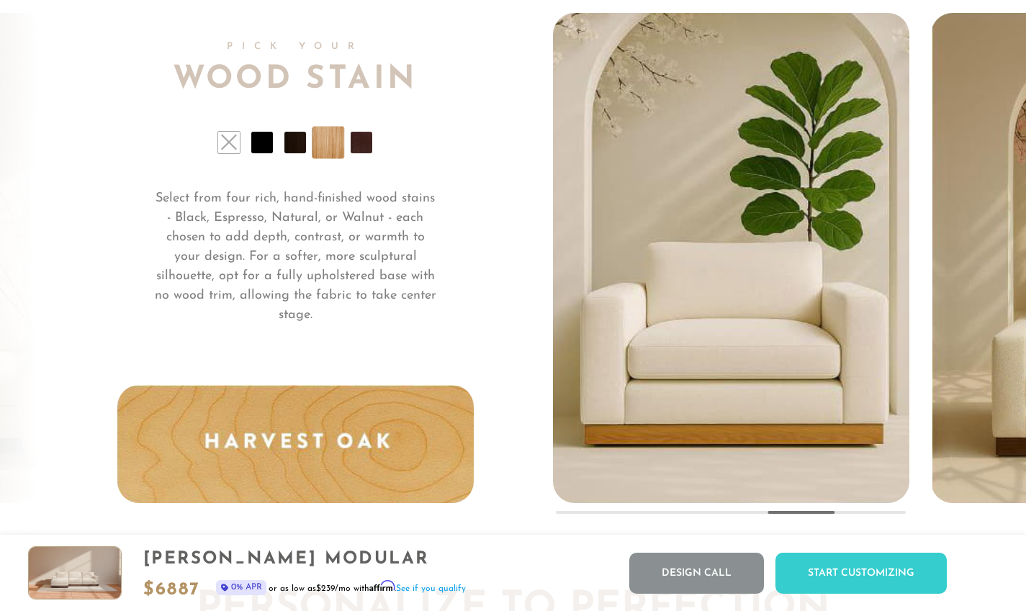
click at [343, 148] on li at bounding box center [328, 143] width 32 height 32
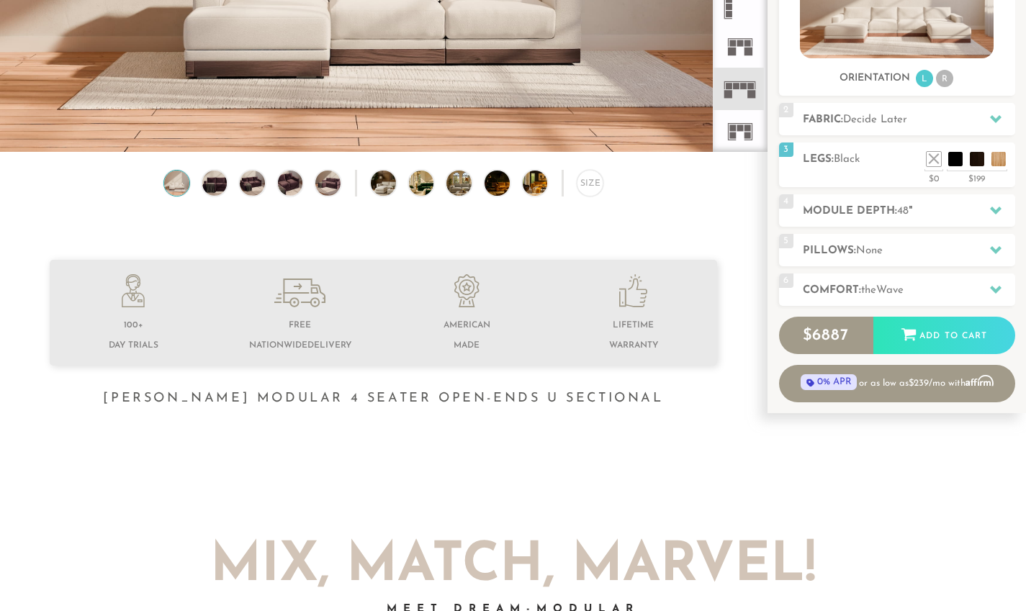
scroll to position [326, 0]
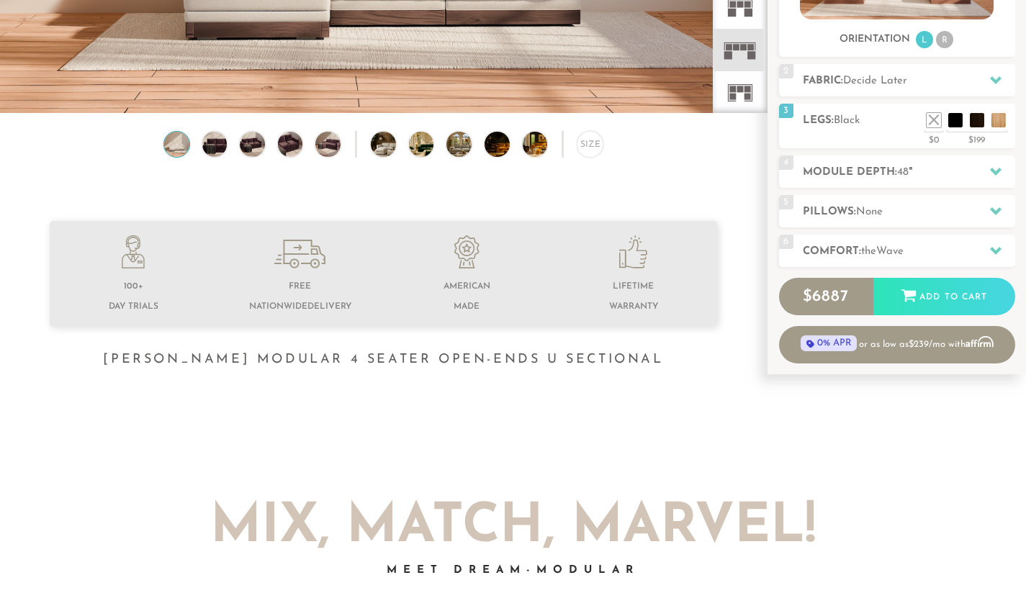
click at [1000, 81] on icon at bounding box center [996, 80] width 12 height 12
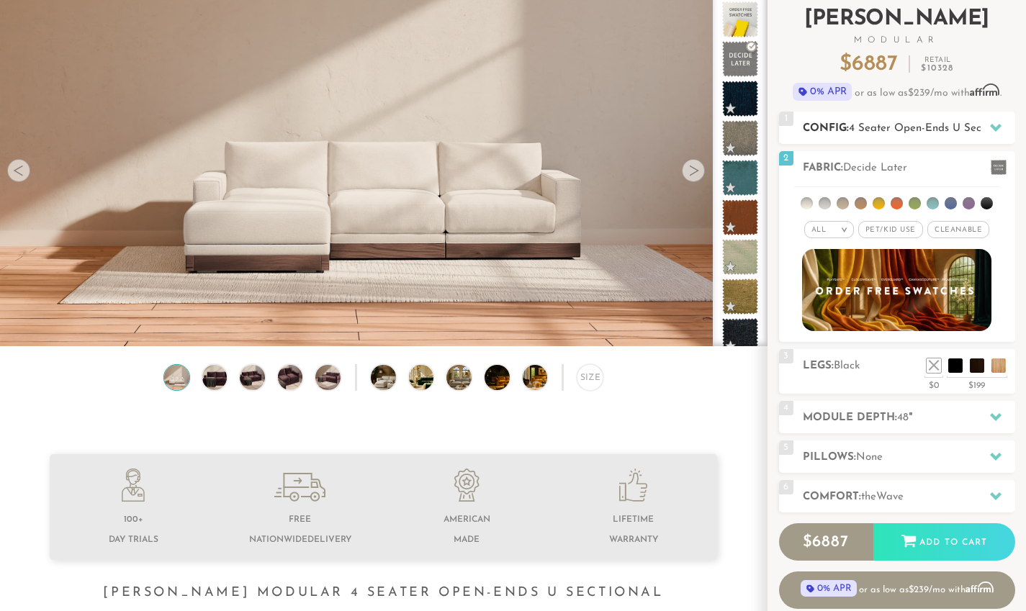
scroll to position [76, 0]
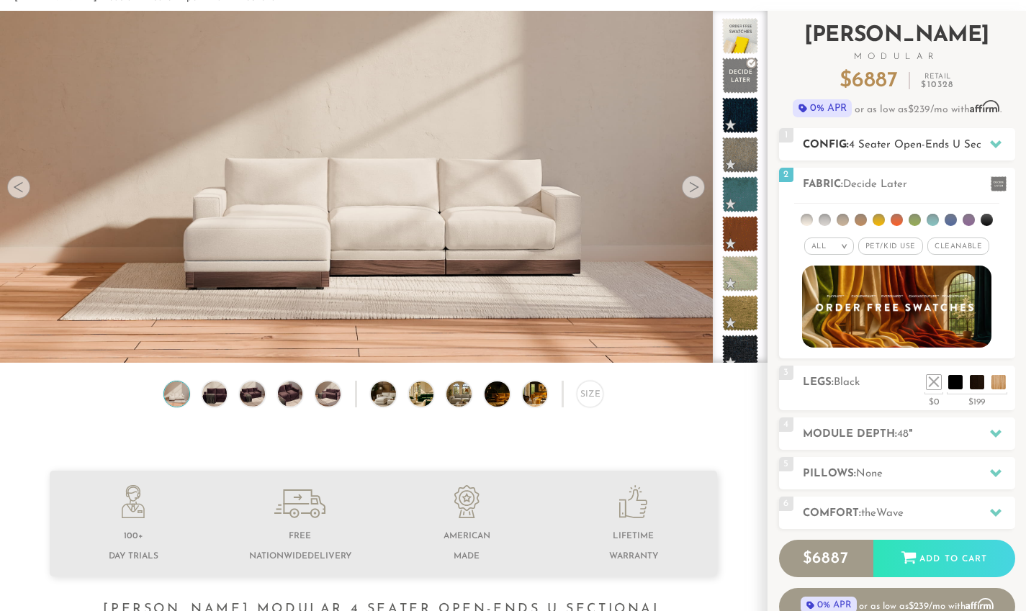
click at [741, 111] on span at bounding box center [740, 115] width 36 height 36
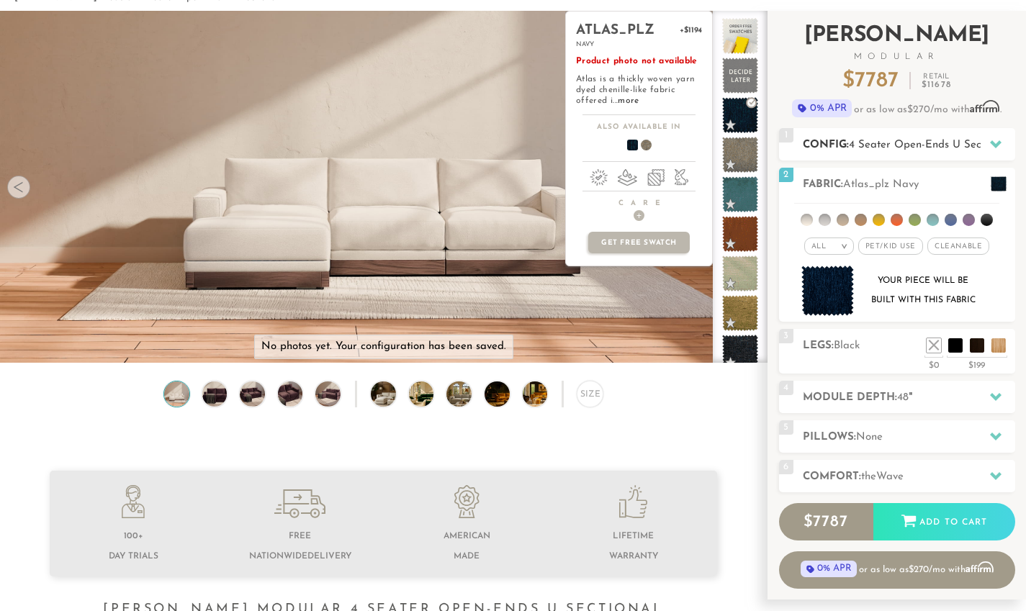
click at [988, 148] on div at bounding box center [995, 145] width 30 height 30
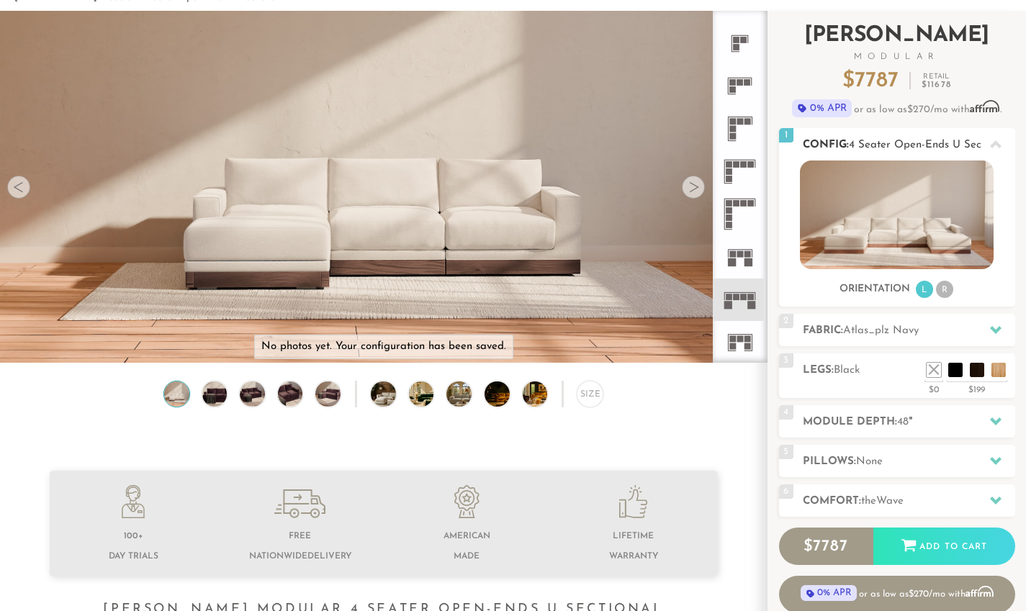
click at [989, 332] on div at bounding box center [995, 330] width 30 height 30
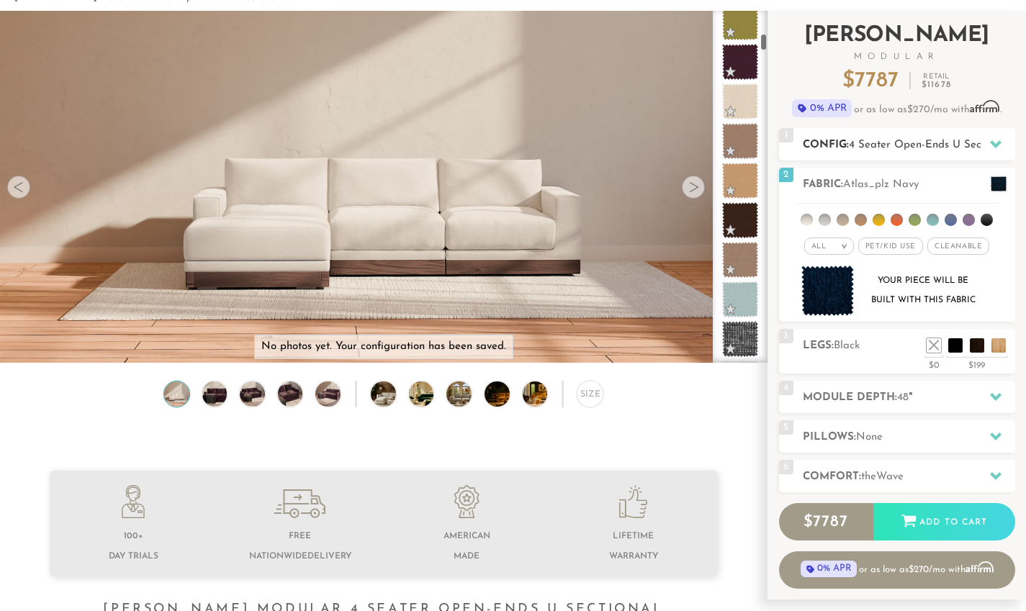
scroll to position [553, 0]
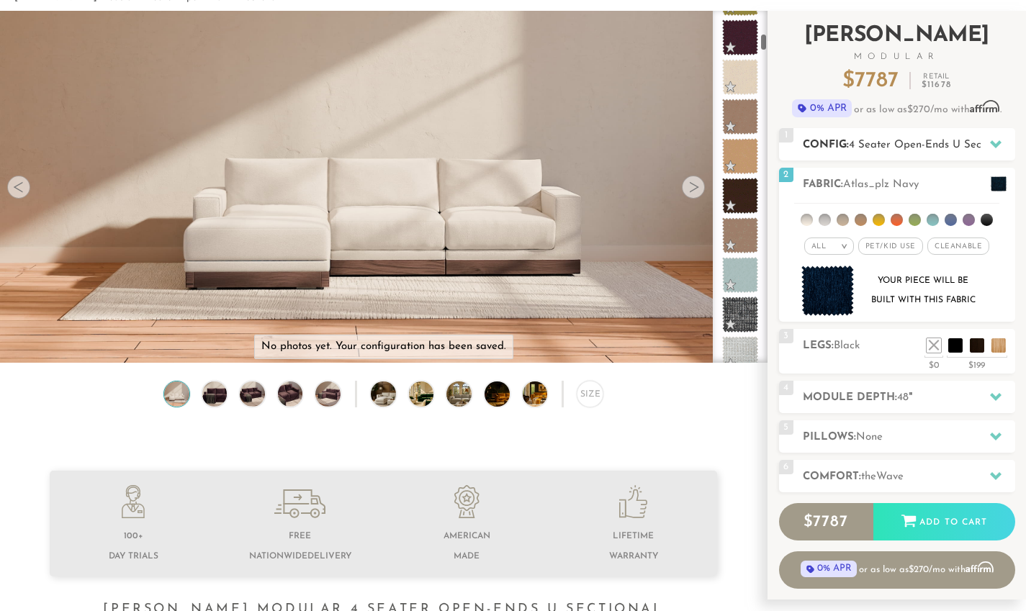
click at [734, 196] on span at bounding box center [740, 196] width 36 height 36
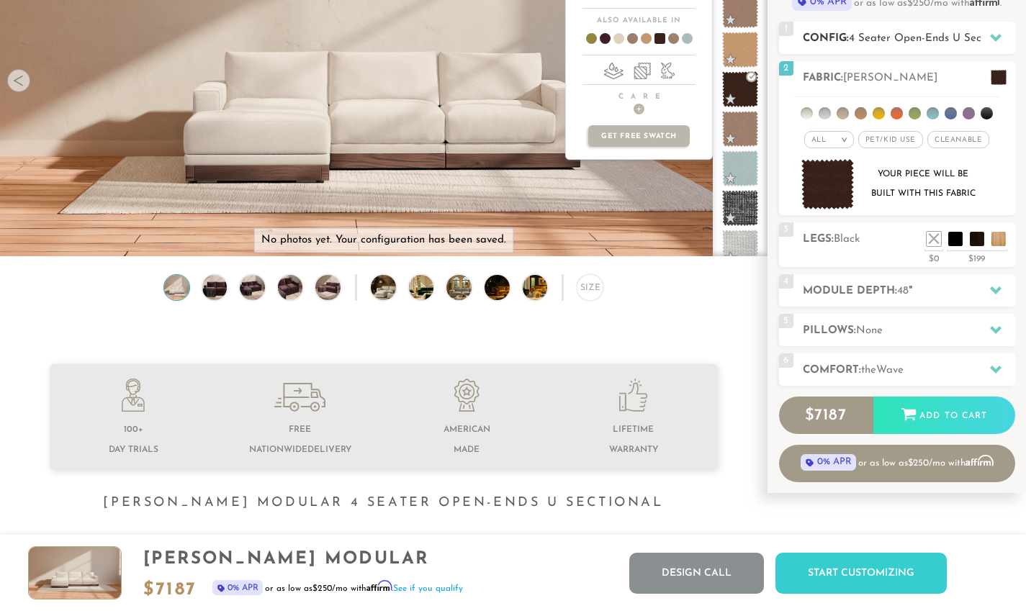
scroll to position [0, 0]
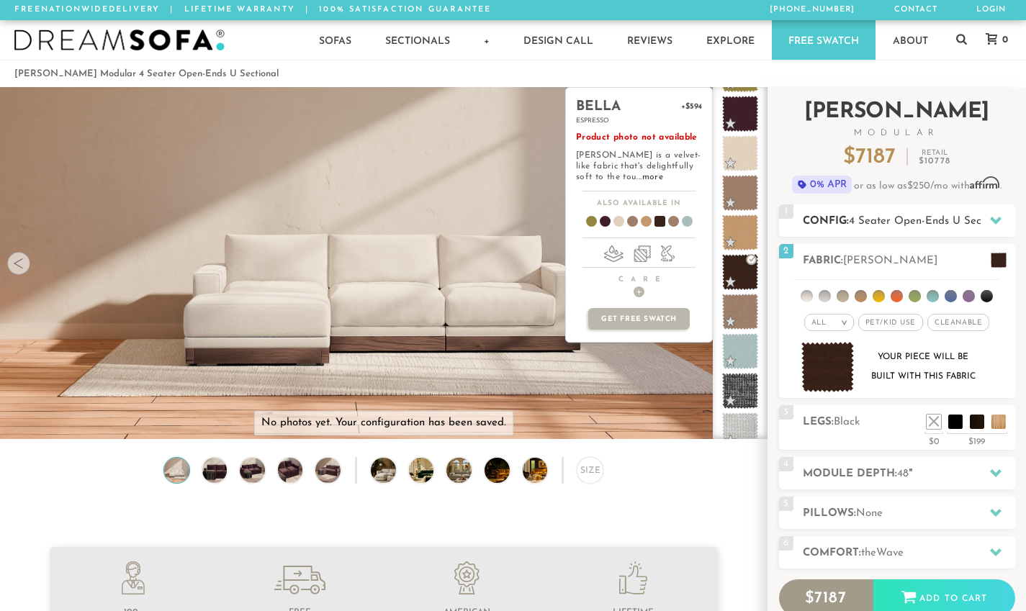
click at [744, 314] on span at bounding box center [740, 312] width 36 height 36
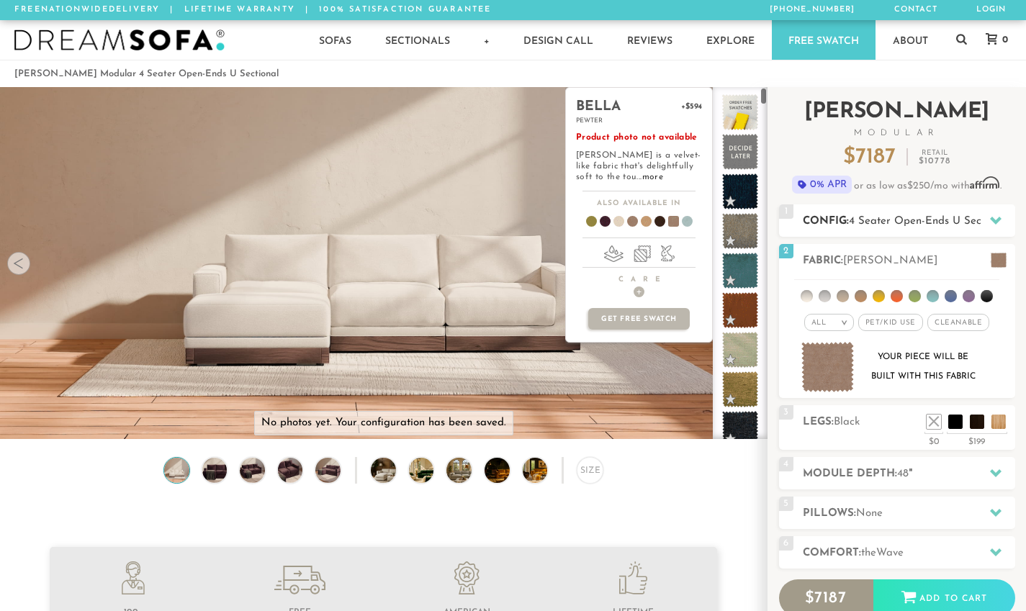
click at [743, 193] on span at bounding box center [740, 191] width 36 height 36
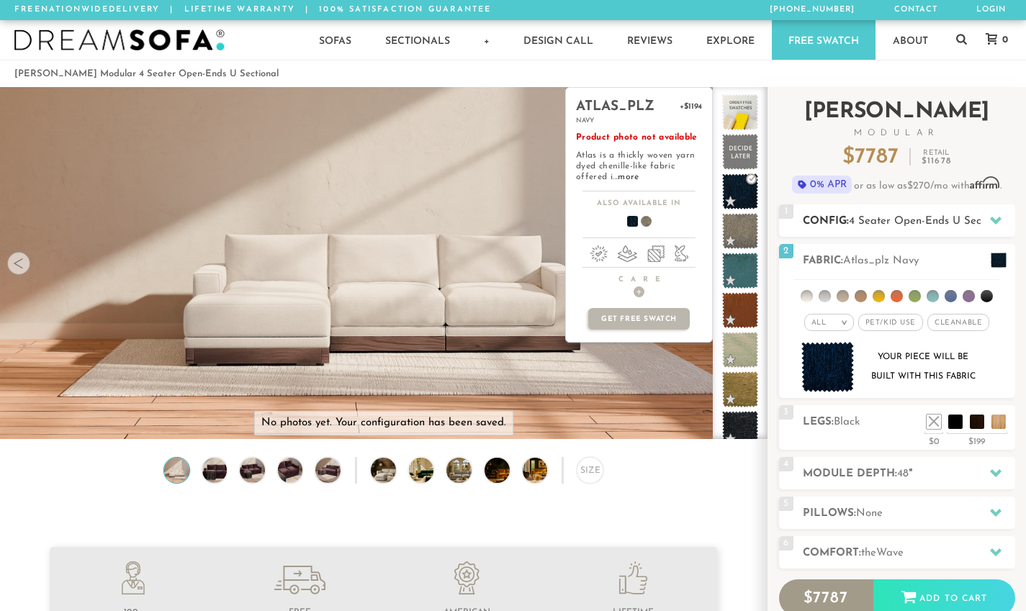
click at [746, 235] on span at bounding box center [740, 231] width 36 height 36
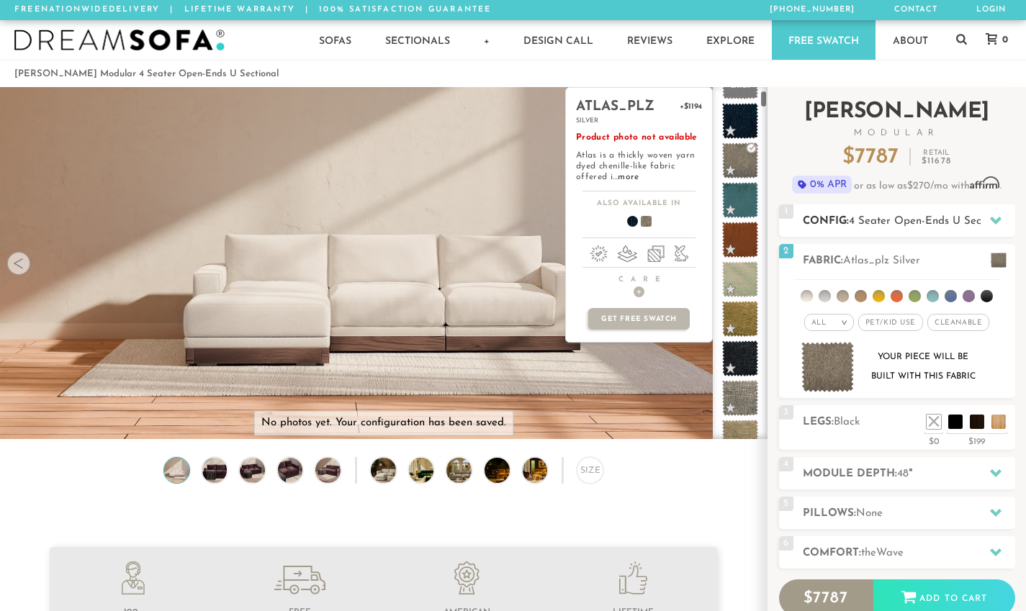
scroll to position [71, 0]
click at [746, 207] on span at bounding box center [740, 200] width 36 height 36
click at [747, 127] on span at bounding box center [740, 121] width 36 height 36
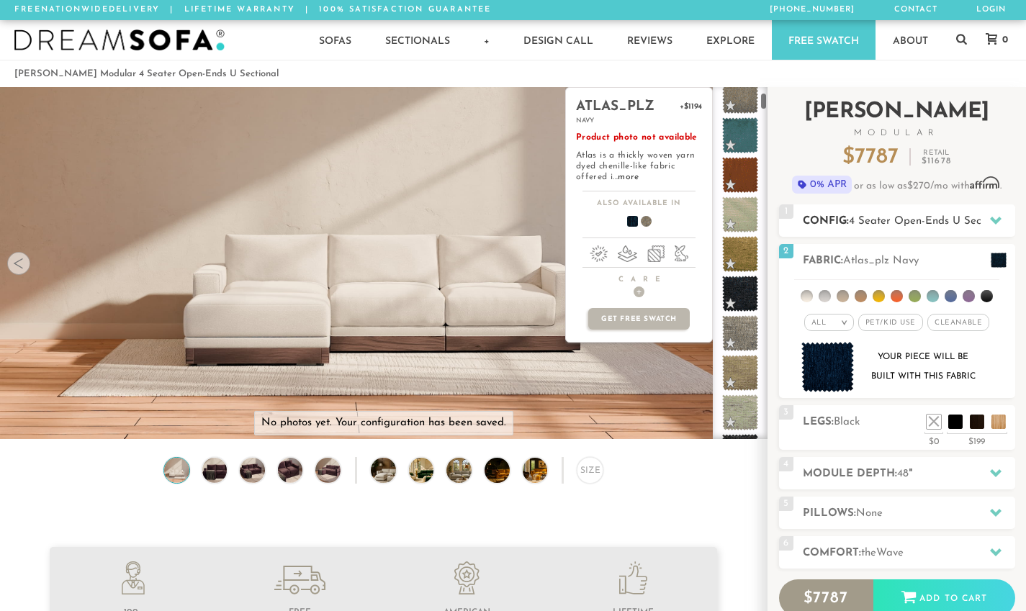
scroll to position [131, 0]
click at [741, 224] on span at bounding box center [740, 219] width 36 height 36
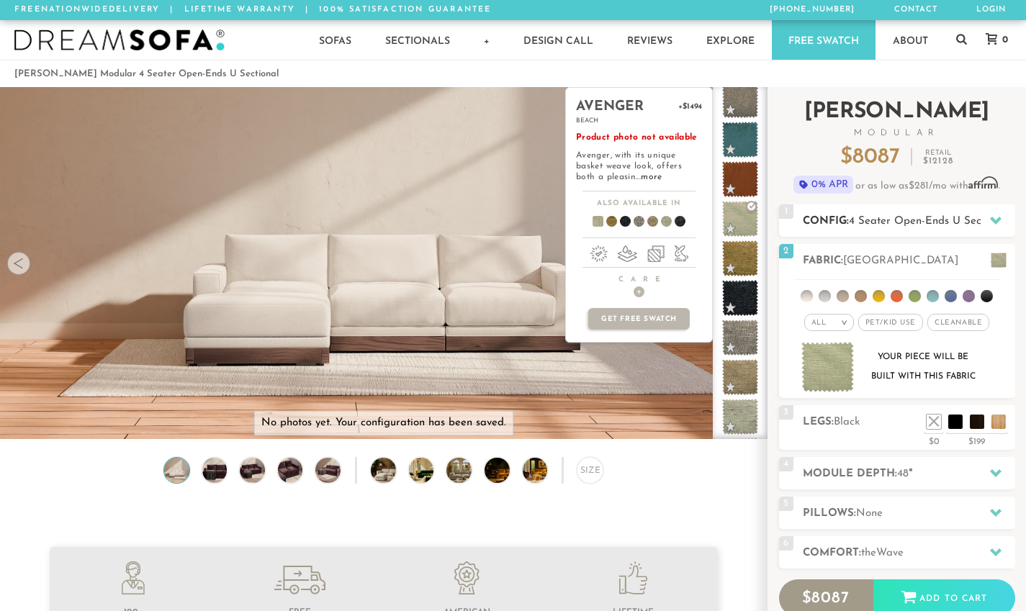
click at [748, 256] on span at bounding box center [740, 258] width 36 height 36
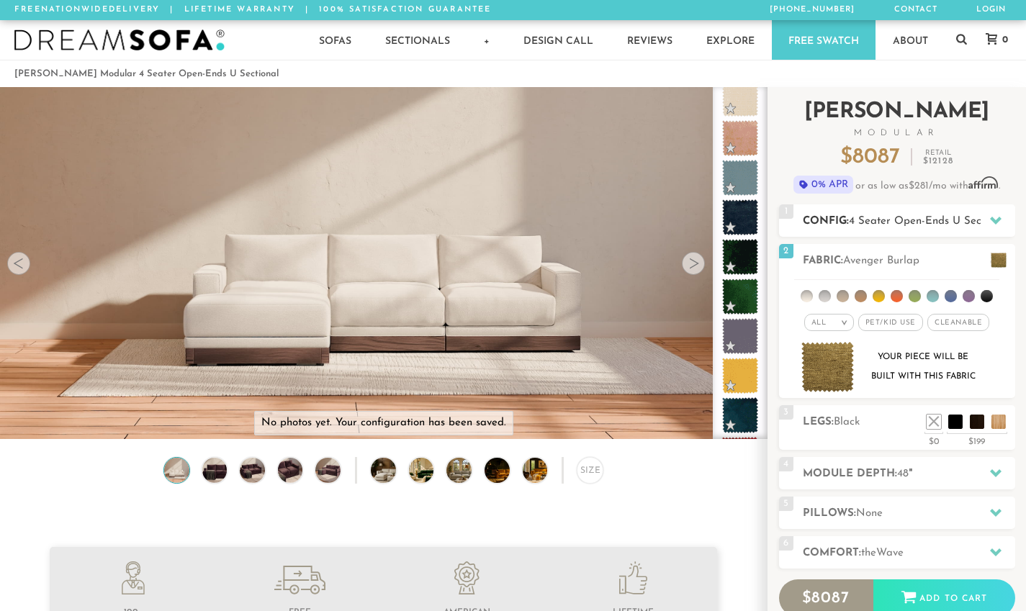
scroll to position [12, 12]
